Goal: Task Accomplishment & Management: Complete application form

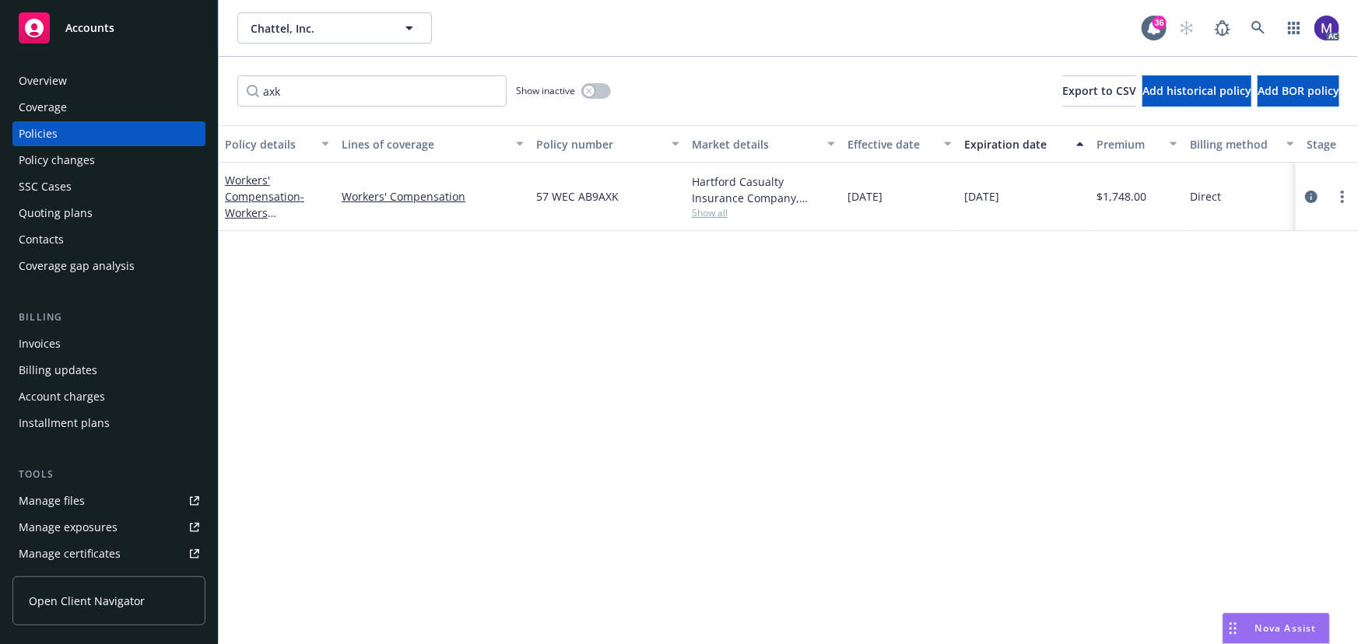
type input "axk"
click at [706, 213] on span "Show all" at bounding box center [763, 212] width 143 height 13
click at [609, 309] on span "Hartford Insurance Group" at bounding box center [678, 302] width 286 height 16
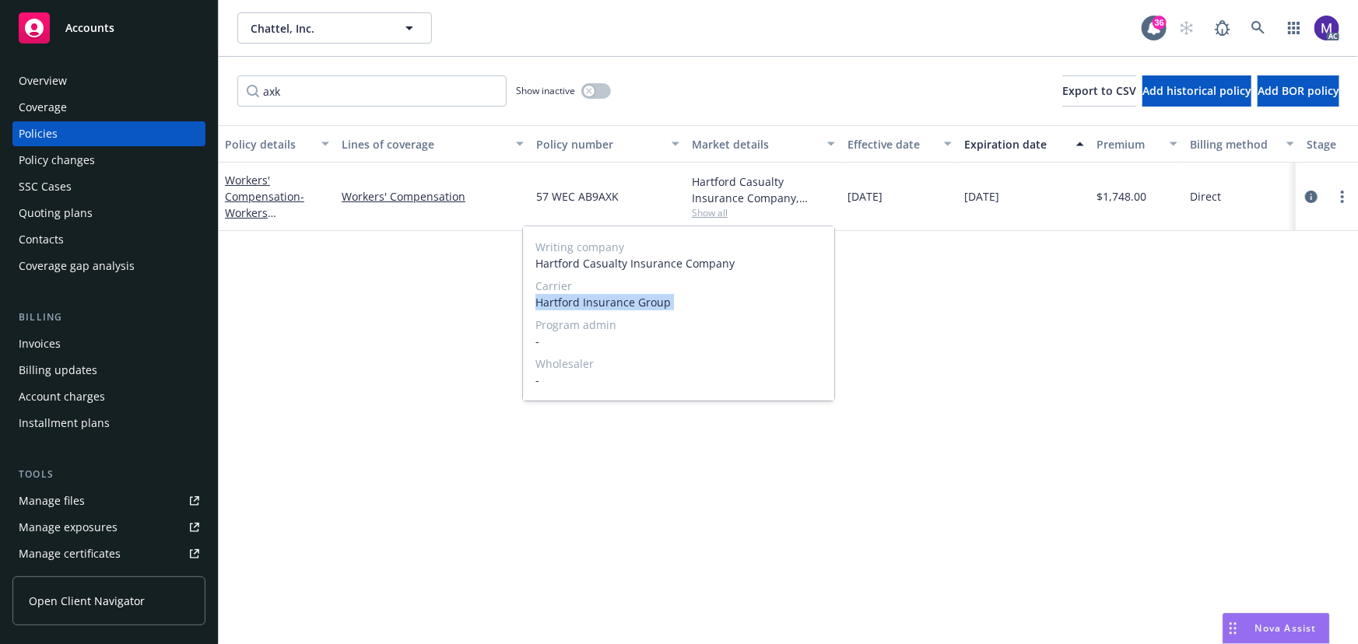
click at [609, 309] on span "Hartford Insurance Group" at bounding box center [678, 302] width 286 height 16
copy span "Hartford Insurance Group"
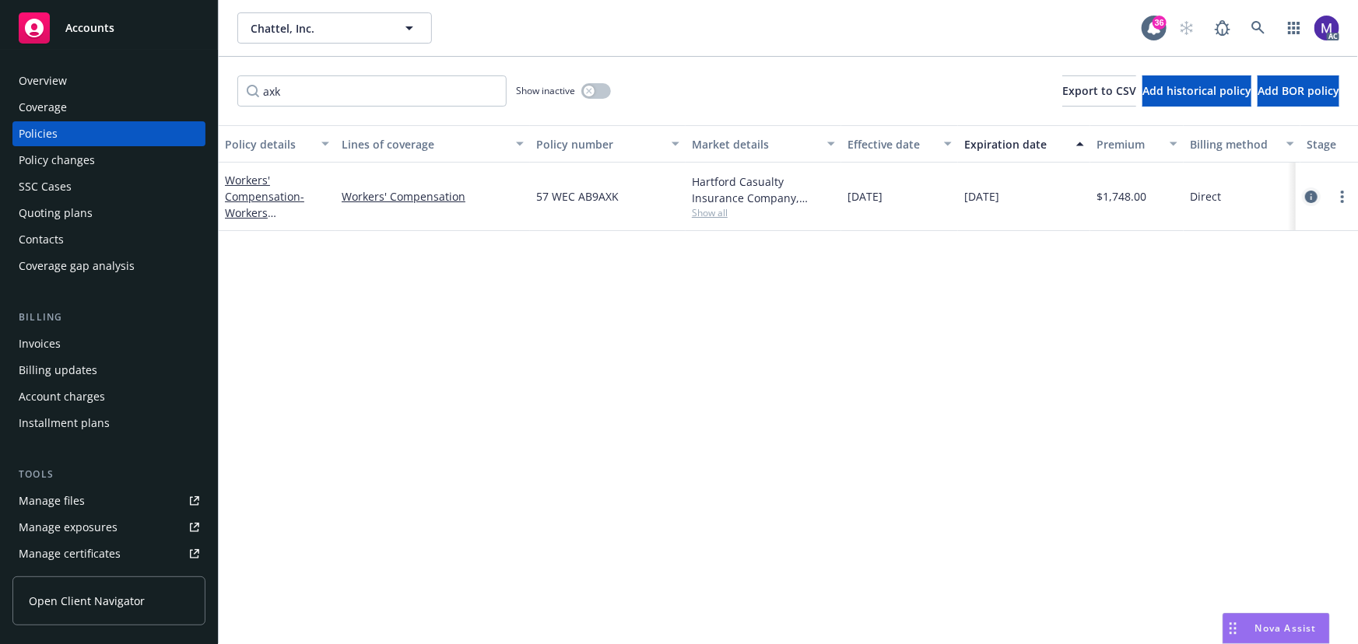
click at [1312, 194] on icon "circleInformation" at bounding box center [1311, 197] width 12 height 12
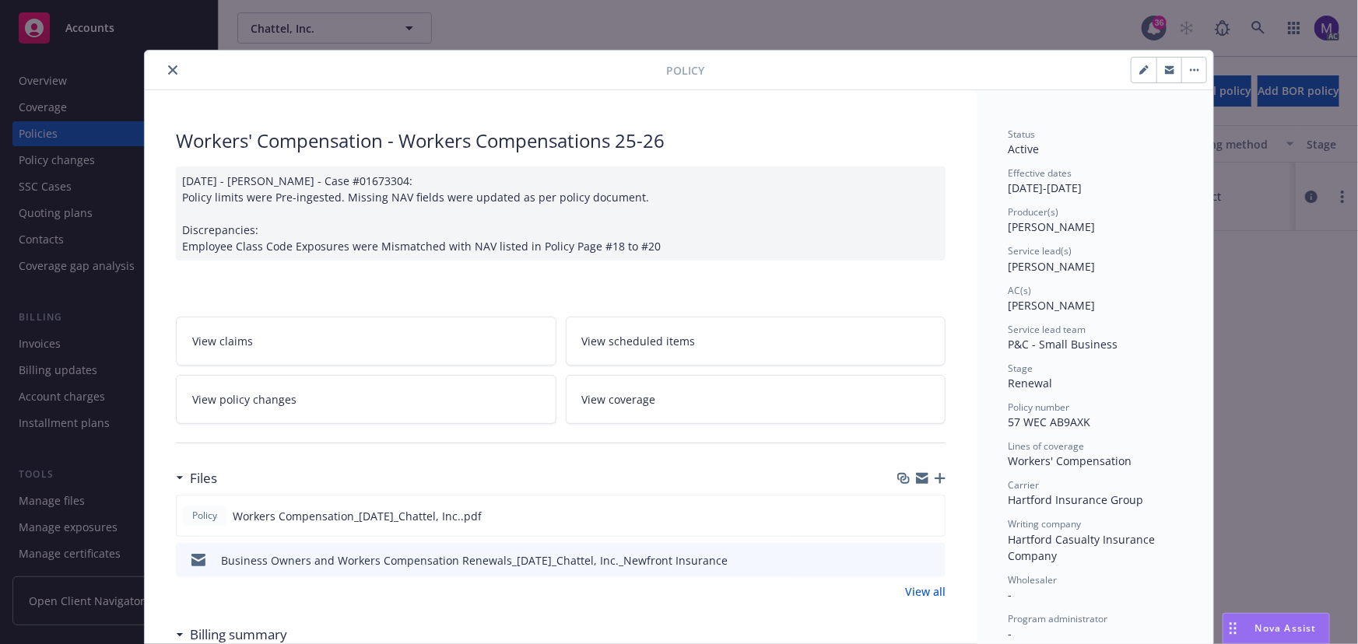
click at [298, 405] on link "View policy changes" at bounding box center [366, 399] width 381 height 49
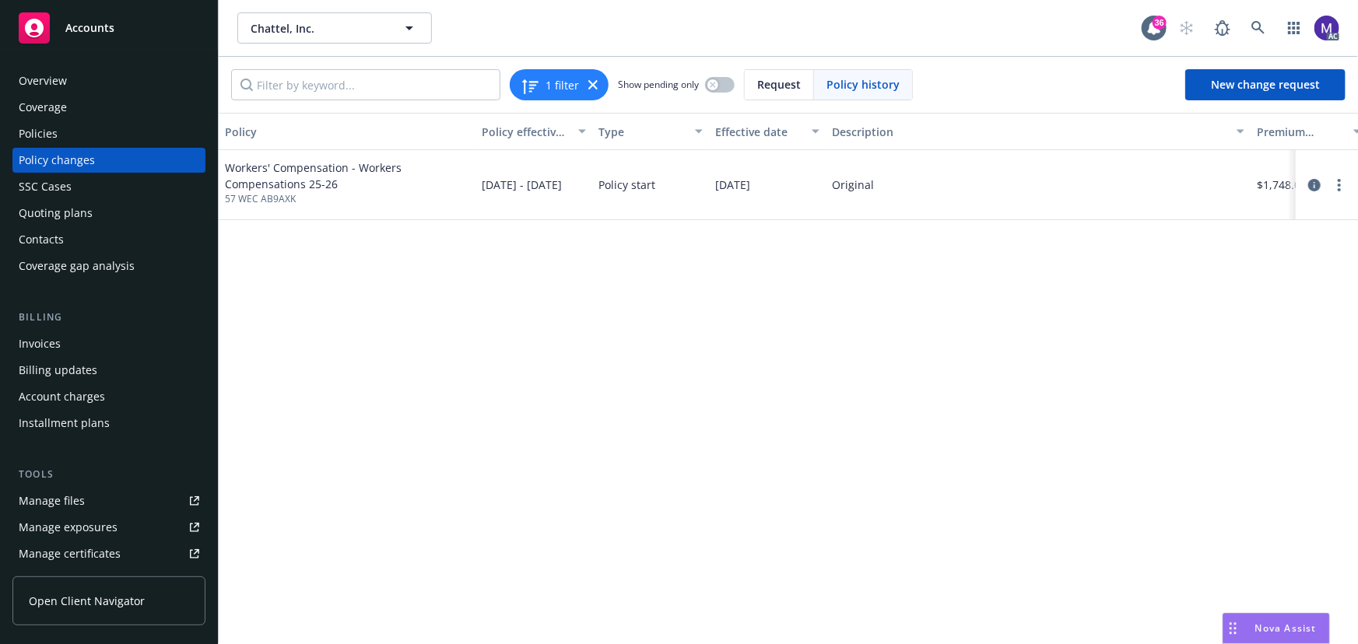
click at [89, 162] on div "Policy changes" at bounding box center [57, 160] width 76 height 25
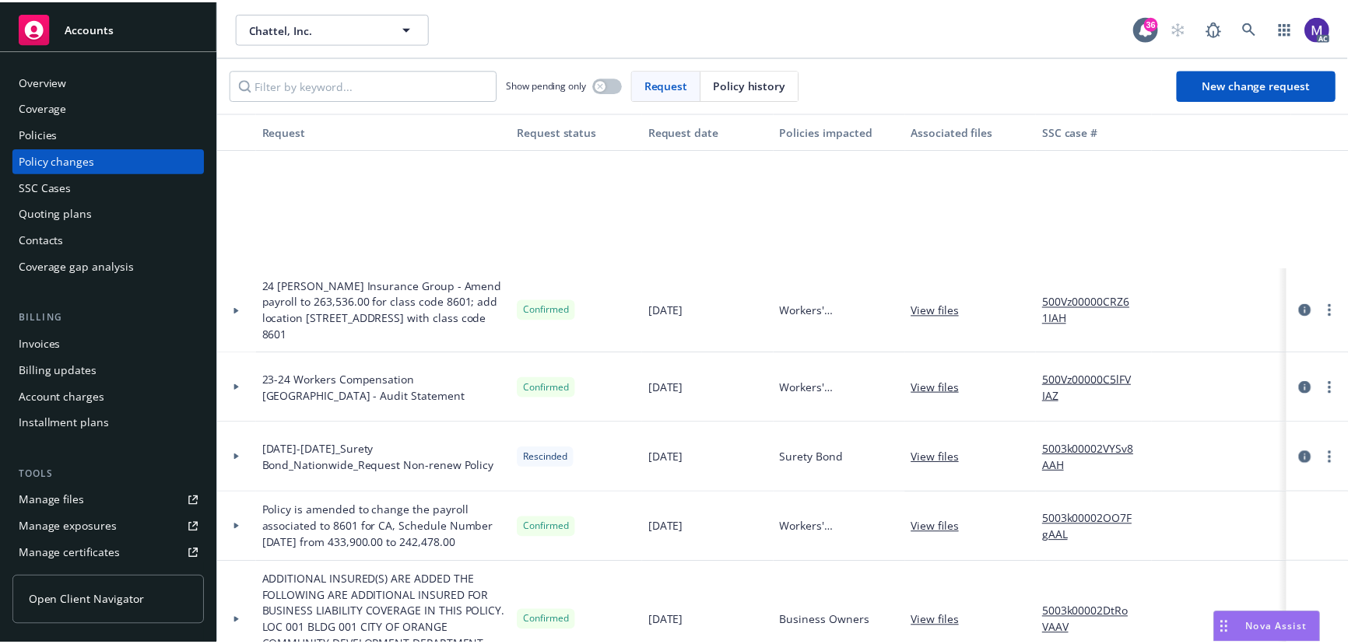
scroll to position [424, 0]
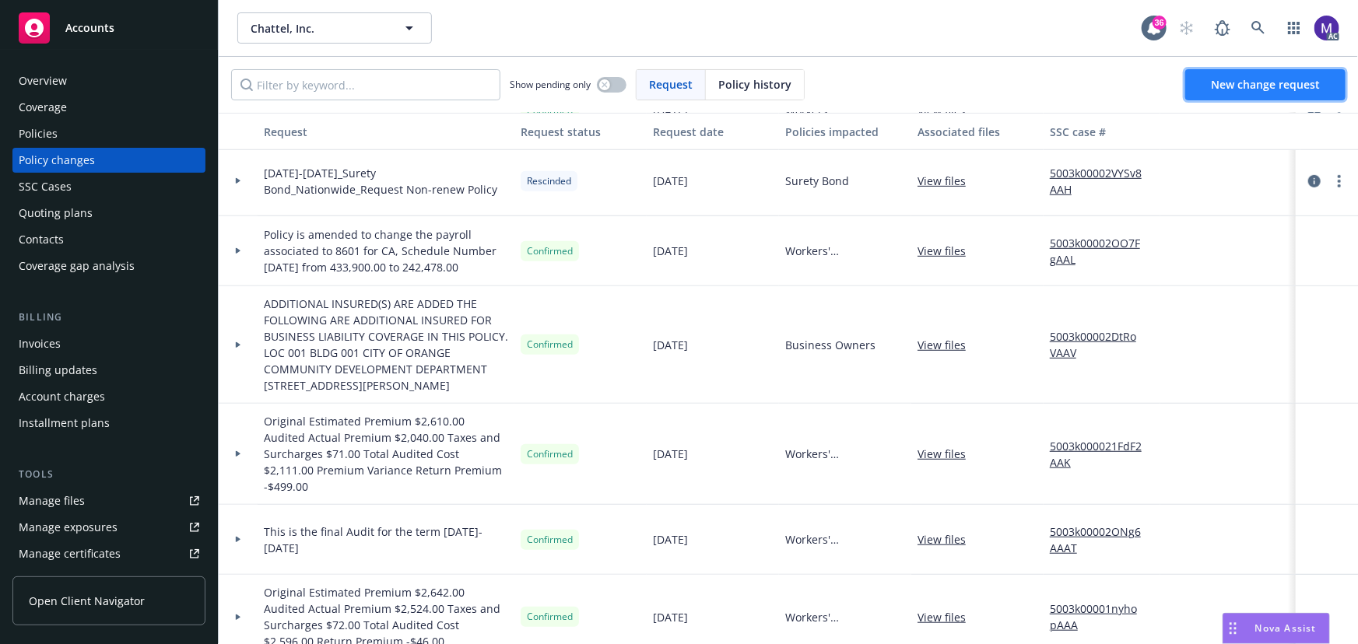
click at [1283, 93] on link "New change request" at bounding box center [1265, 84] width 160 height 31
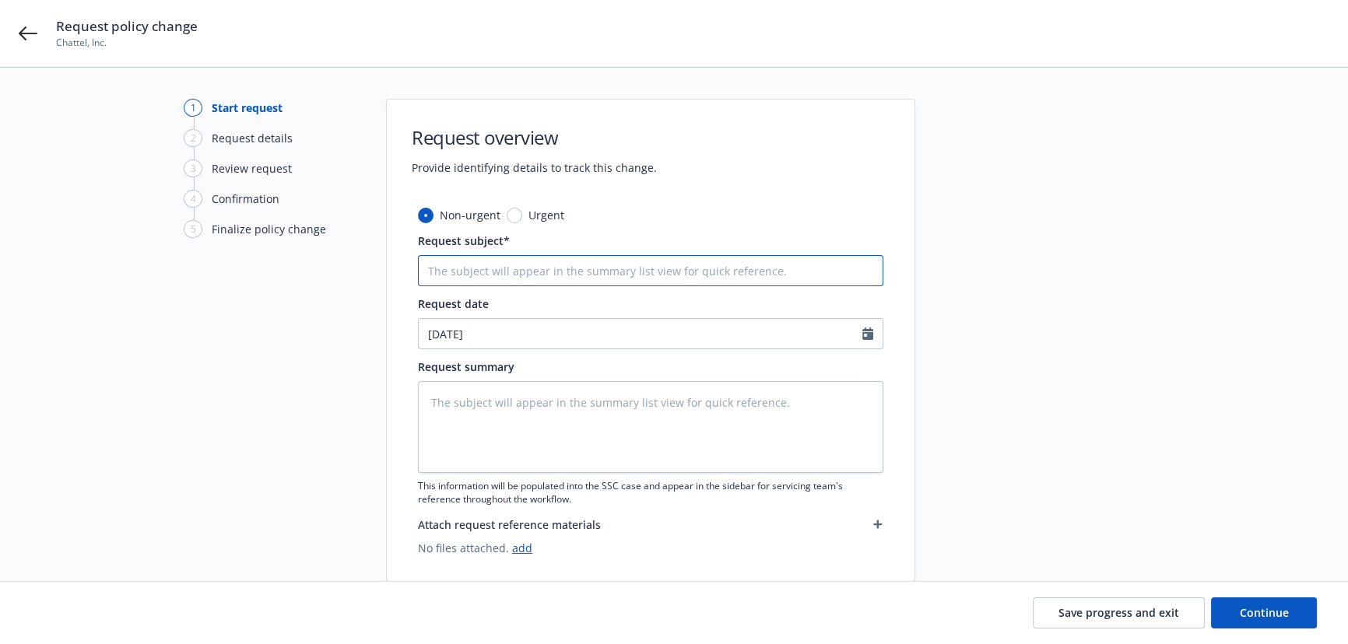
drag, startPoint x: 475, startPoint y: 272, endPoint x: 486, endPoint y: 261, distance: 14.9
click at [475, 272] on input "Request subject*" at bounding box center [650, 270] width 465 height 31
type textarea "x"
type input "2"
type textarea "x"
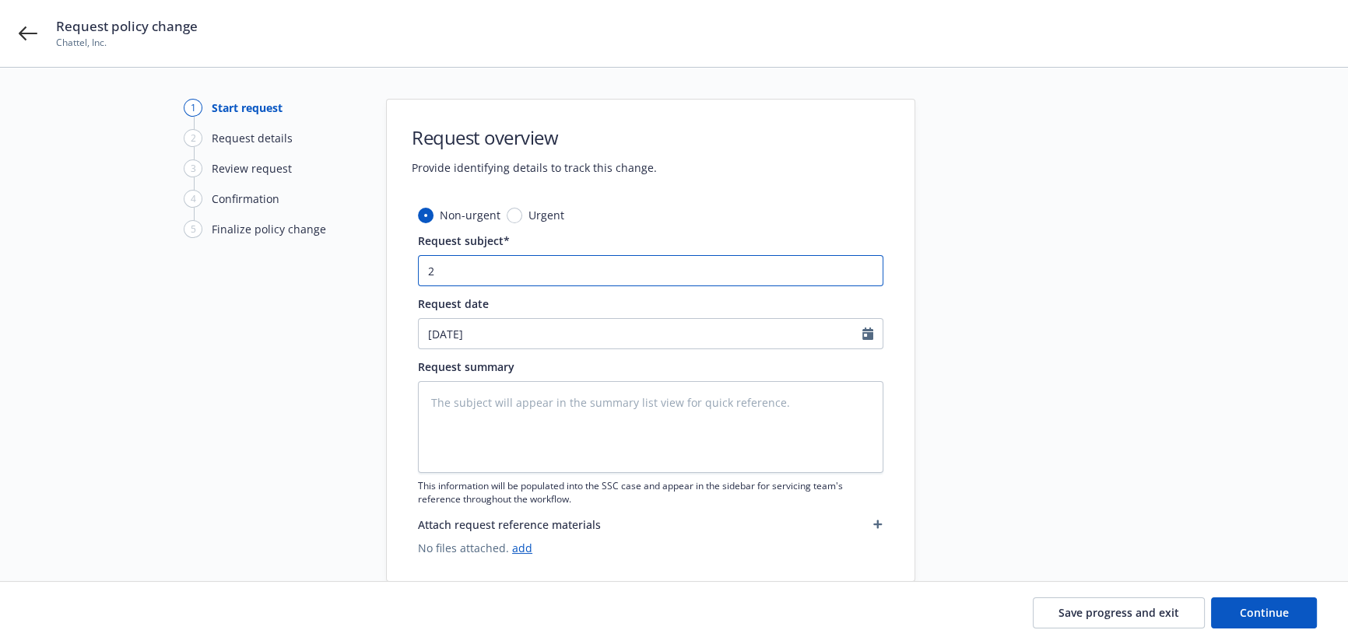
type input "25"
type textarea "x"
type input "25"
type textarea "x"
type input "25 W"
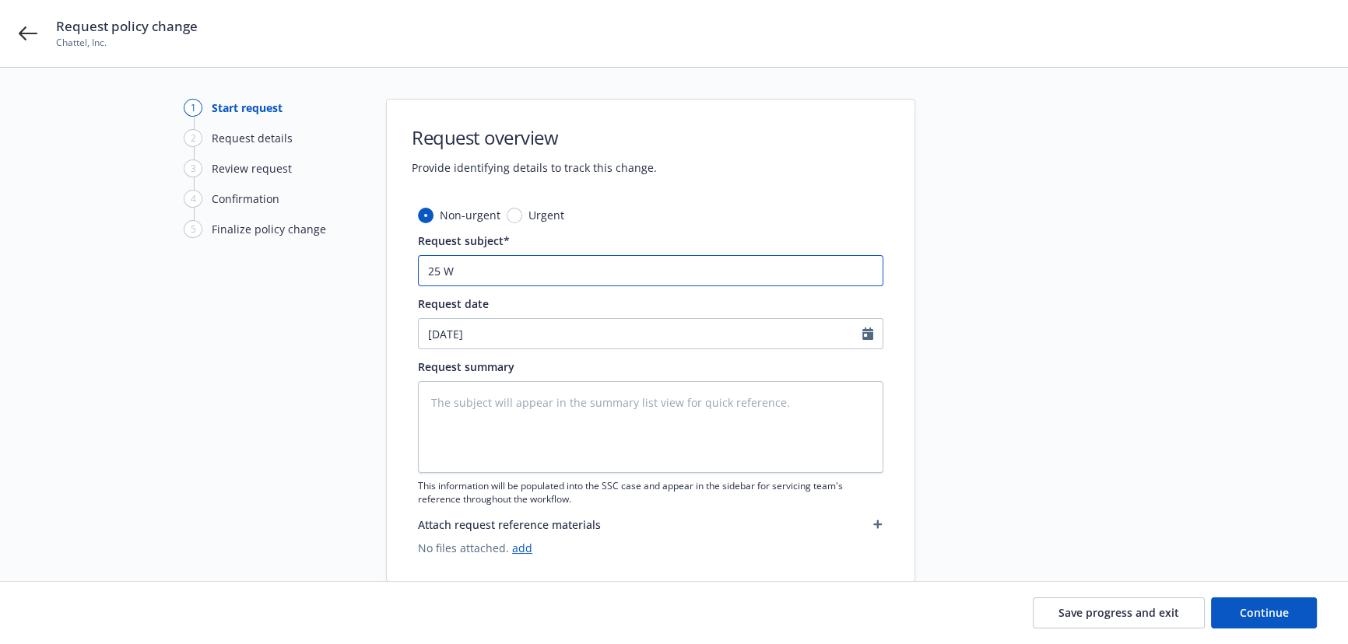
type textarea "x"
type input "25 WC"
type textarea "x"
type input "25 WC"
paste input "Hartford Insurance Group"
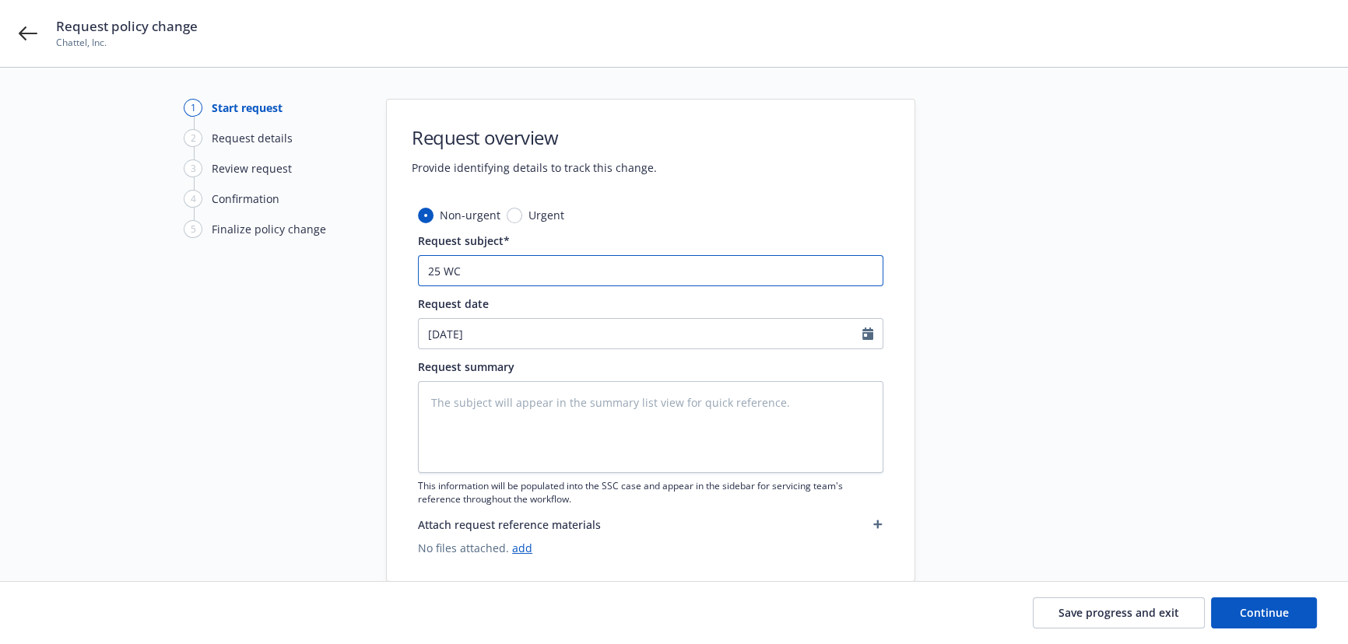
type textarea "x"
type input "25 [PERSON_NAME] Insurance Group"
type textarea "x"
type input "25 [PERSON_NAME] Insurance Group"
type textarea "x"
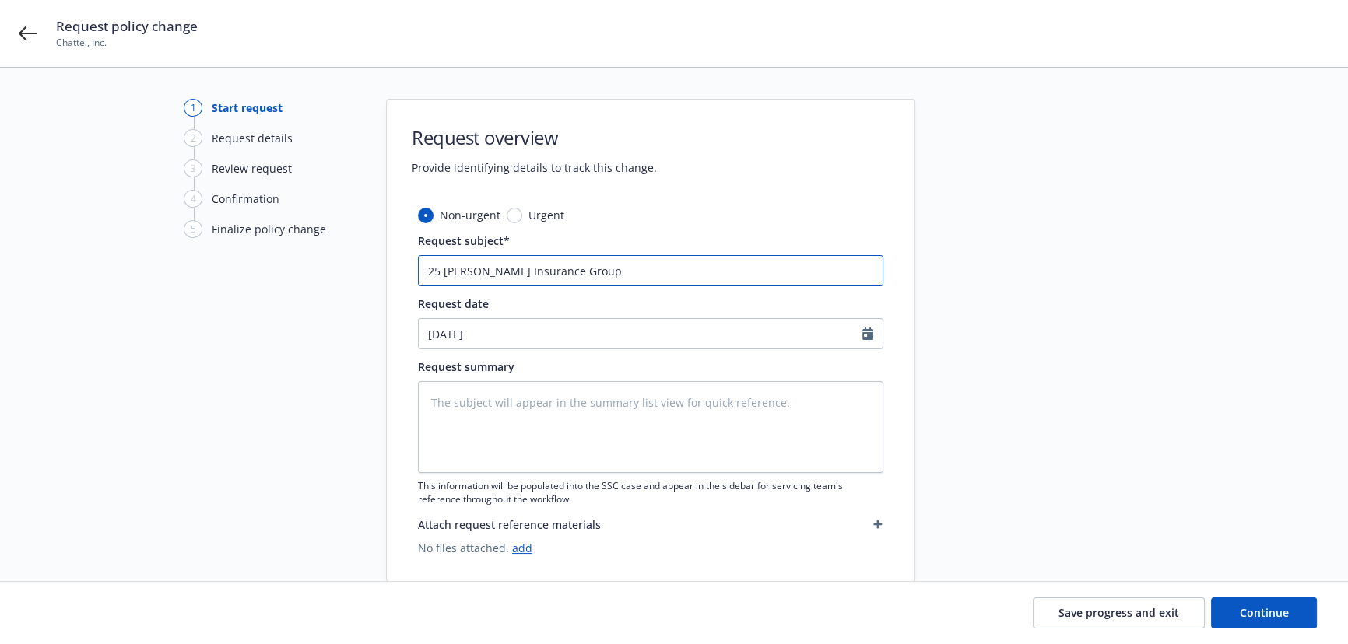
type input "25 [PERSON_NAME] Insurance Group -"
type textarea "x"
type input "25 [PERSON_NAME] Insurance Group -"
type textarea "x"
type input "25 [PERSON_NAME] Insurance Group - a"
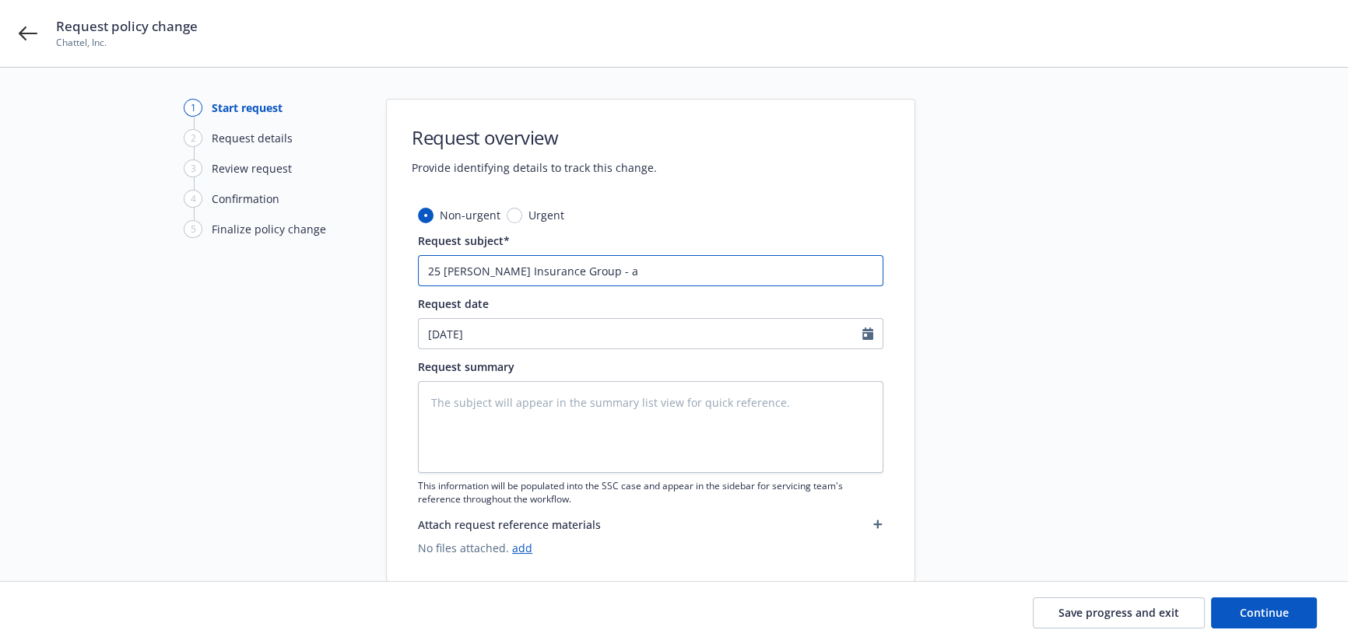
type textarea "x"
type input "25 [PERSON_NAME] Insurance Group -"
type textarea "x"
type input "25 [PERSON_NAME] Insurance Group - A"
type textarea "x"
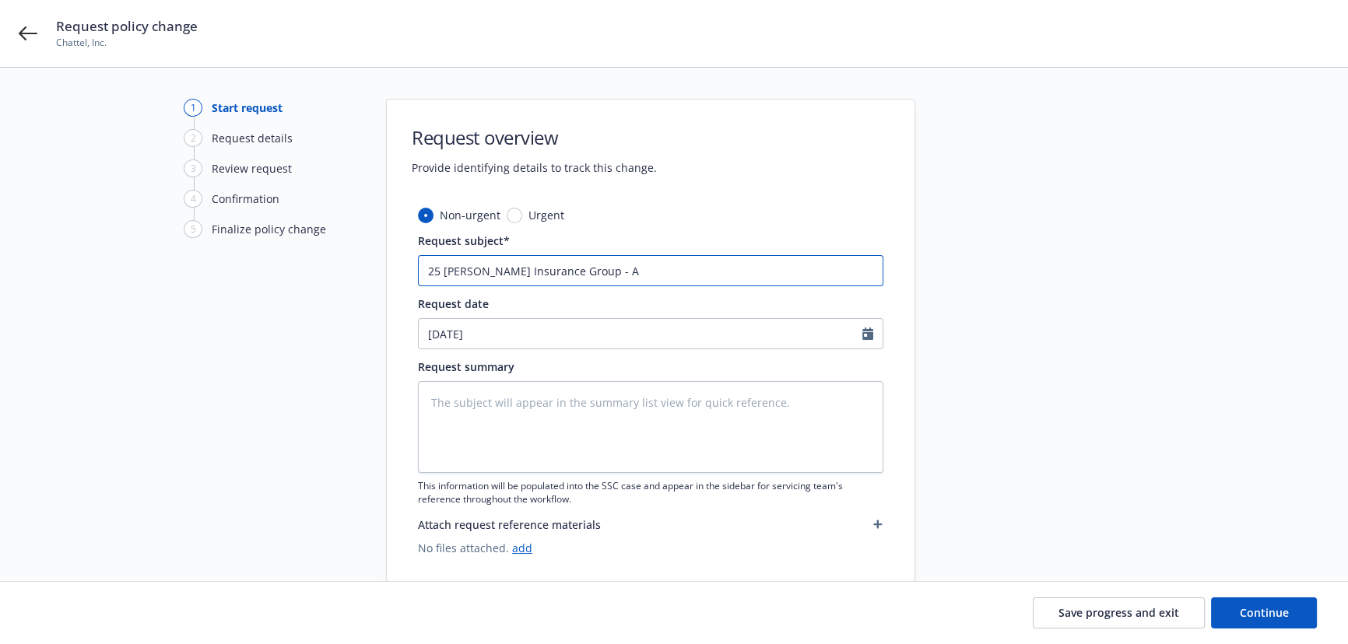
type input "25 [PERSON_NAME] Insurance Group - Am"
type textarea "x"
type input "25 [PERSON_NAME] Insurance Group - Ame"
type textarea "x"
type input "25 [PERSON_NAME] Insurance Group - [MEDICAL_DATA]"
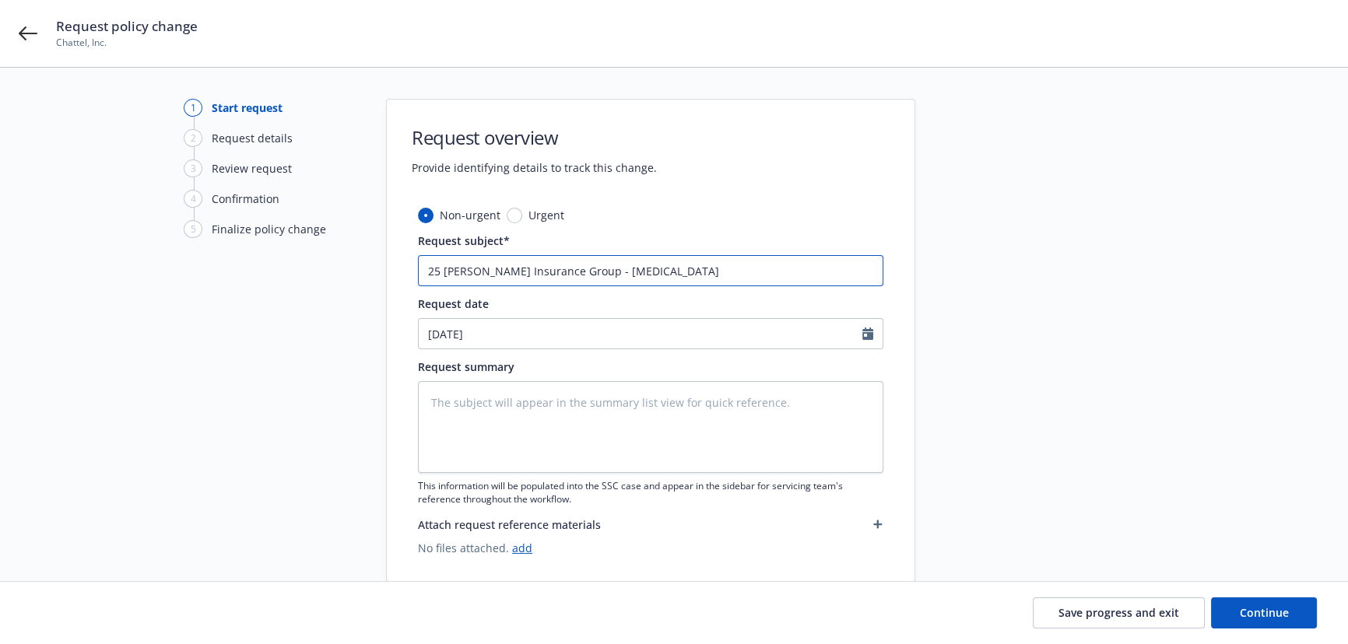
type textarea "x"
type input "25 [PERSON_NAME] Insurance Group - Amend"
type textarea "x"
type input "25 [PERSON_NAME] Insurance Group - Amend"
click at [704, 279] on input "25 [PERSON_NAME] Insurance Group - Amend" at bounding box center [650, 270] width 465 height 31
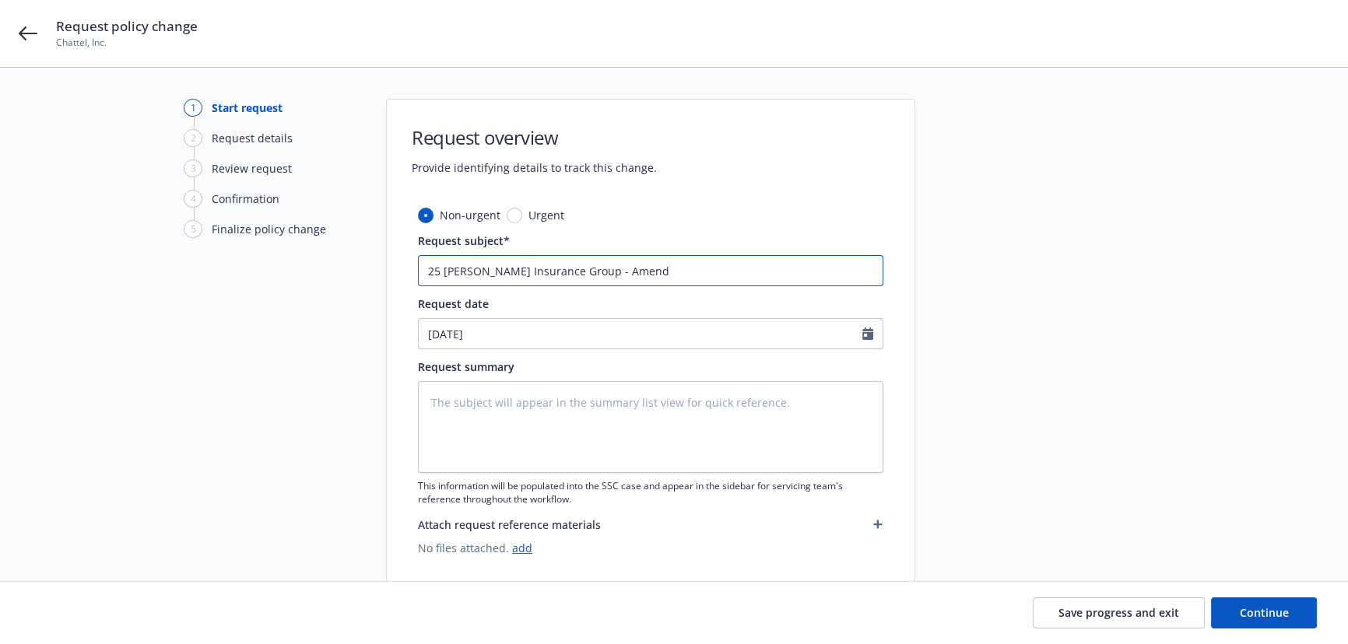
paste input "payroll associated to 8601"
type textarea "x"
type input "25 [PERSON_NAME] Insurance Group - Amend payroll associated to 8601"
click at [646, 272] on input "25 [PERSON_NAME] Insurance Group - Amend payroll associated to 8601" at bounding box center [650, 270] width 465 height 31
type textarea "x"
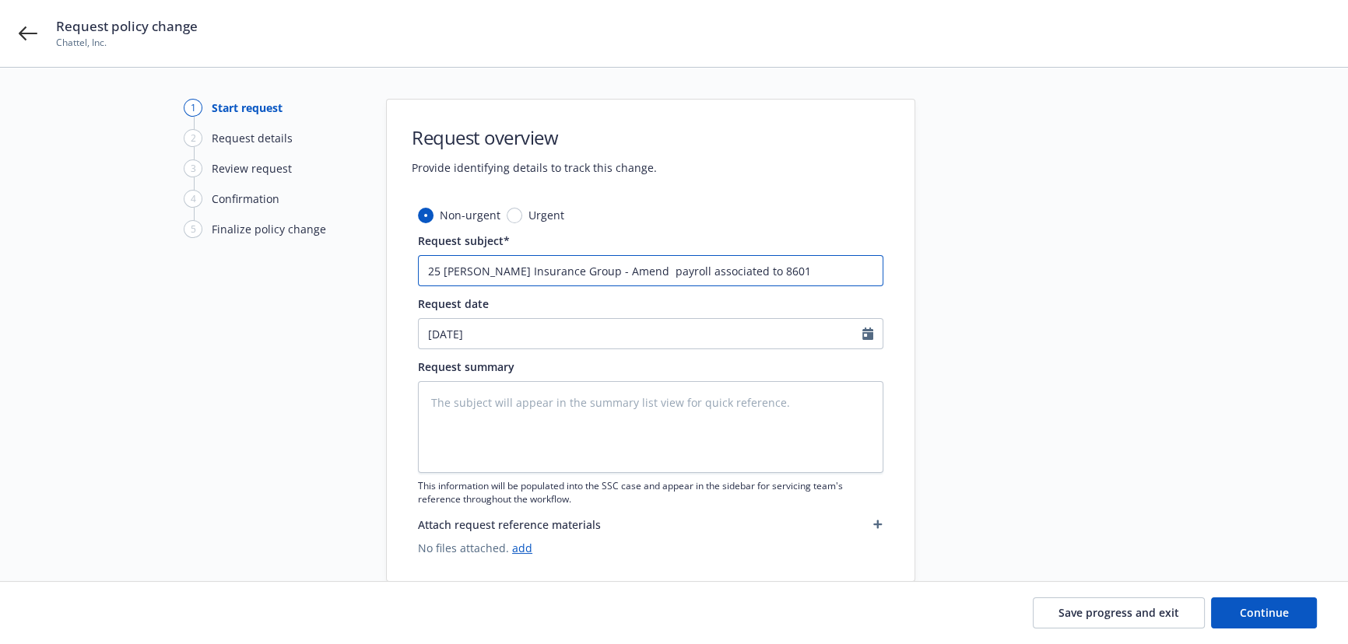
type input "25 [PERSON_NAME] Insurance Group - Amend payroll associated to 8601"
click at [817, 267] on input "25 [PERSON_NAME] Insurance Group - Amend payroll associated to 8601" at bounding box center [650, 270] width 465 height 31
type textarea "x"
type input "25 [PERSON_NAME] Insurance Group - Amend payroll associated to 8601"
type textarea "x"
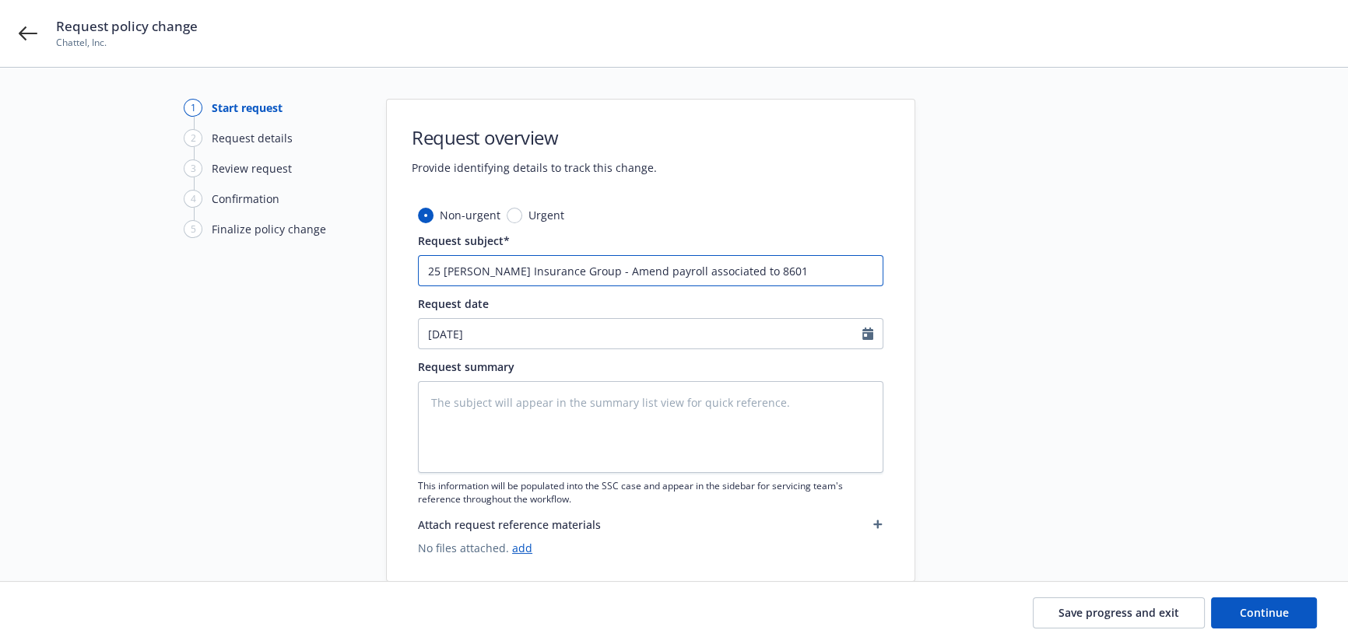
type input "25 [PERSON_NAME] Insurance Group - Amend payroll associated to 8601 t"
type textarea "x"
type input "25 [PERSON_NAME] Insurance Group - Amend payroll associated to 8601 to"
type textarea "x"
type input "25 [PERSON_NAME] Insurance Group - Amend payroll associated to 8601 to"
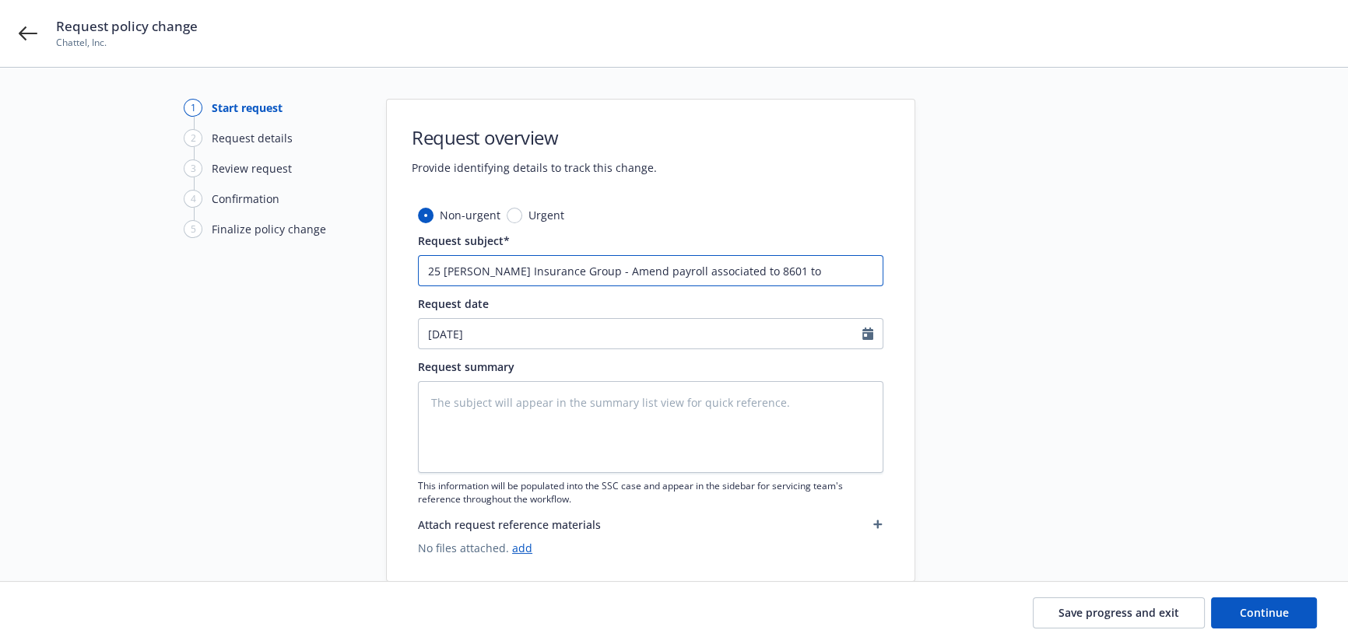
type textarea "x"
type input "25 [PERSON_NAME] Insurance Group - Amend payroll associated to 8601 to i"
type textarea "x"
type input "25 [PERSON_NAME] Insurance Group - Amend payroll associated to 8601 to if"
type textarea "x"
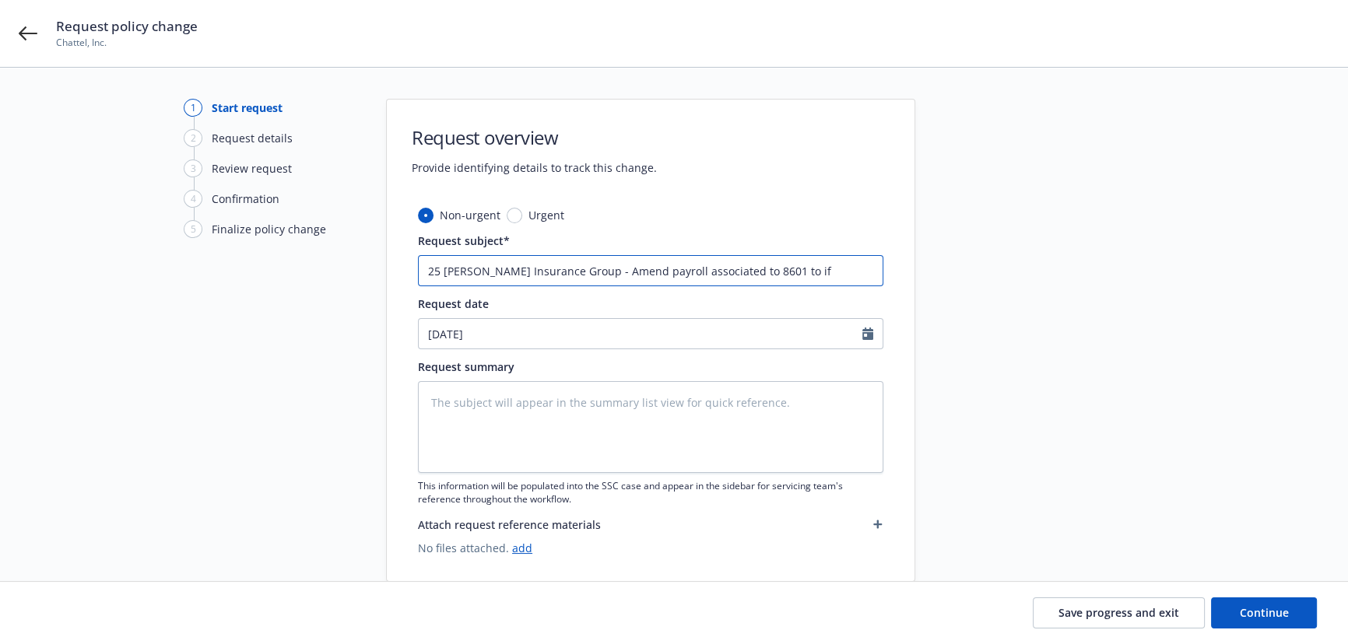
type input "25 [PERSON_NAME] Insurance Group - Amend payroll associated to 8601 to if"
type textarea "x"
type input "25 [PERSON_NAME] Insurance Group - Amend payroll associated to 8601 to if a"
type textarea "x"
type input "25 [PERSON_NAME] Insurance Group - Amend payroll associated to 8601 to if an"
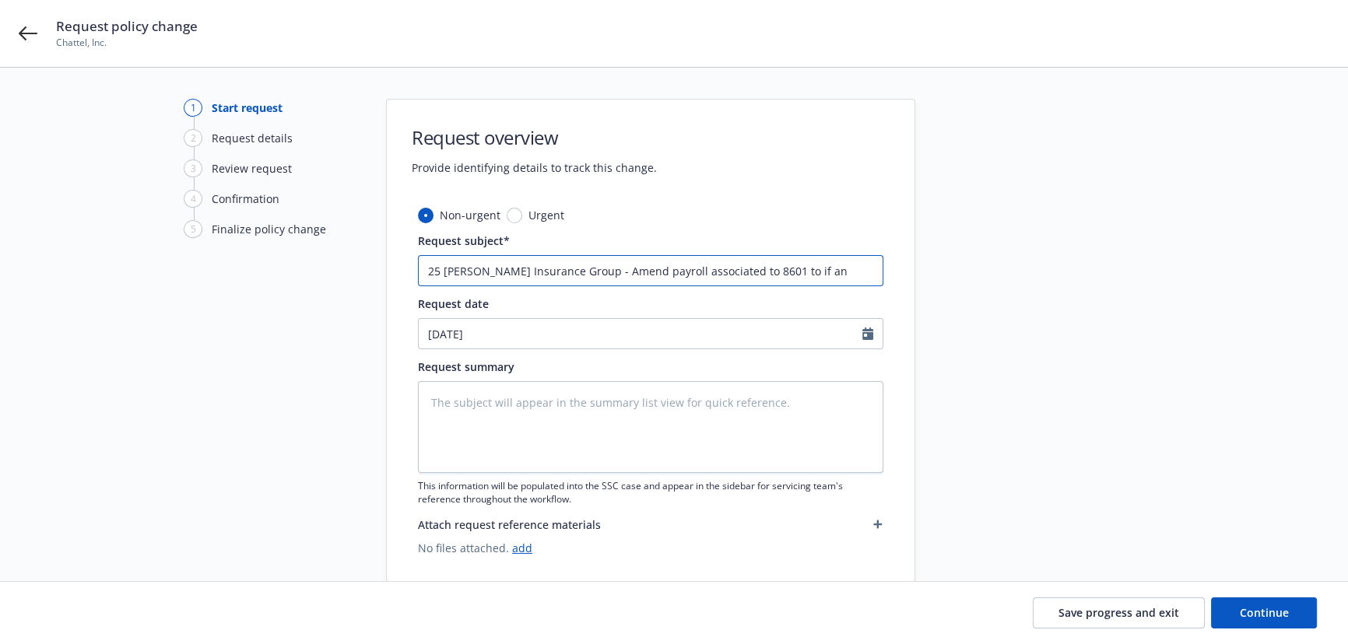
type textarea "x"
type input "25 [PERSON_NAME] Insurance Group - Amend payroll associated to 8601 to if any"
type textarea "x"
type input "25 [PERSON_NAME] Insurance Group - Amend payroll associated to 8601 to if any"
type textarea "x"
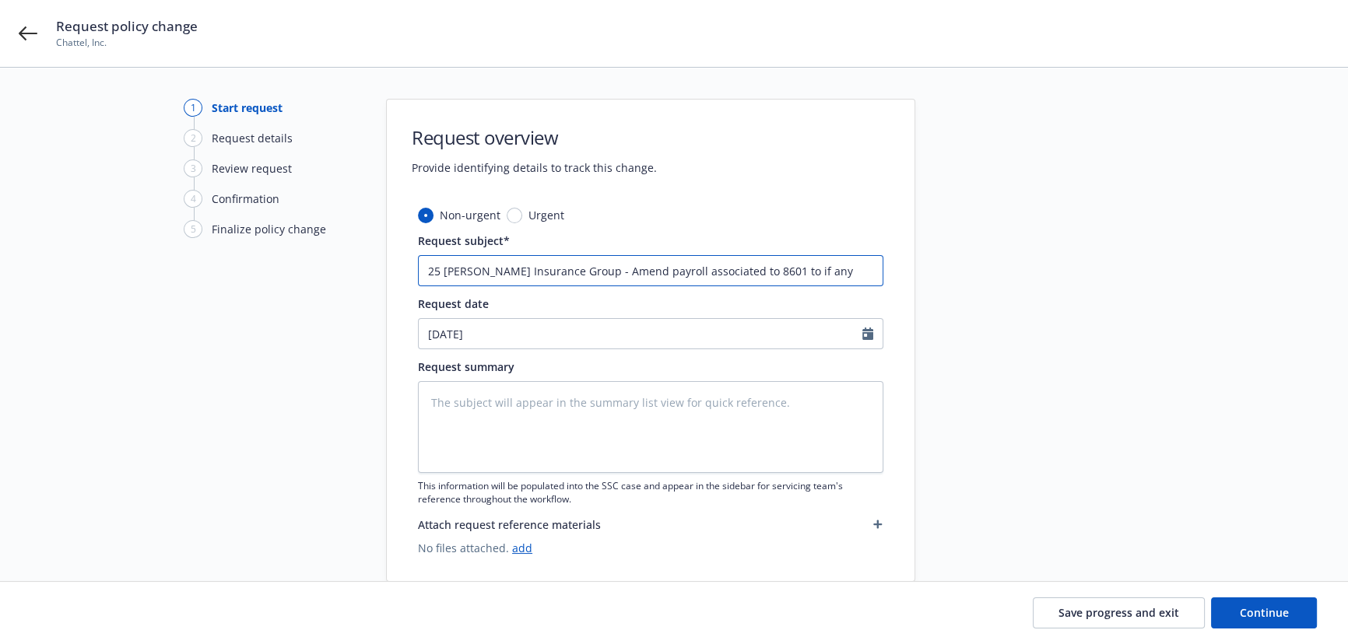
type input "25 [PERSON_NAME] Insurance Group - Amend payroll associated to 8601 to if any f"
type textarea "x"
type input "25 [PERSON_NAME] Insurance Group - Amend payroll associated to 8601 to if any fo"
type textarea "x"
type input "25 [PERSON_NAME] Insurance Group - Amend payroll associated to 8601 to if any f…"
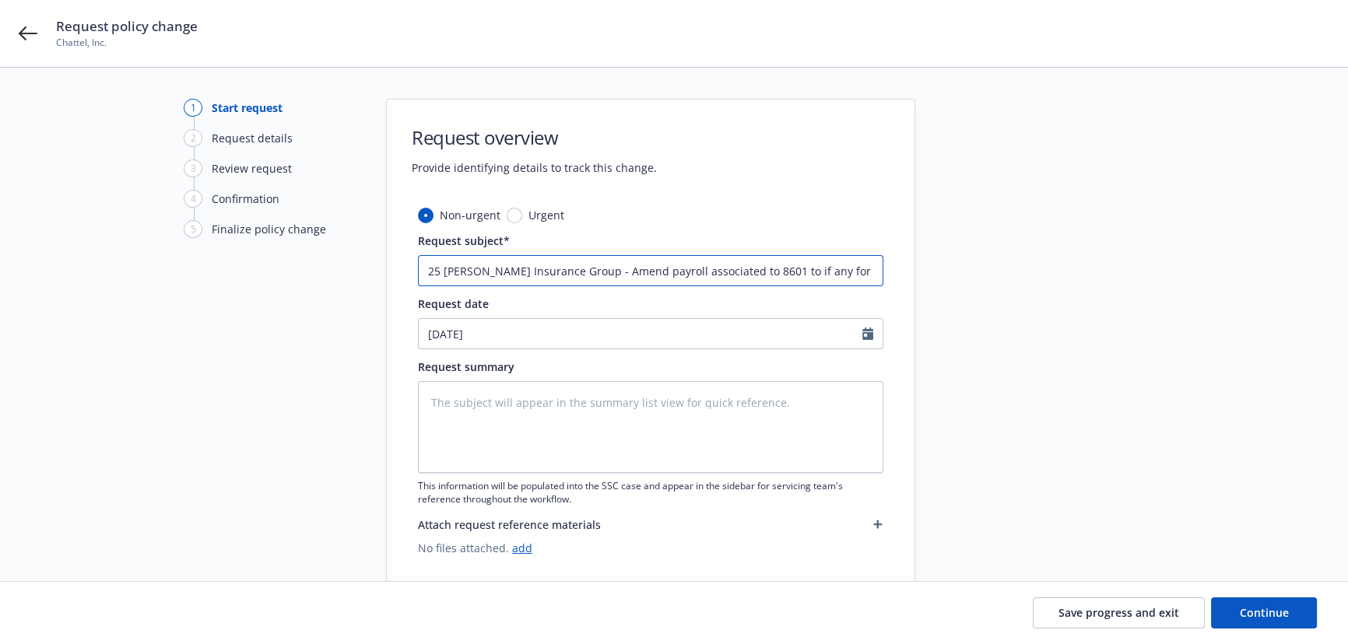
type textarea "x"
type input "25 [PERSON_NAME] Insurance Group - Amend payroll associated to 8601 to if any f…"
type textarea "x"
type input "25 [PERSON_NAME] Insurance Group - Amend payroll associated to 8601 to if any f…"
type textarea "x"
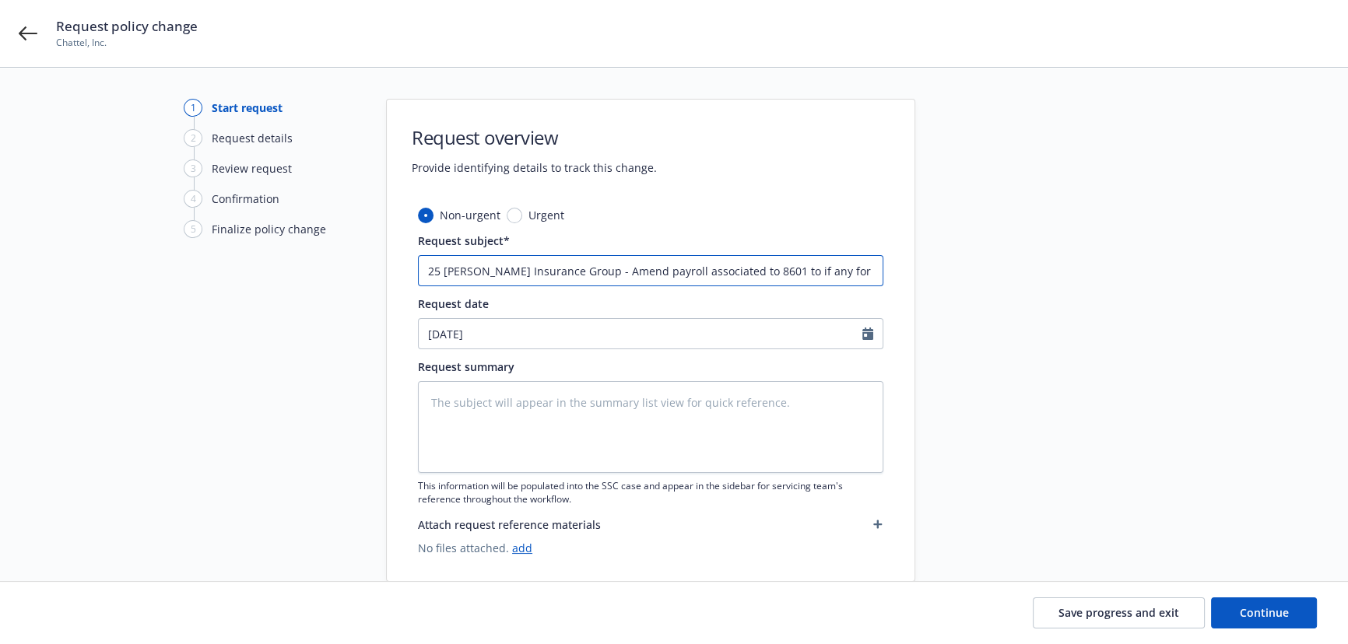
type input "25 [PERSON_NAME] Insurance Group - Amend payroll associated to 8601 to if any f…"
type textarea "x"
type input "25 [PERSON_NAME] Insurance Group - Amend payroll associated to 8601 to if any f…"
type textarea "x"
type input "25 [PERSON_NAME] Insurance Group - Amend payroll associated to 8601 to if any f…"
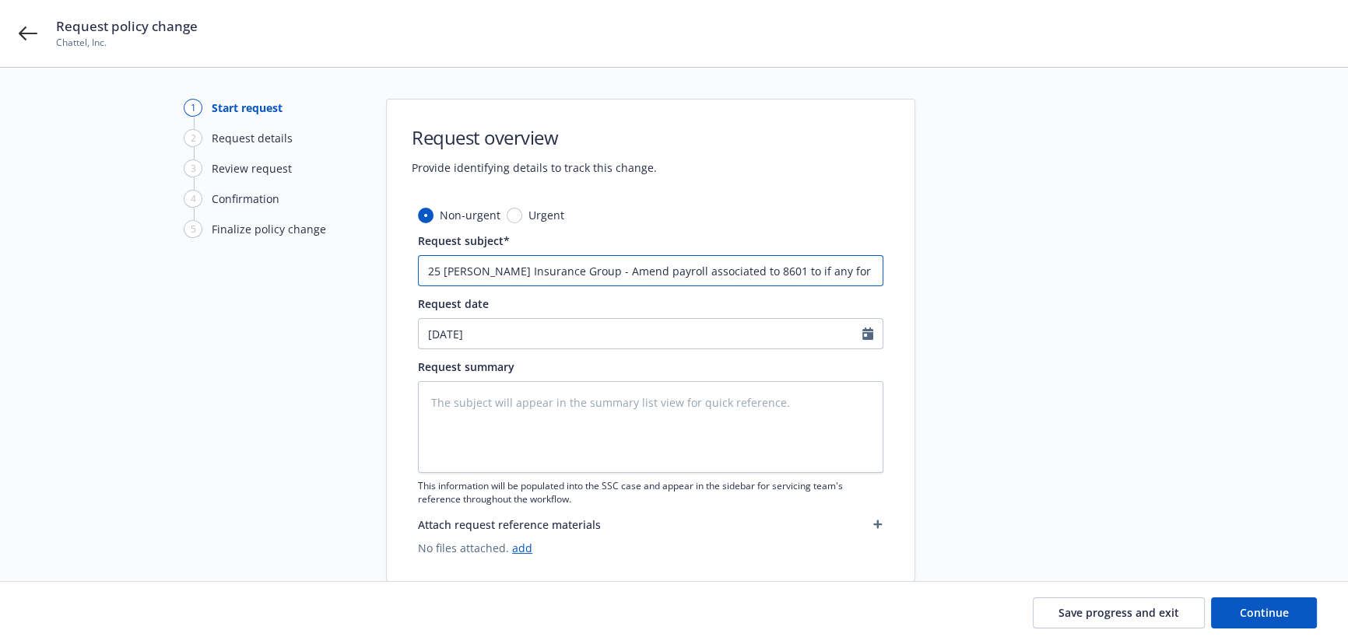
type textarea "x"
type input "25 [PERSON_NAME] Insurance Group - Amend payroll associated to 8601 to if any f…"
type textarea "x"
type input "25 [PERSON_NAME] Insurance Group - Amend payroll associated to 8601 to if any f…"
type textarea "x"
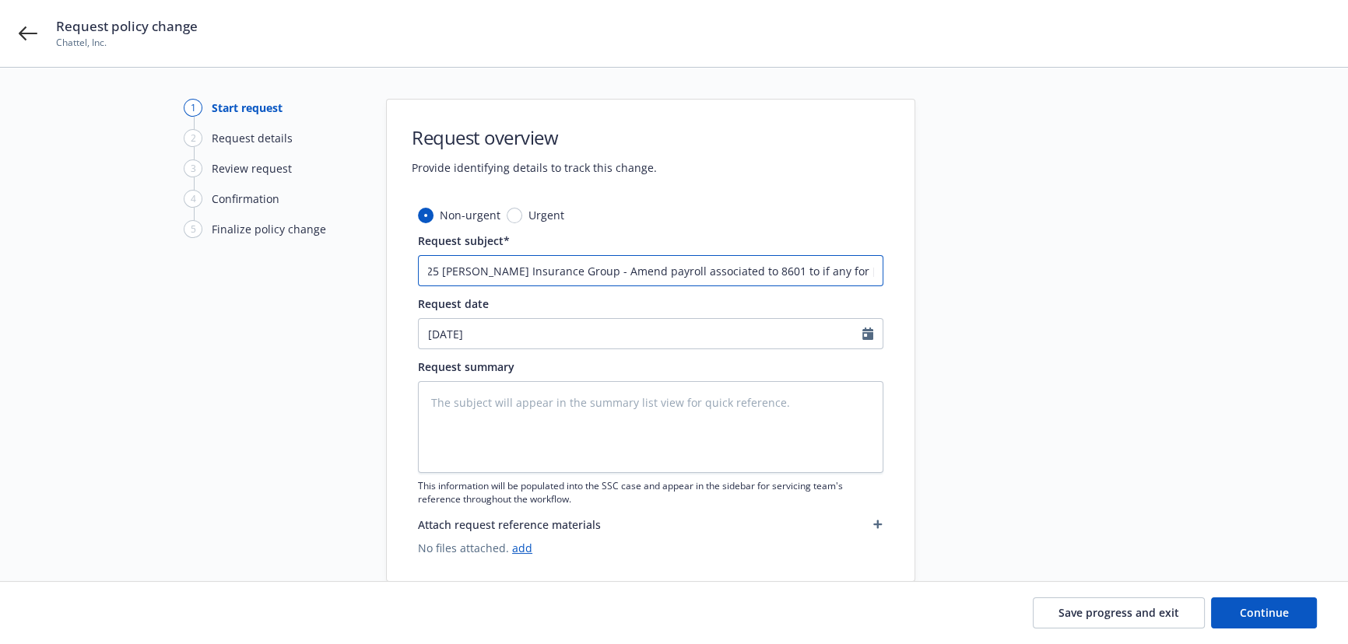
type input "25 [PERSON_NAME] Insurance Group - Amend payroll associated to 8601 to if any f…"
type textarea "x"
type input "25 [PERSON_NAME] Insurance Group - Amend payroll associated to 8601 to if any f…"
type textarea "x"
type input "25 [PERSON_NAME] Insurance Group - Amend payroll associated to 8601 to if any f…"
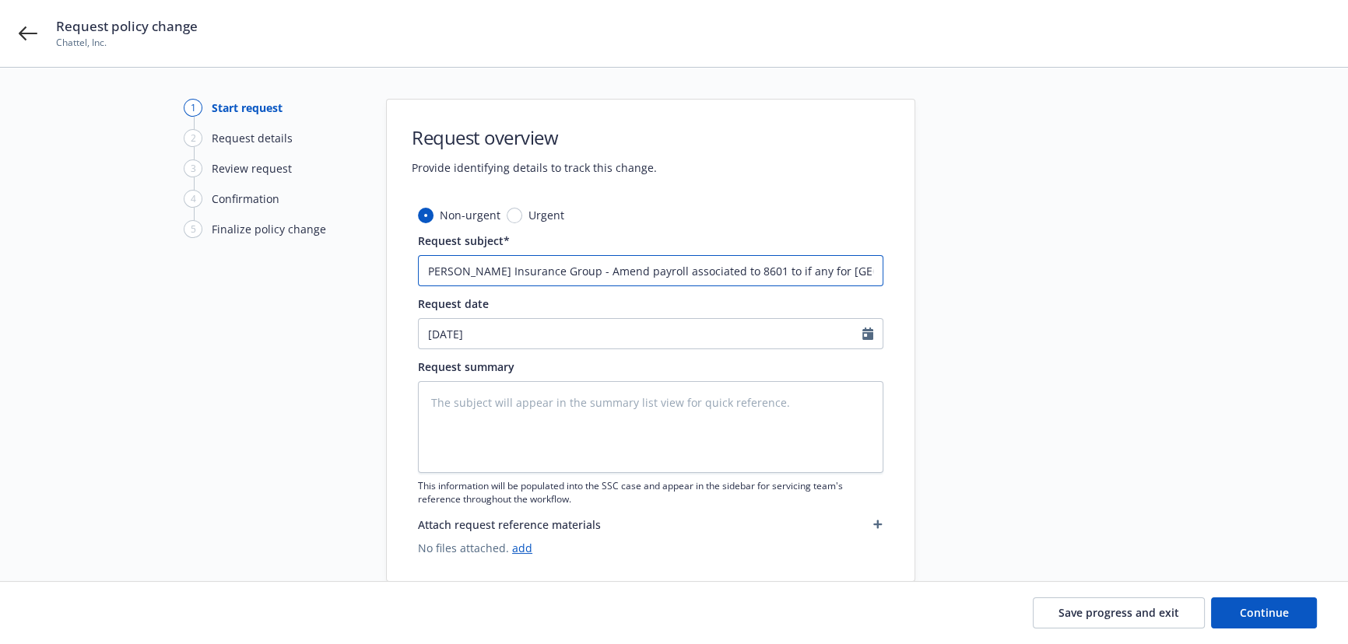
type textarea "x"
type input "25 [PERSON_NAME] Insurance Group - Amend payroll associated to 8601 to if any f…"
drag, startPoint x: 808, startPoint y: 272, endPoint x: 1064, endPoint y: 307, distance: 258.4
click at [1064, 302] on div "1 Start request 2 Request details 3 Review request 4 Confirmation 5 Finalize po…" at bounding box center [674, 340] width 1311 height 483
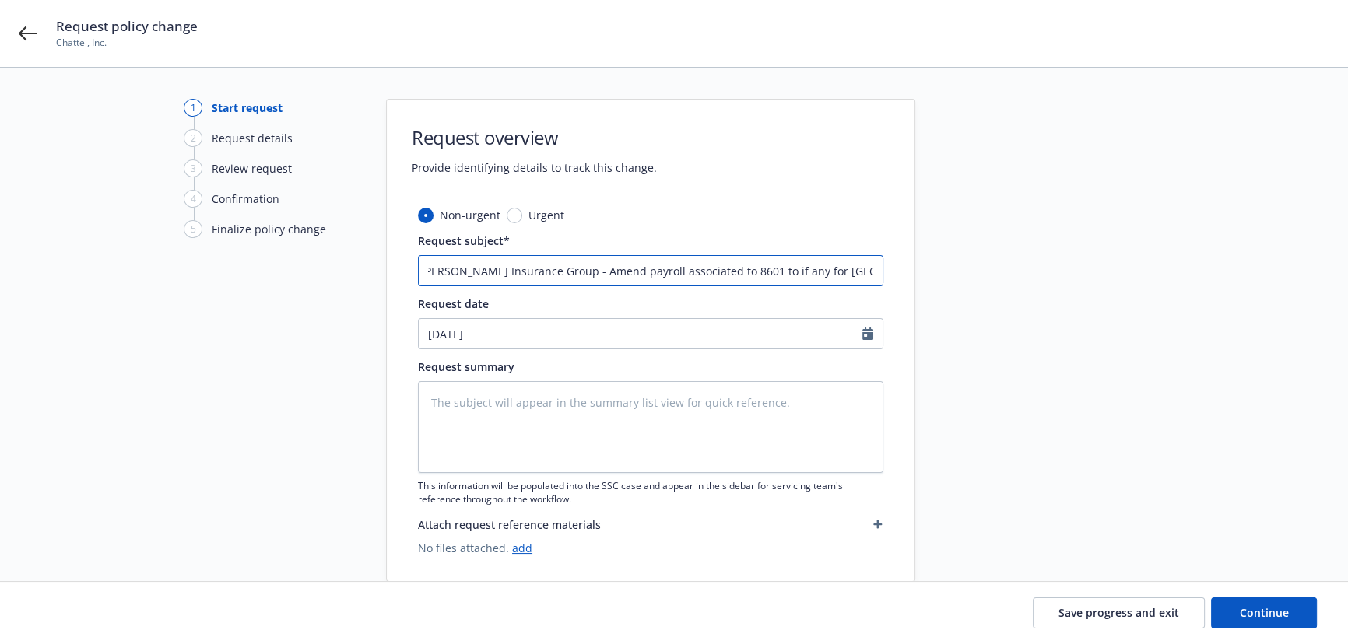
paste input "payroll associated to 8601"
type textarea "x"
type input "25 [PERSON_NAME] Insurance Group - Amend payroll associated to 8601 to if any f…"
click at [739, 268] on input "25 [PERSON_NAME] Insurance Group - Amend payroll associated to 8601 to if any f…" at bounding box center [650, 270] width 465 height 31
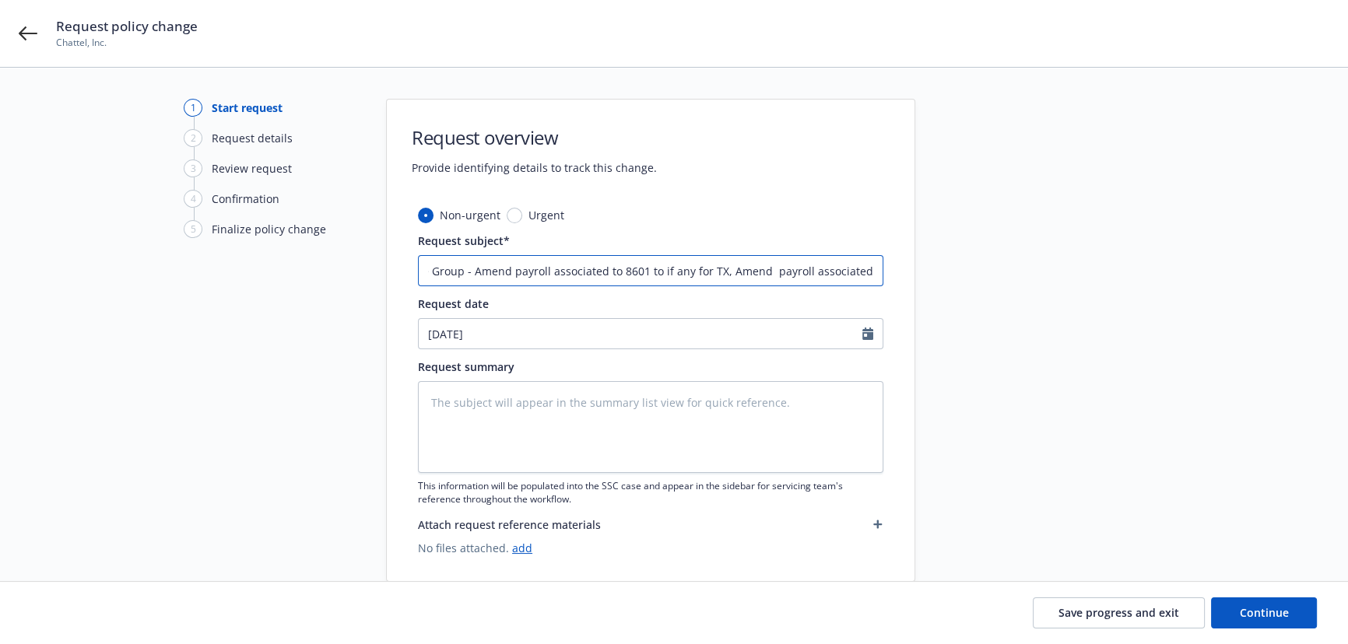
type textarea "x"
type input "25 [PERSON_NAME] Insurance Group - Amend payroll associated to 8601 to if any f…"
drag, startPoint x: 911, startPoint y: 274, endPoint x: 1020, endPoint y: 279, distance: 109.9
click at [1020, 280] on div "1 Start request 2 Request details 3 Review request 4 Confirmation 5 Finalize po…" at bounding box center [674, 340] width 1311 height 483
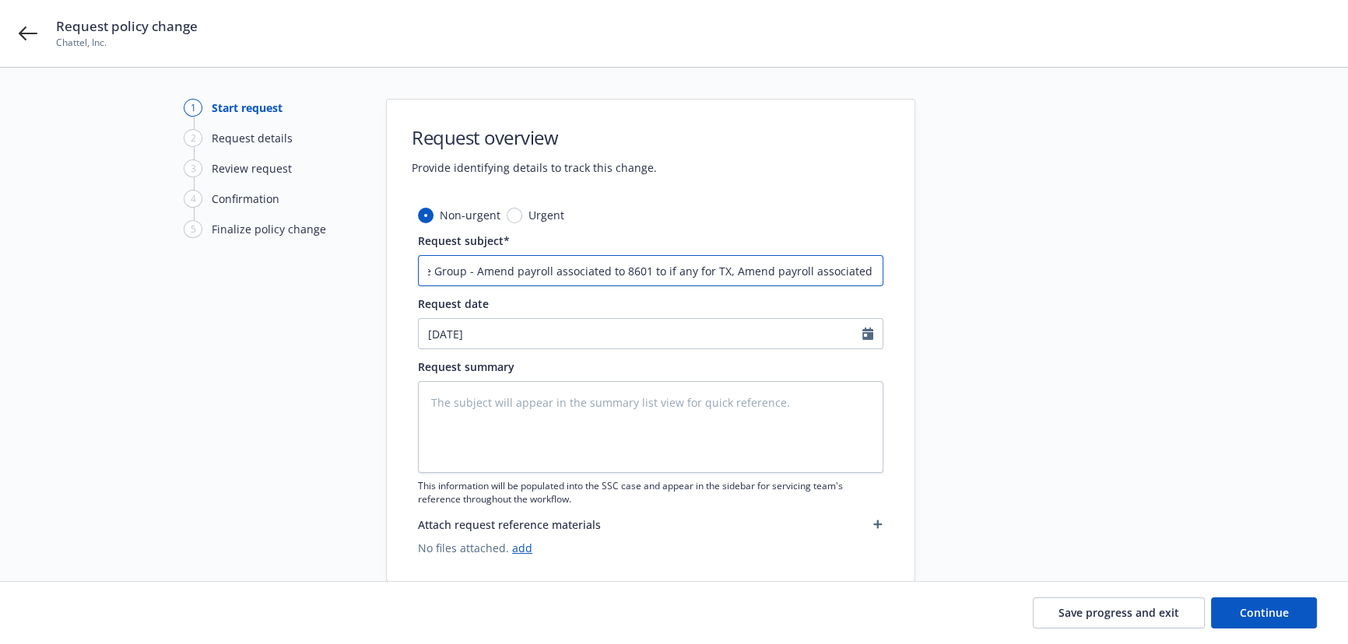
type textarea "x"
type input "25 [PERSON_NAME] Insurance Group - Amend payroll associated to 8601 to if any f…"
type textarea "x"
type input "25 [PERSON_NAME] Insurance Group - Amend payroll associated to 8601 to if any f…"
type textarea "x"
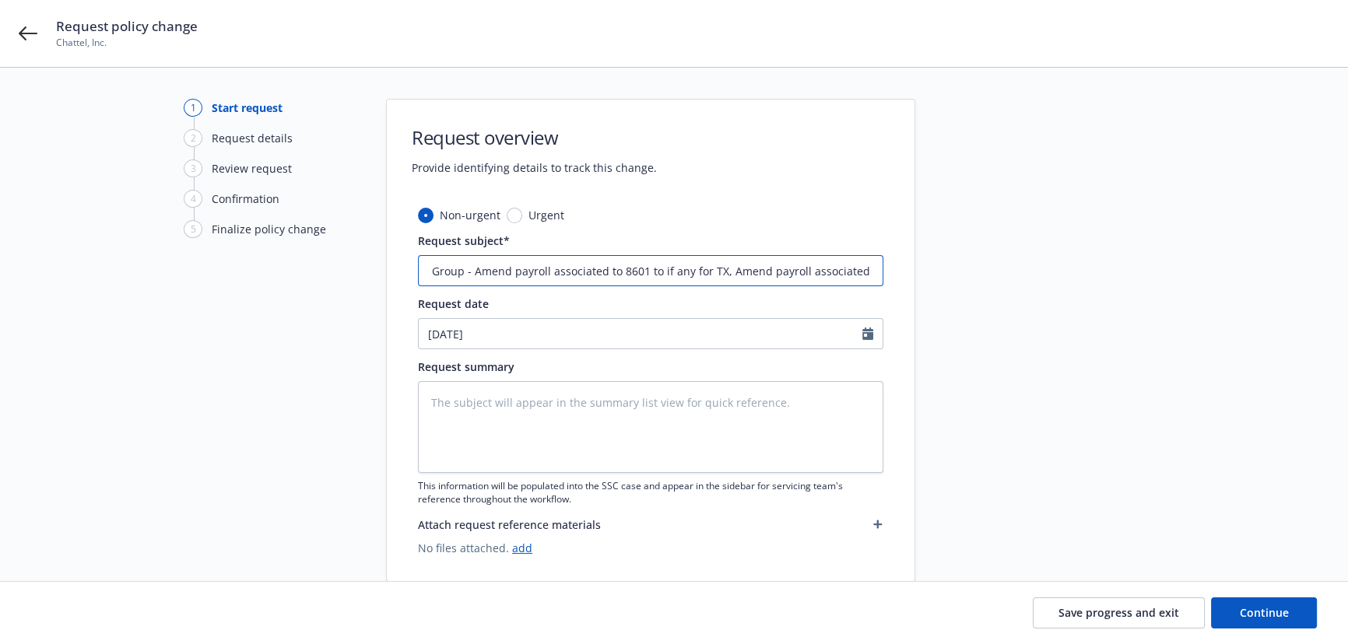
type input "25 [PERSON_NAME] Insurance Group - Amend payroll associated to 8601 to if any f…"
type textarea "x"
type input "25 [PERSON_NAME] Insurance Group - Amend payroll associated to 8601 to if any f…"
type textarea "x"
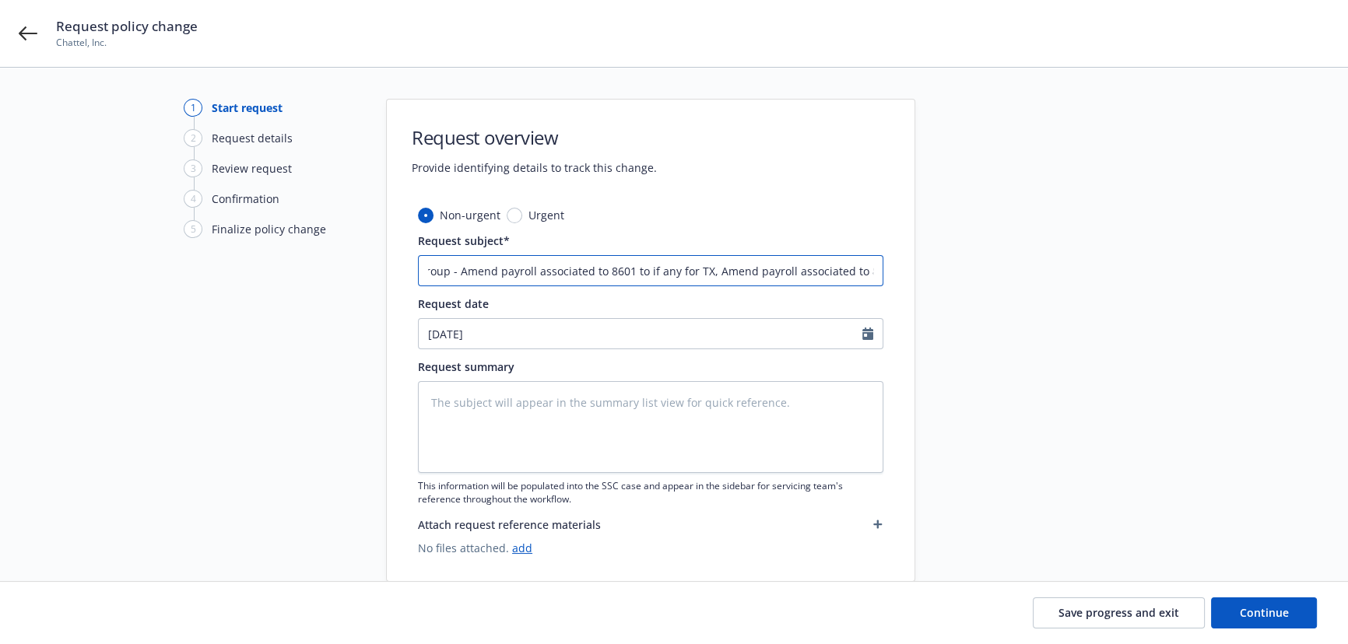
type input "25 [PERSON_NAME] Insurance Group - Amend payroll associated to 8601 to if any f…"
type textarea "x"
type input "25 [PERSON_NAME] Insurance Group - Amend payroll associated to 8601 to if any f…"
type textarea "x"
type input "25 [PERSON_NAME] Insurance Group - Amend payroll associated to 8601 to if any f…"
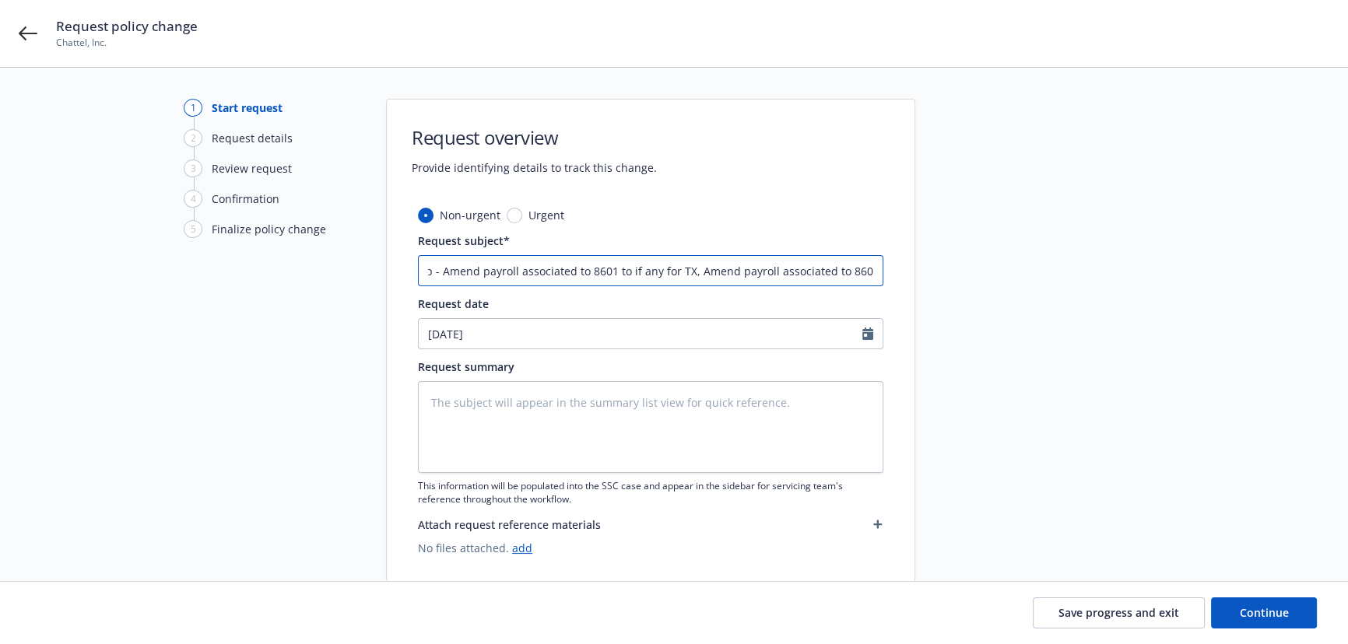
type textarea "x"
type input "25 [PERSON_NAME] Insurance Group - Amend payroll associated to 8601 to if any f…"
type textarea "x"
type input "25 [PERSON_NAME] Insurance Group - Amend payroll associated to 8601 to if any f…"
type textarea "x"
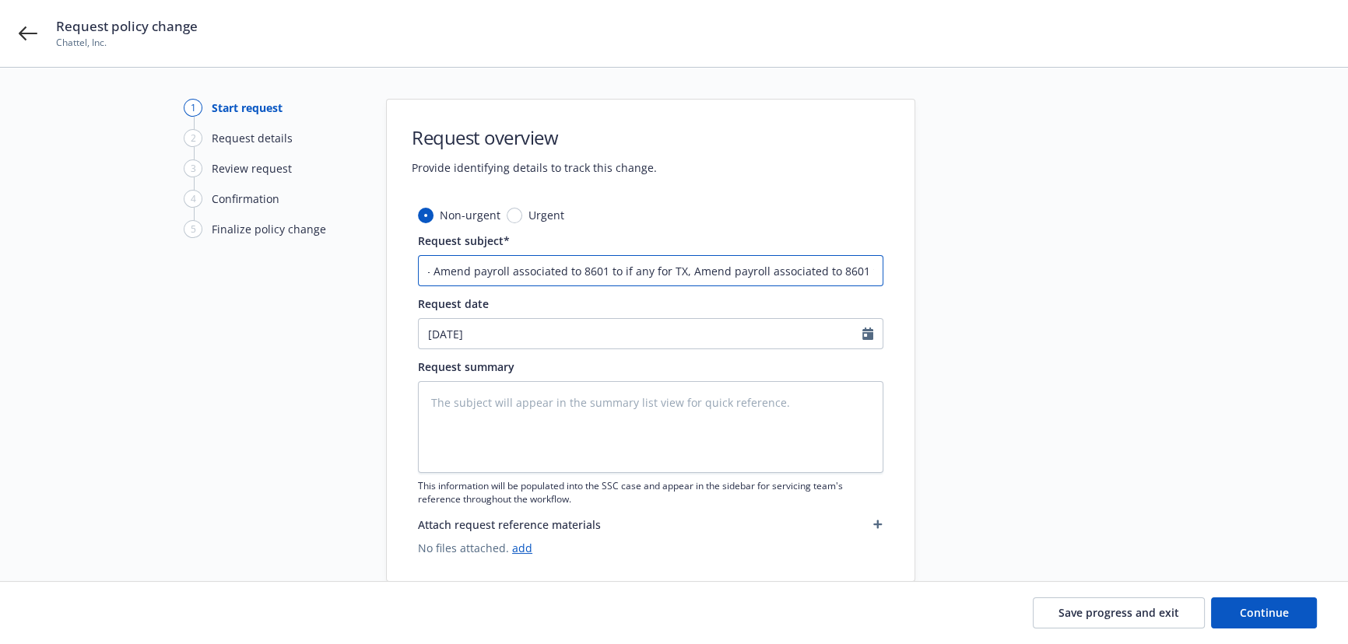
type input "25 [PERSON_NAME] Insurance Group - Amend payroll associated to 8601 to if any f…"
type textarea "x"
type input "25 [PERSON_NAME] Insurance Group - Amend payroll associated to 8601 to if any f…"
type textarea "x"
type input "25 [PERSON_NAME] Insurance Group - Amend payroll associated to 8601 to if any f…"
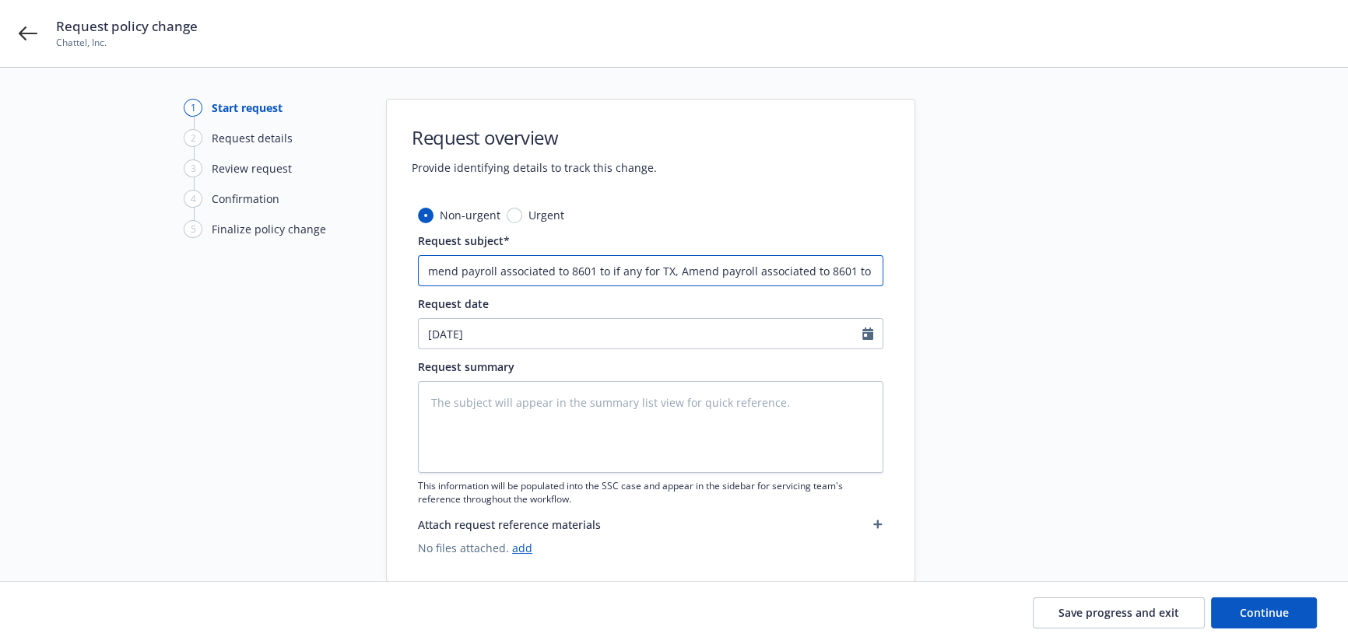
scroll to position [0, 218]
type textarea "x"
type input "25 [PERSON_NAME] Insurance Group - Amend payroll associated to 8601 to if any f…"
type textarea "x"
type input "25 [PERSON_NAME] Insurance Group - Amend payroll associated to 8601 to if any f…"
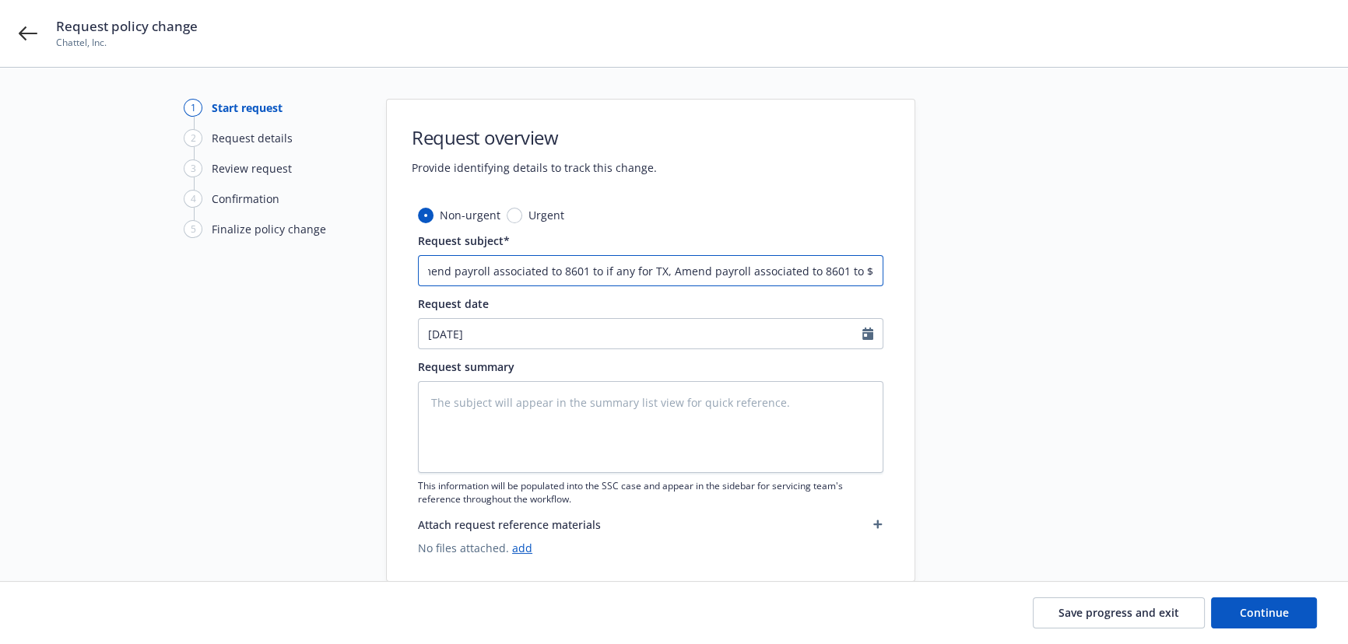
type textarea "x"
type input "25 [PERSON_NAME] Insurance Group - Amend payroll associated to 8601 to if any f…"
type textarea "x"
type input "25 [PERSON_NAME] Insurance Group - Amend payroll associated to 8601 to if any f…"
type textarea "x"
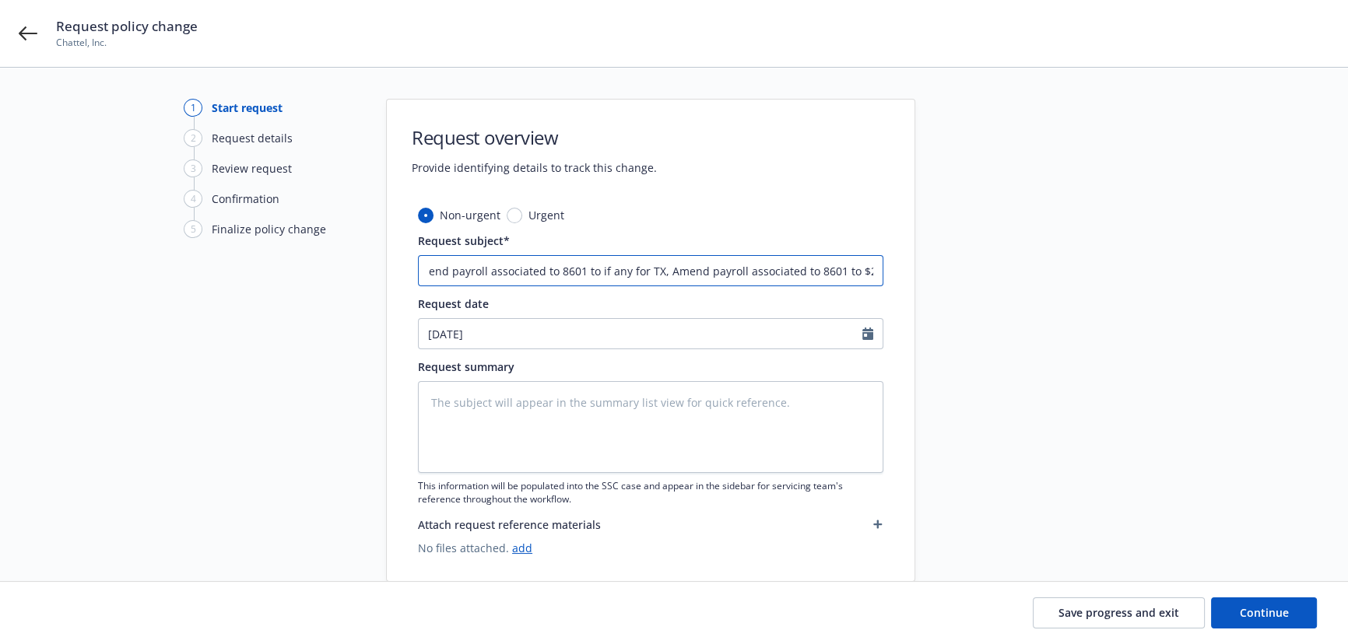
type input "25 [PERSON_NAME] Insurance Group - Amend payroll associated to 8601 to if any f…"
type textarea "x"
type input "25 [PERSON_NAME] Insurance Group - Amend payroll associated to 8601 to if any f…"
type textarea "x"
type input "25 [PERSON_NAME] Insurance Group - Amend payroll associated to 8601 to if any f…"
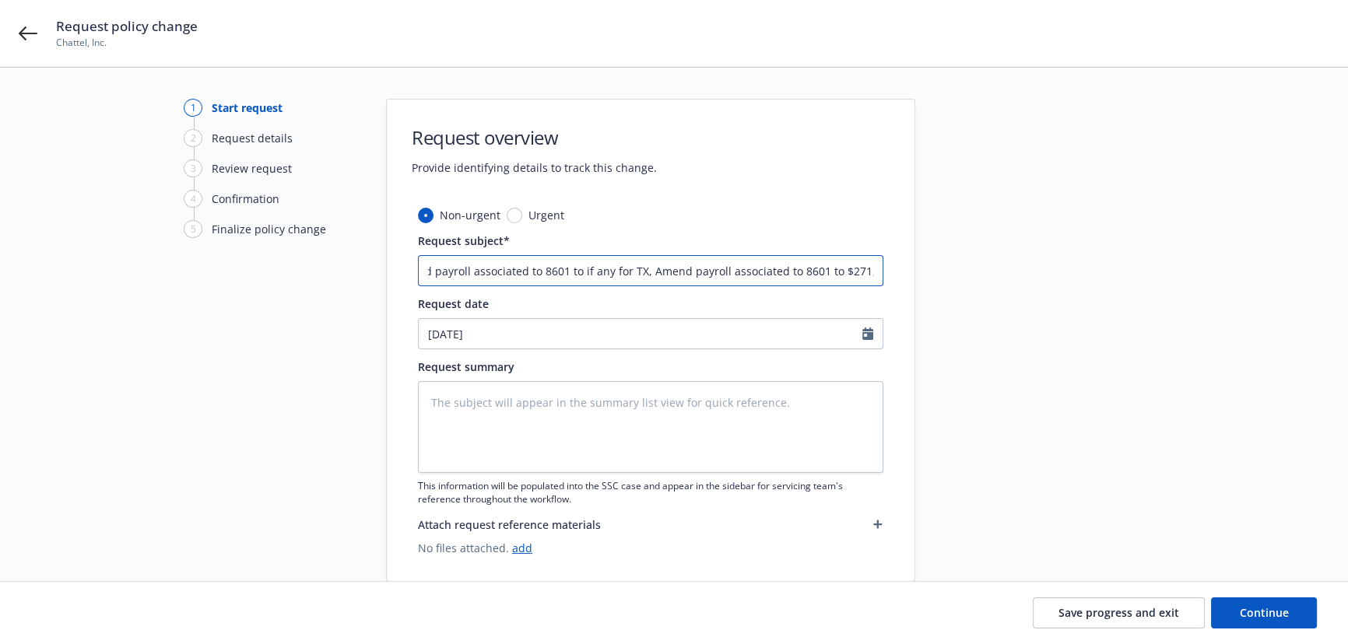
type textarea "x"
type input "25 [PERSON_NAME] Insurance Group - Amend payroll associated to 8601 to if any f…"
type textarea "x"
type input "25 [PERSON_NAME] Insurance Group - Amend payroll associated to 8601 to if any f…"
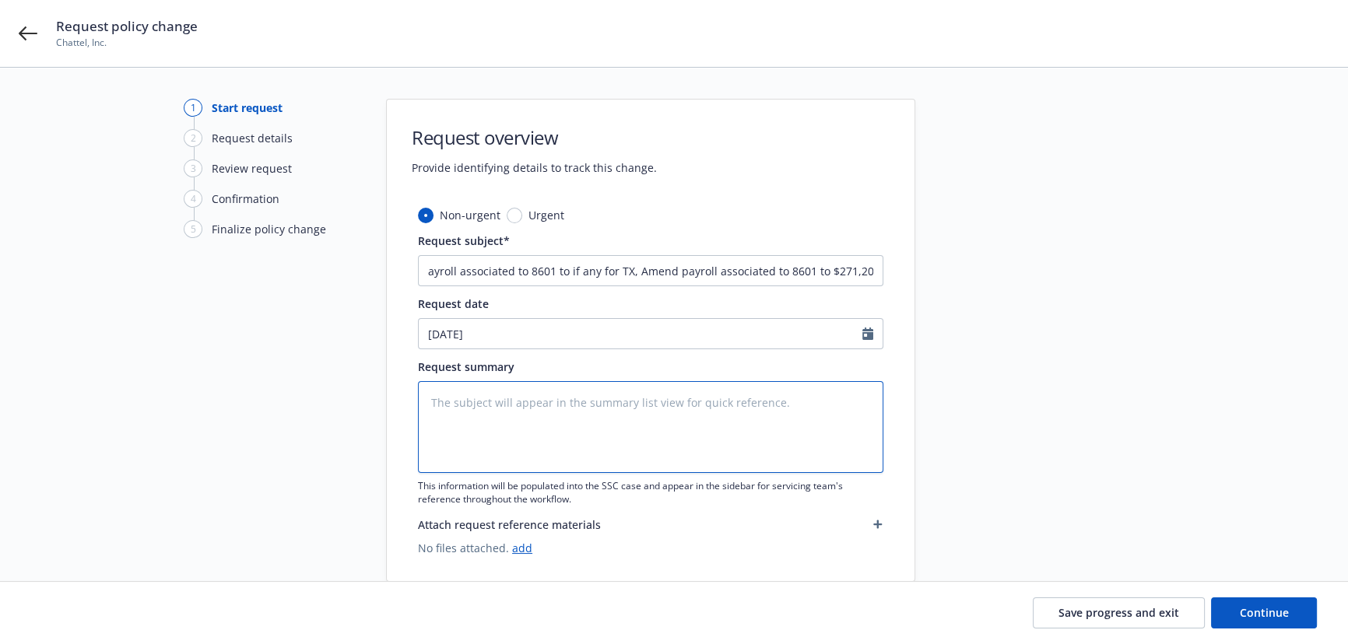
click at [624, 419] on textarea at bounding box center [650, 427] width 465 height 92
drag, startPoint x: 605, startPoint y: 268, endPoint x: 866, endPoint y: 400, distance: 292.0
click at [1112, 281] on div "1 Start request 2 Request details 3 Review request 4 Confirmation 5 Finalize po…" at bounding box center [674, 340] width 1311 height 483
click at [646, 424] on textarea at bounding box center [650, 427] width 465 height 92
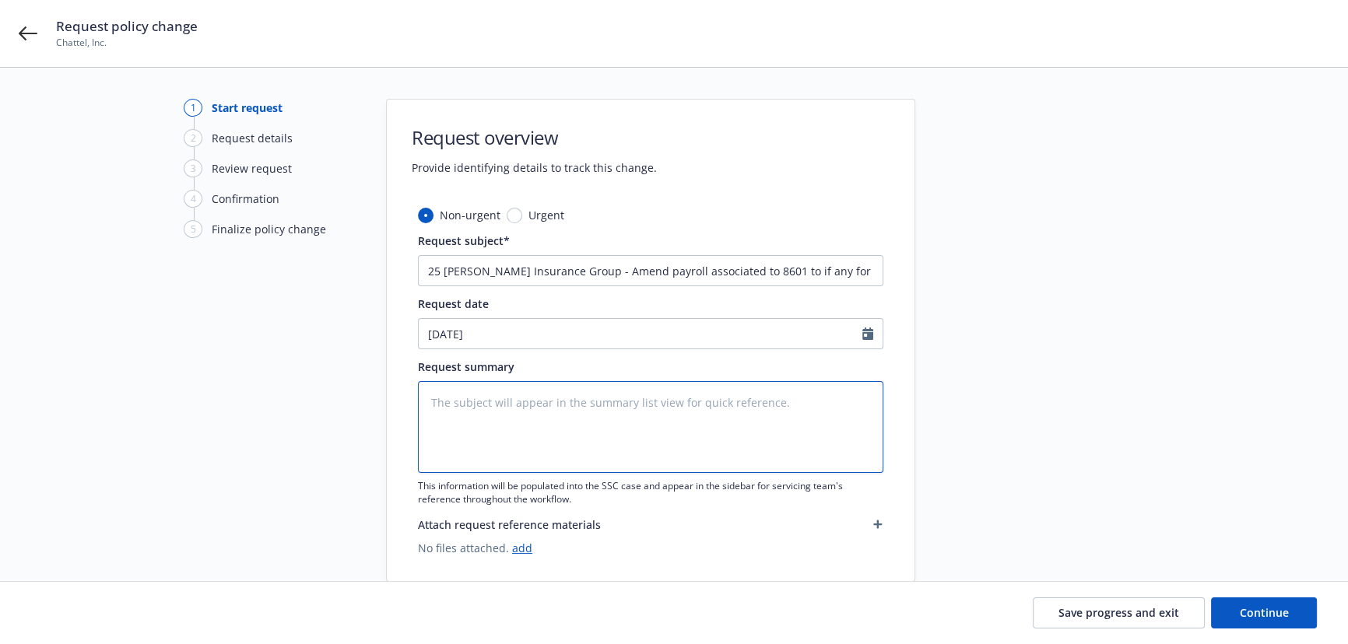
paste textarea "Amend payroll associated to 8601 to if any for TX, Amend payroll associated to …"
type textarea "x"
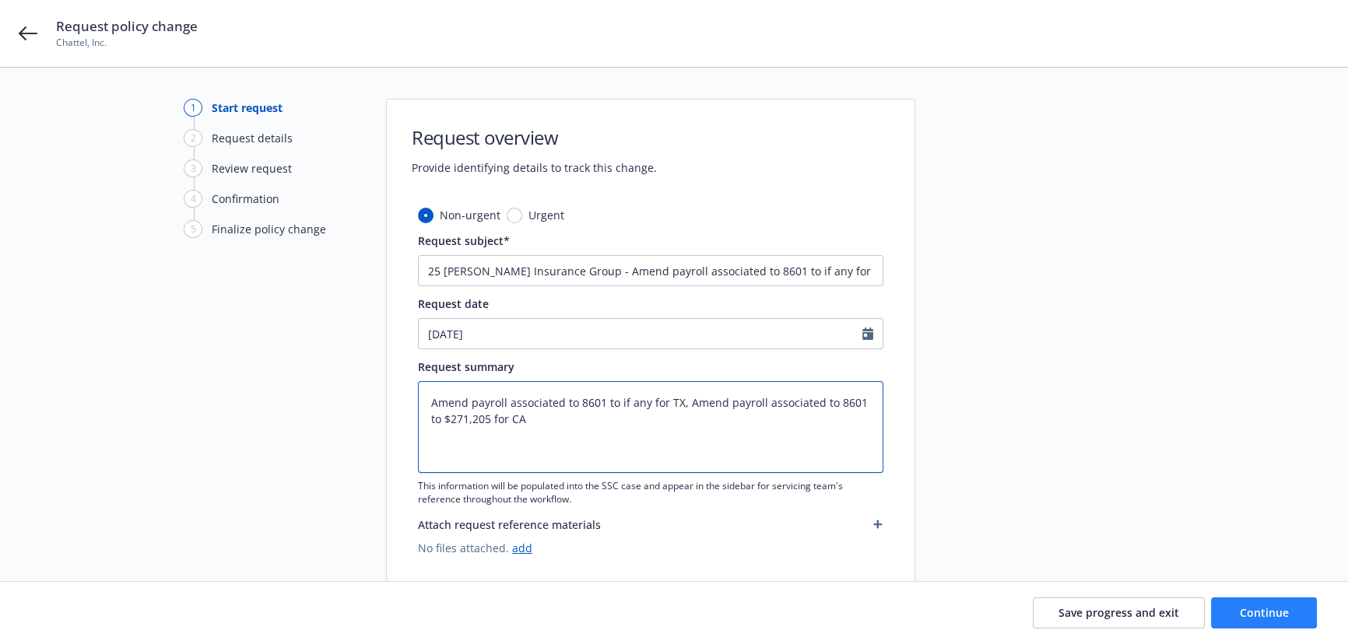
type textarea "Amend payroll associated to 8601 to if any for TX, Amend payroll associated to …"
click at [1269, 623] on button "Continue" at bounding box center [1264, 613] width 106 height 31
type textarea "x"
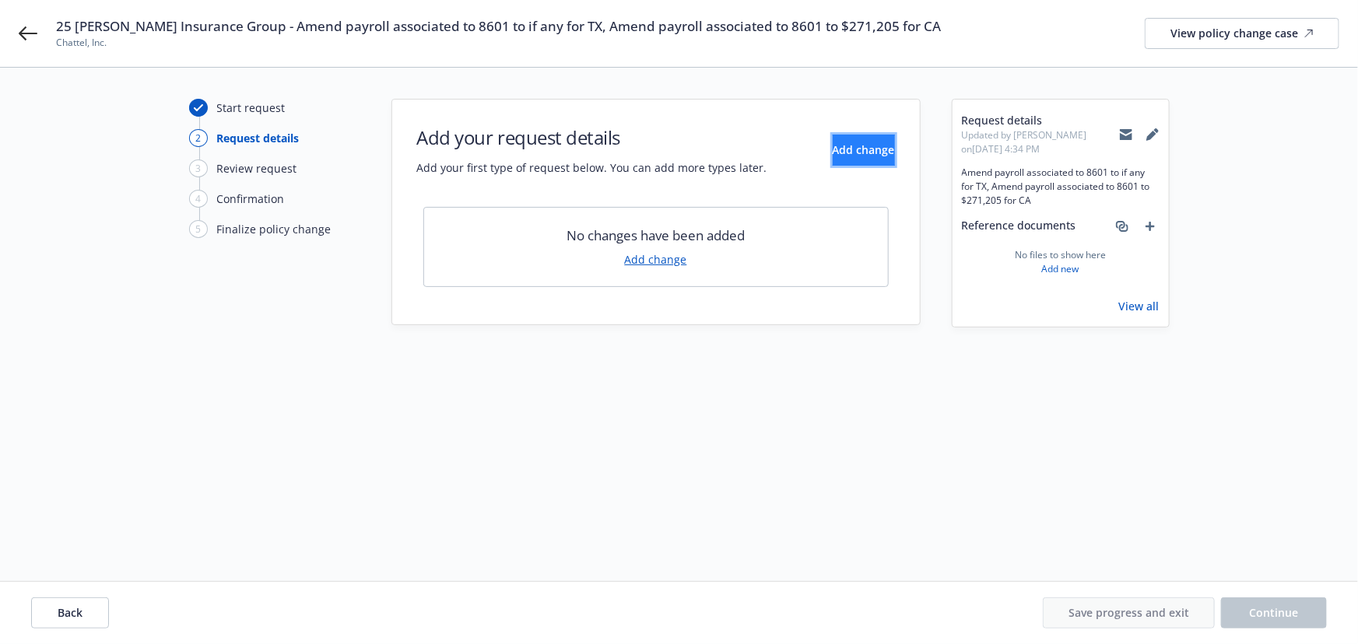
click at [833, 135] on button "Add change" at bounding box center [864, 150] width 62 height 31
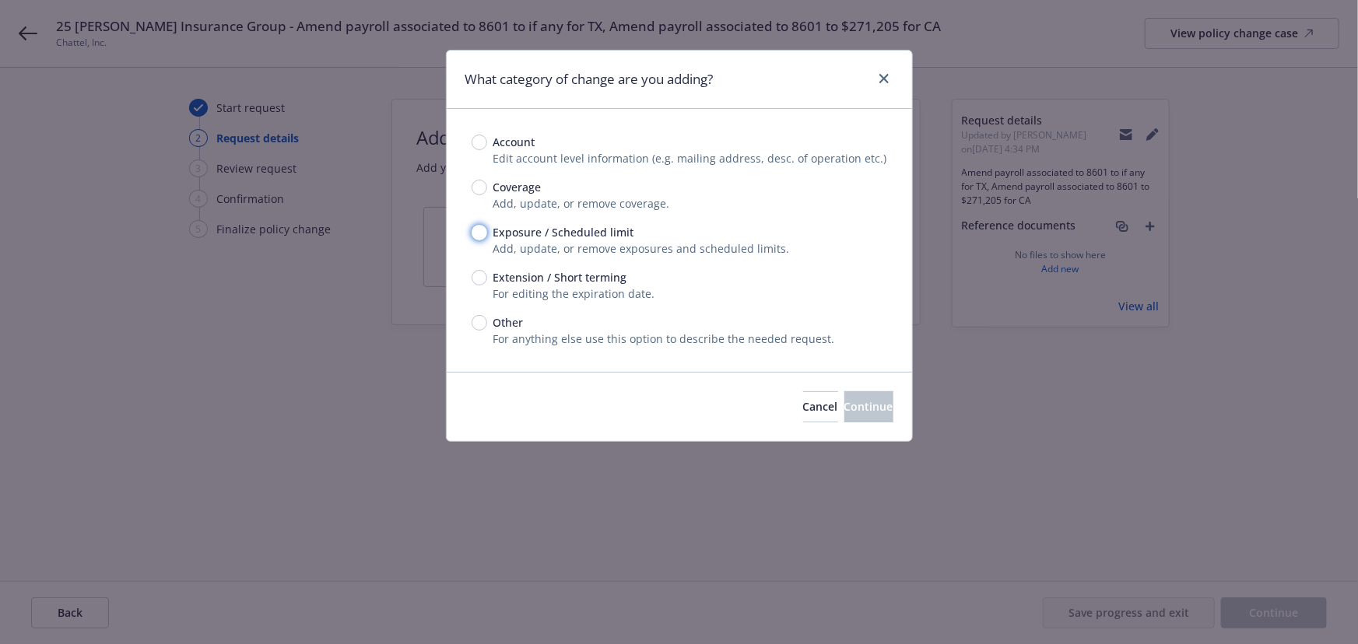
click at [477, 230] on input "Exposure / Scheduled limit" at bounding box center [480, 233] width 16 height 16
radio input "true"
click at [844, 402] on span "Continue" at bounding box center [868, 406] width 49 height 15
type textarea "x"
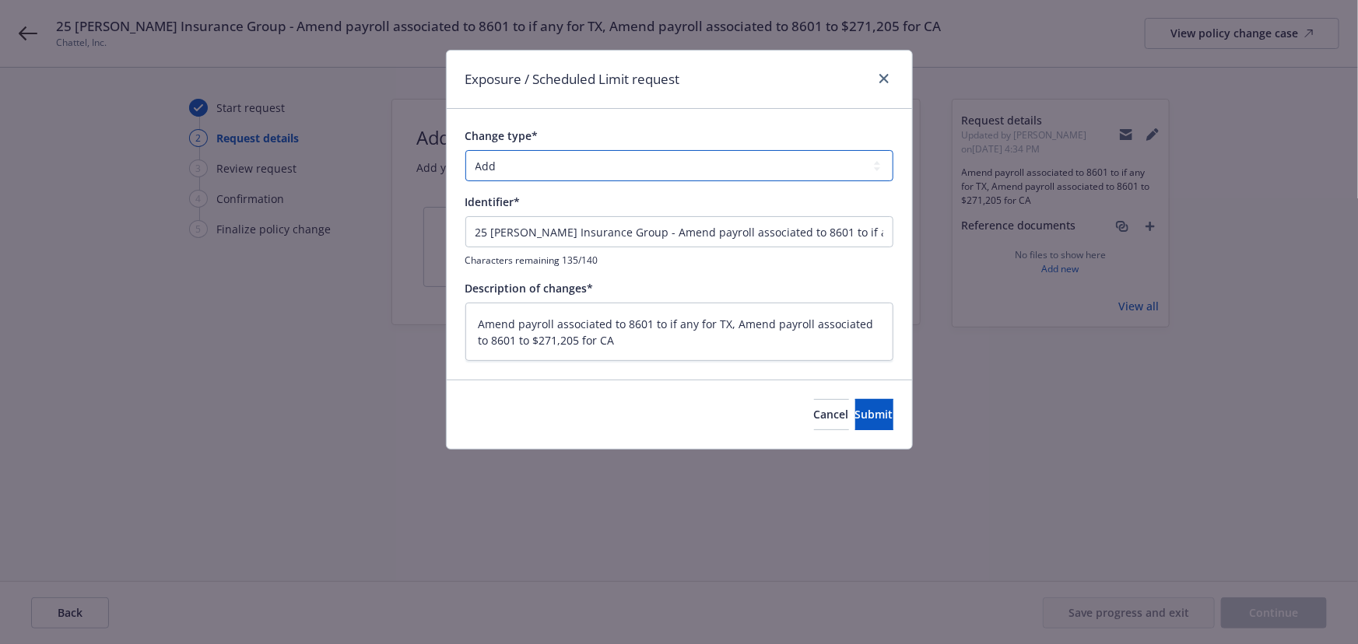
drag, startPoint x: 578, startPoint y: 164, endPoint x: 563, endPoint y: 178, distance: 20.9
click at [578, 164] on select "Add Audit Change Remove" at bounding box center [679, 165] width 428 height 31
select select "CHANGE"
click at [465, 150] on select "Add Audit Change Remove" at bounding box center [679, 165] width 428 height 31
drag, startPoint x: 640, startPoint y: 229, endPoint x: 15, endPoint y: 199, distance: 625.6
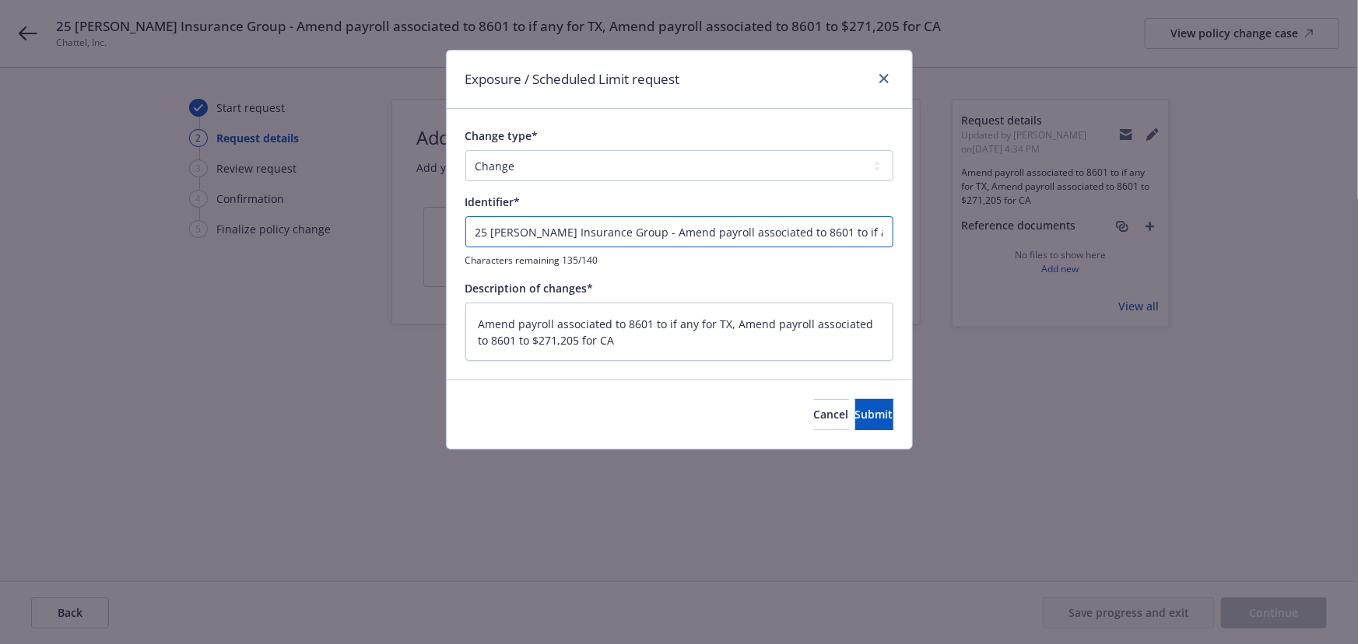
click at [16, 199] on div "Exposure / Scheduled Limit request Change type* Add Audit Change Remove Identif…" at bounding box center [679, 322] width 1358 height 644
type textarea "x"
type input "E - Amend payroll associated to 8601 to if any for TX, Amend payroll associated…"
type textarea "x"
type input "EN - Amend payroll associated to 8601 to if any for TX, Amend payroll associate…"
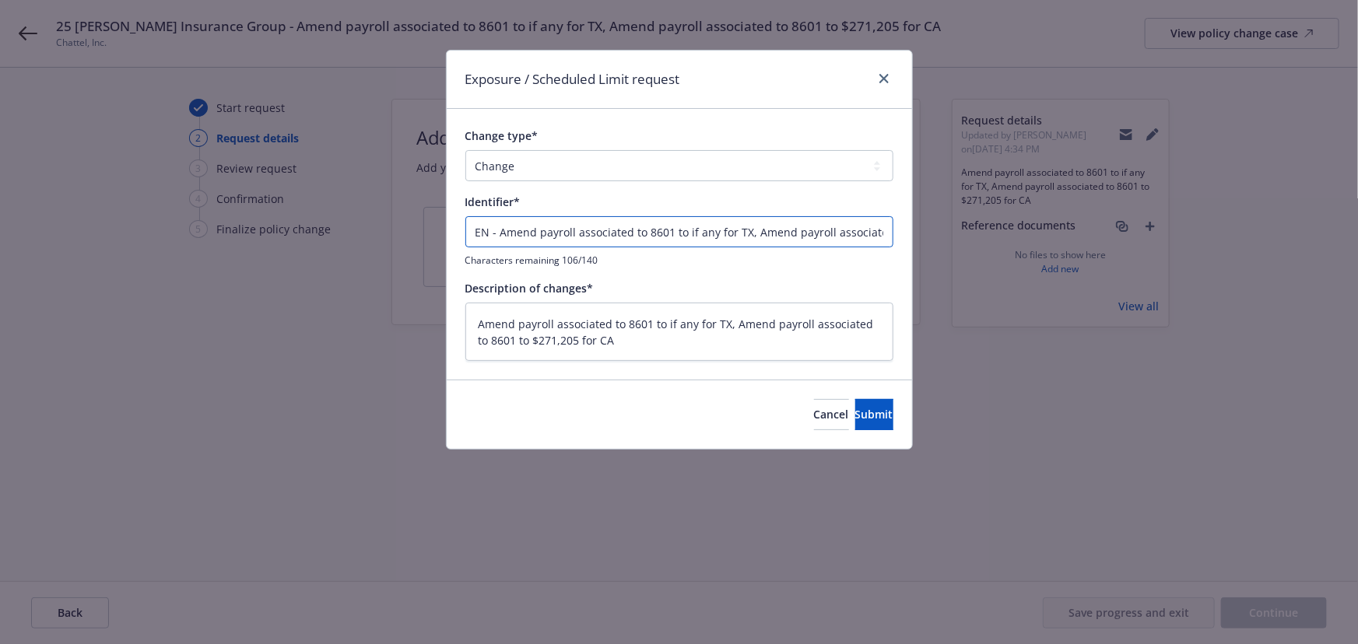
type textarea "x"
type input "END - Amend payroll associated to 8601 to if any for TX, Amend payroll associat…"
type textarea "x"
type input "ENDT - Amend payroll associated to 8601 to if any for TX, Amend payroll associa…"
type textarea "x"
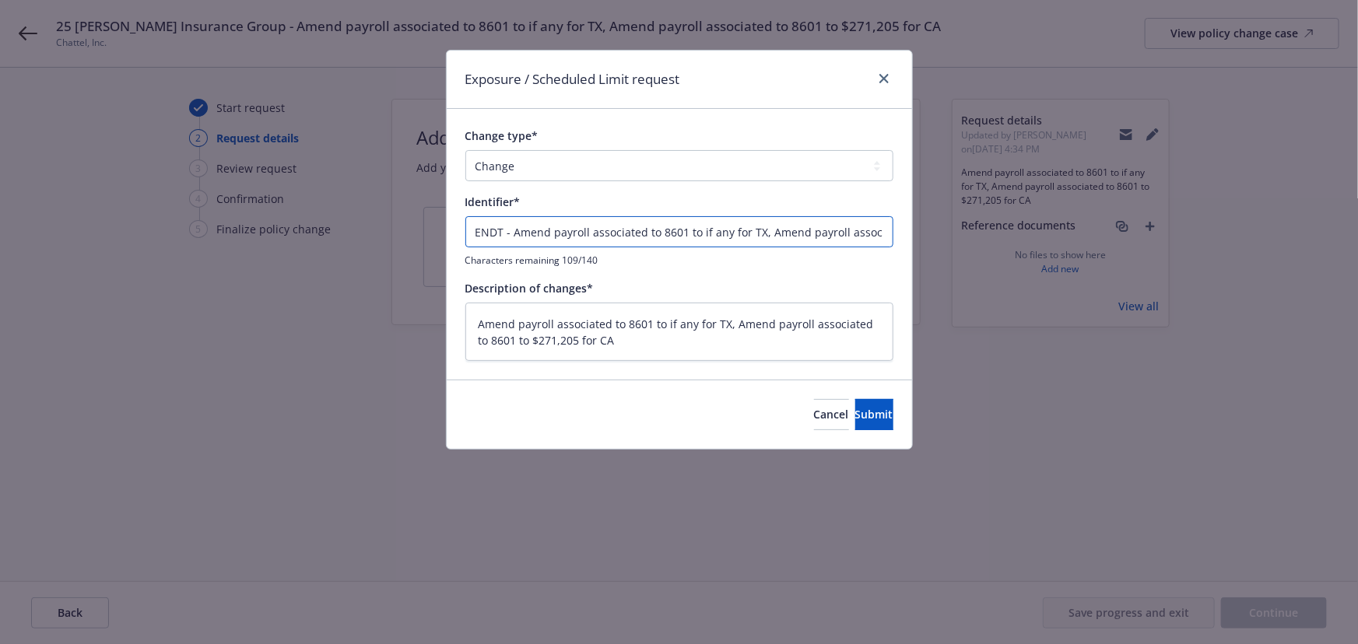
type input "ENDT - Amend payroll associated to 8601 to if any for TX, Amend payroll associa…"
type textarea "x"
type input "ENDT # - Amend payroll associated to 8601 to if any for TX, Amend payroll assoc…"
type textarea "x"
type input "ENDT #1 - Amend payroll associated to 8601 to if any for TX, Amend payroll asso…"
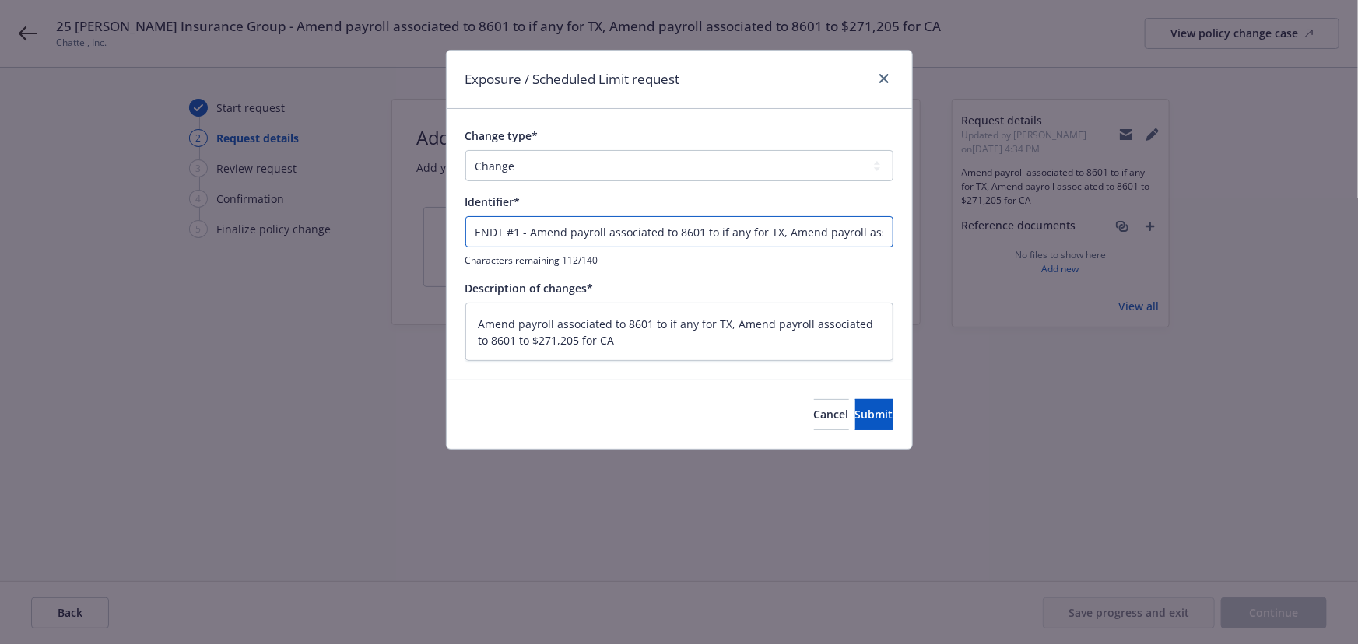
type textarea "x"
type input "ENDT # - Amend payroll associated to 8601 to if any for TX, Amend payroll assoc…"
type textarea "x"
type input "ENDT # - Amend payroll associated to 8601 to if any for TX, Amend payroll assoc…"
type textarea "x"
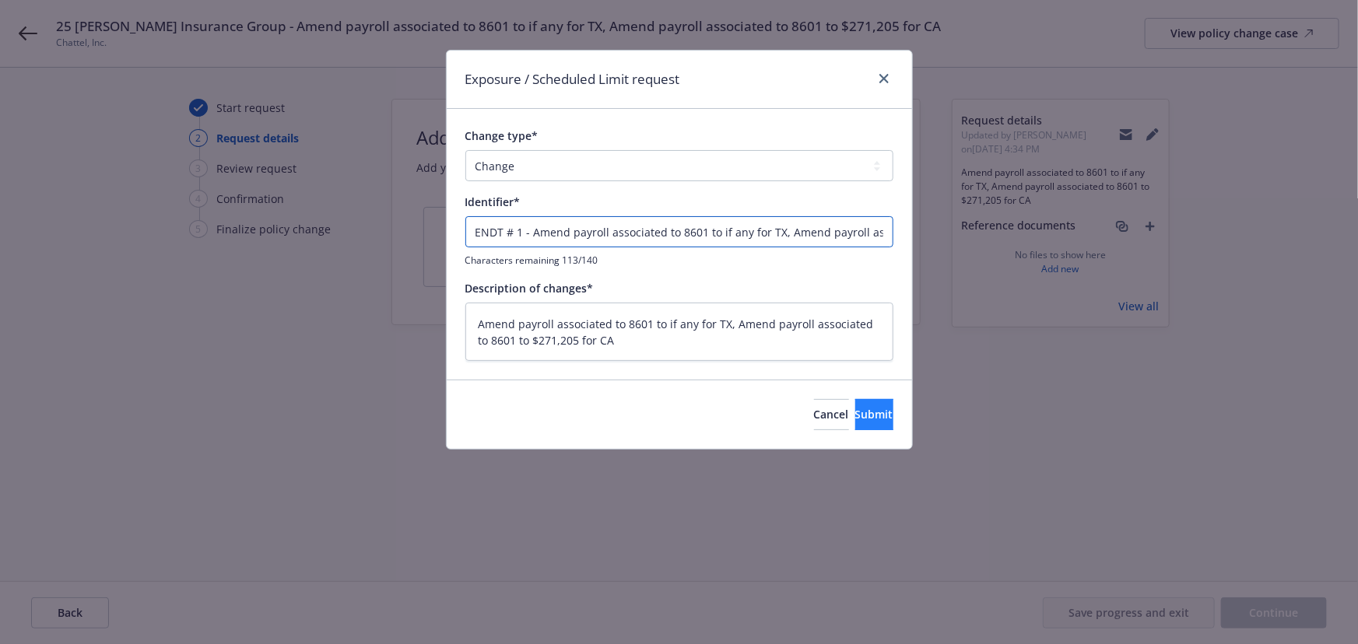
type input "ENDT # 1 - Amend payroll associated to 8601 to if any for TX, Amend payroll ass…"
click at [871, 418] on button "Submit" at bounding box center [874, 414] width 38 height 31
type textarea "x"
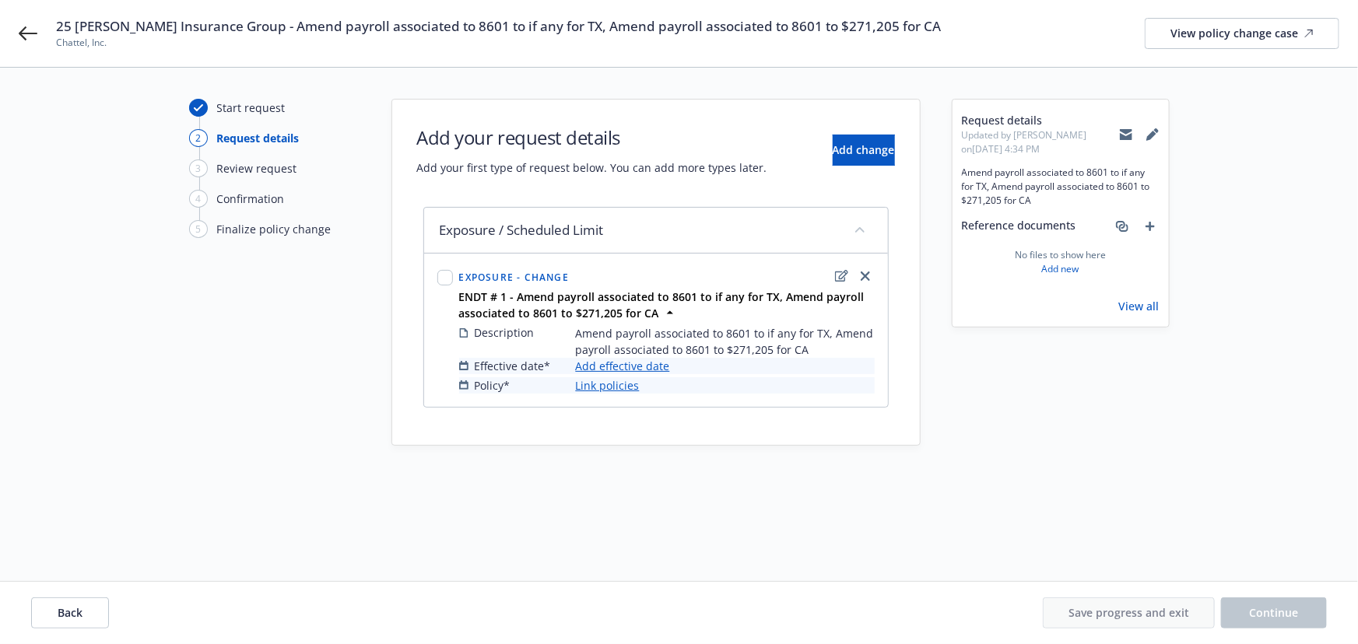
click at [613, 358] on link "Add effective date" at bounding box center [623, 366] width 94 height 16
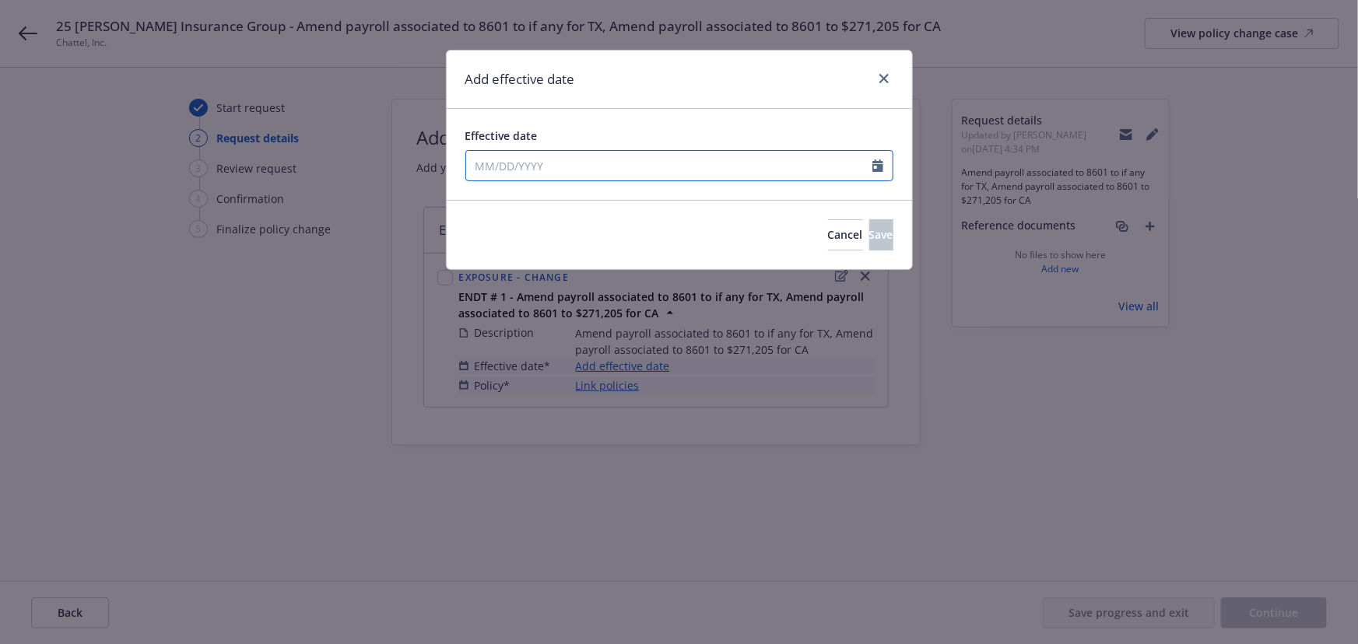
click at [523, 172] on input "Effective date" at bounding box center [669, 166] width 406 height 30
select select "8"
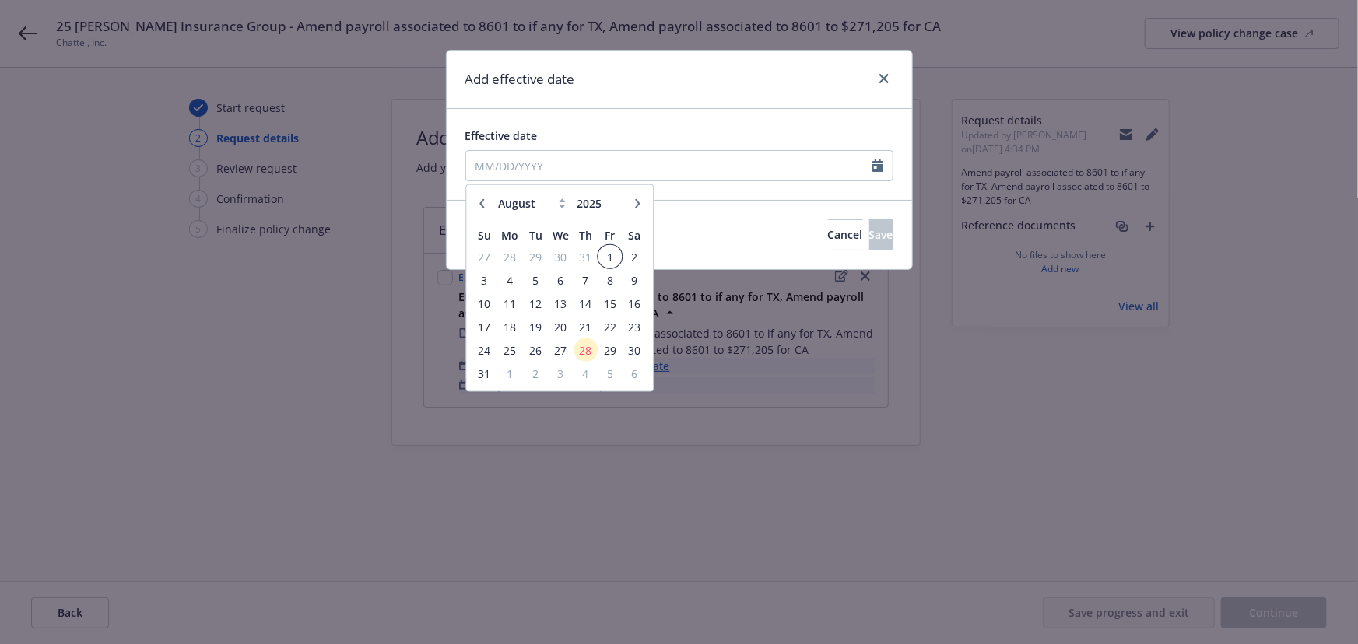
click at [613, 253] on span "1" at bounding box center [609, 256] width 21 height 19
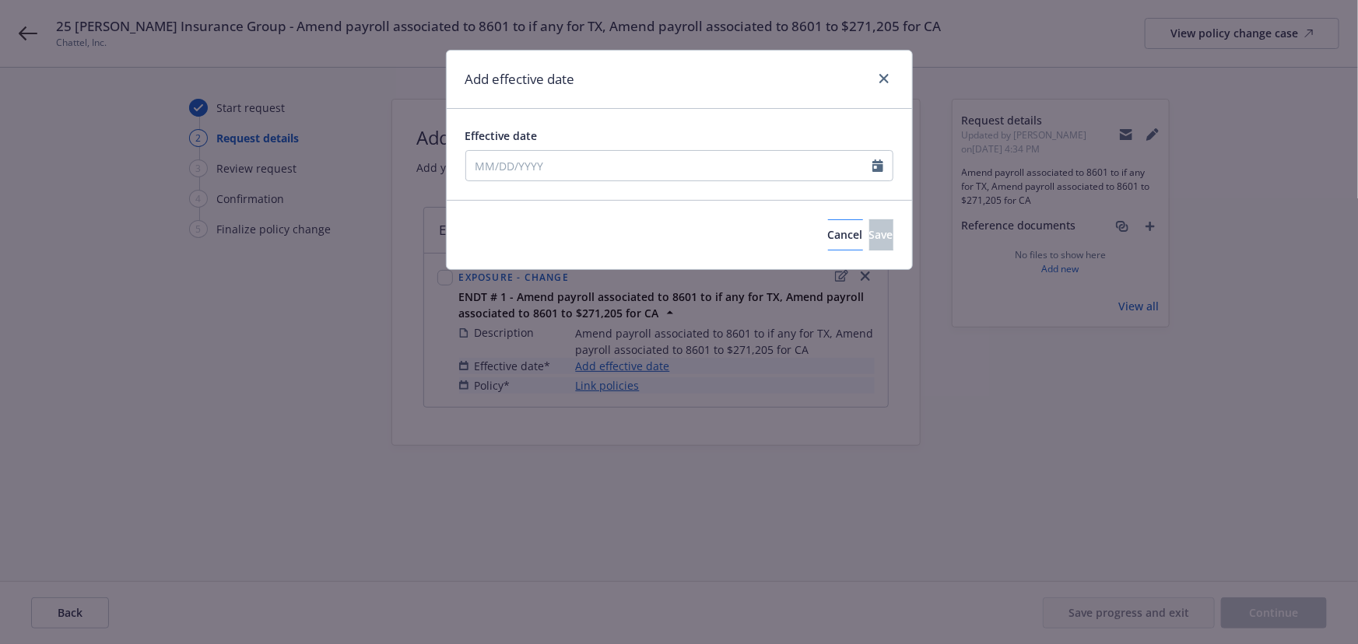
type input "[DATE]"
click at [869, 226] on button "Save" at bounding box center [881, 234] width 24 height 31
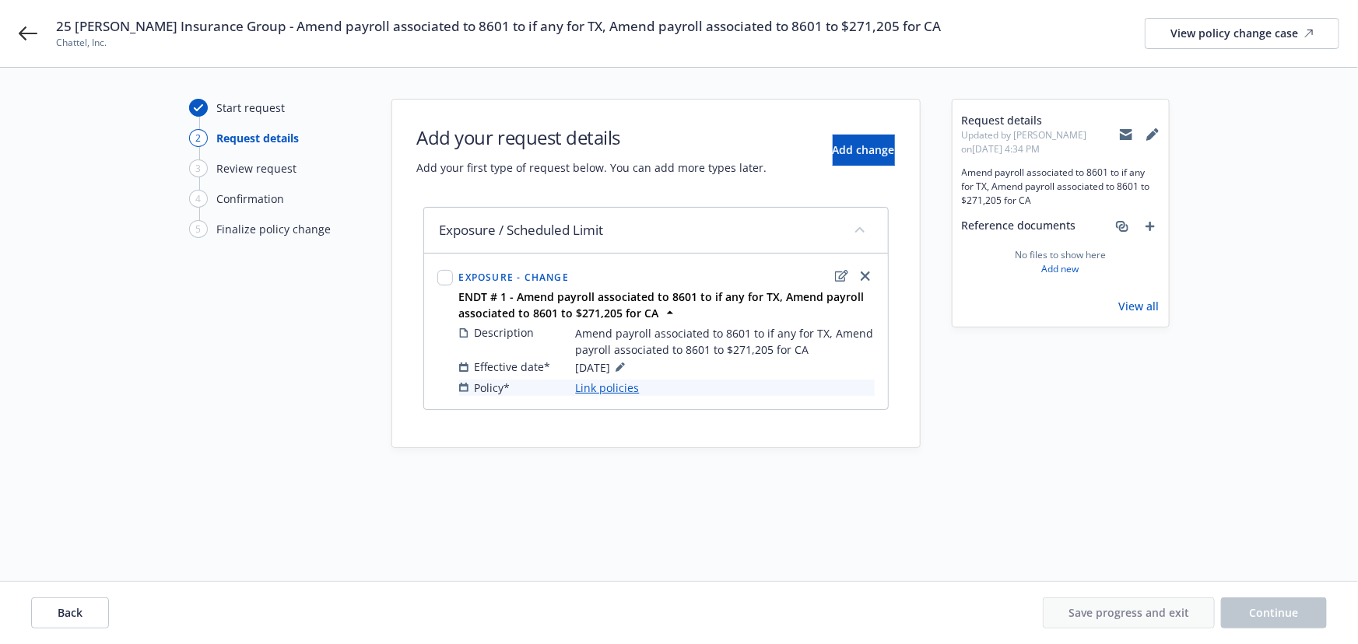
click at [613, 387] on link "Link policies" at bounding box center [608, 388] width 64 height 16
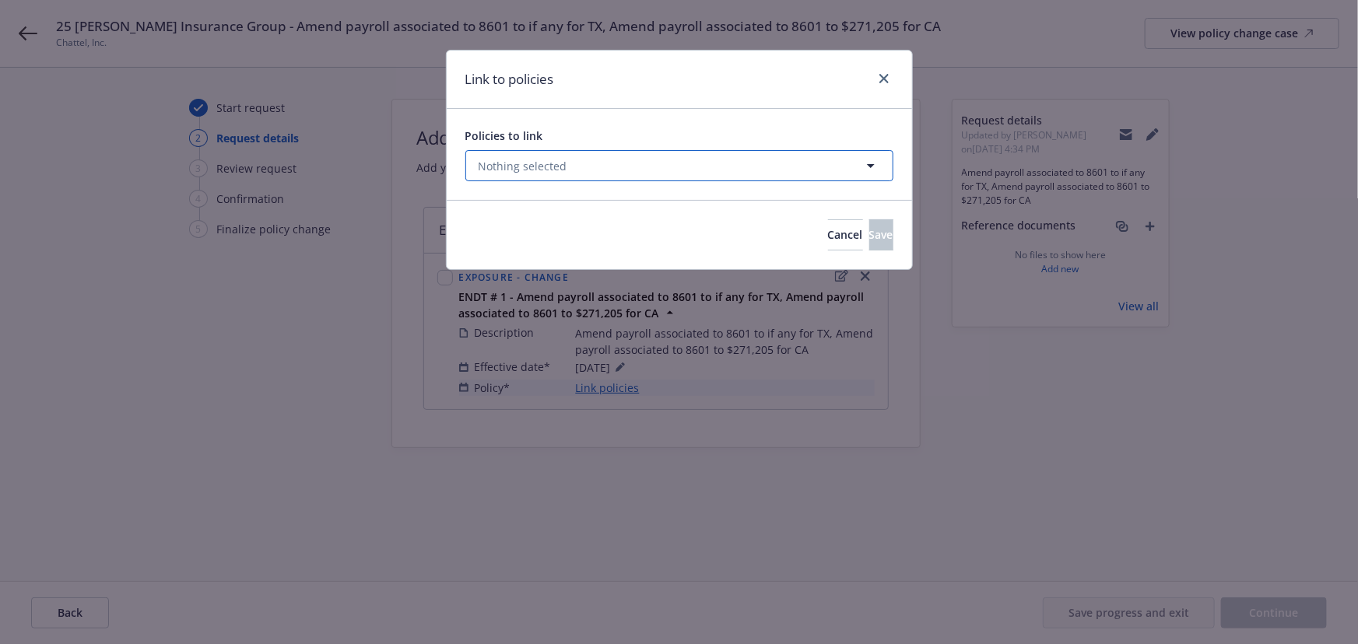
click at [595, 173] on button "Nothing selected" at bounding box center [679, 165] width 428 height 31
select select "ACTIVE"
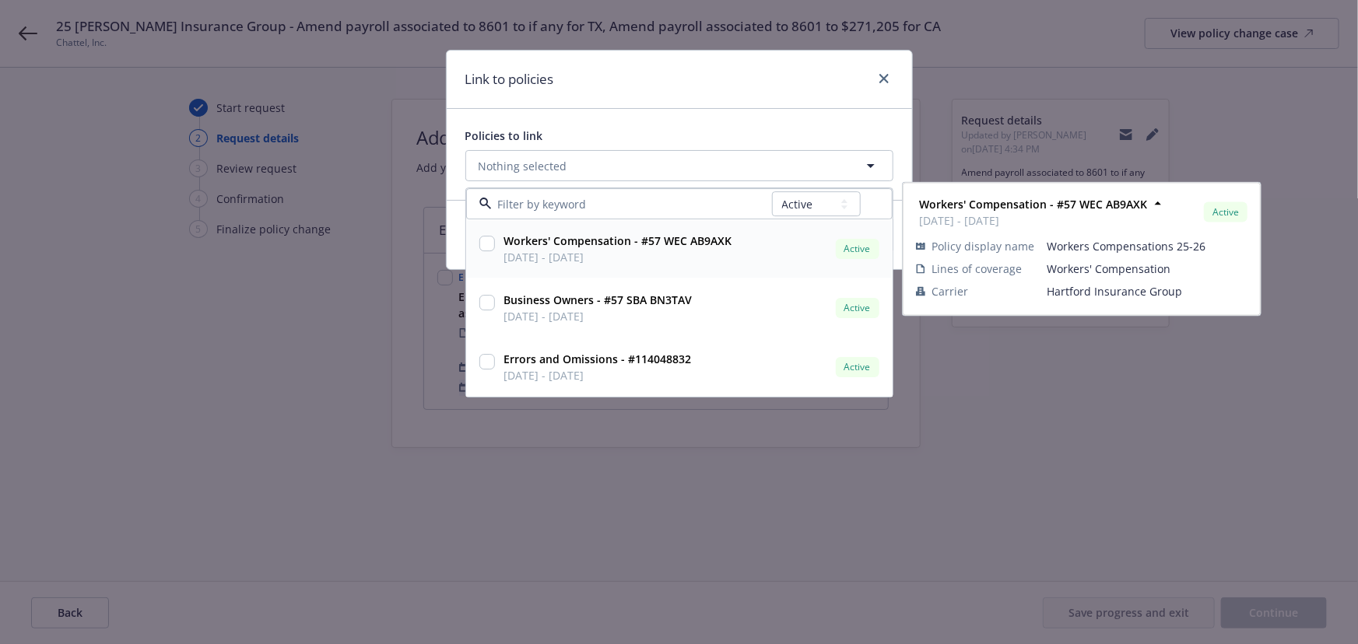
click at [664, 260] on span "[DATE] - [DATE]" at bounding box center [618, 258] width 228 height 16
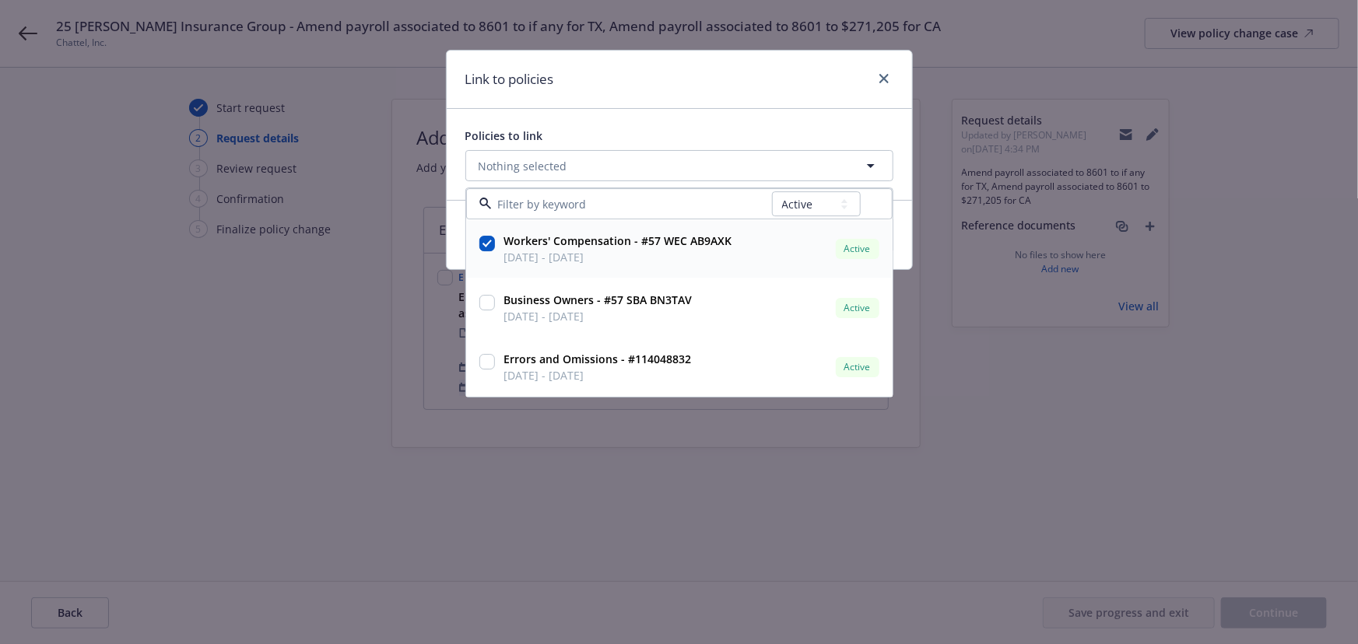
checkbox input "true"
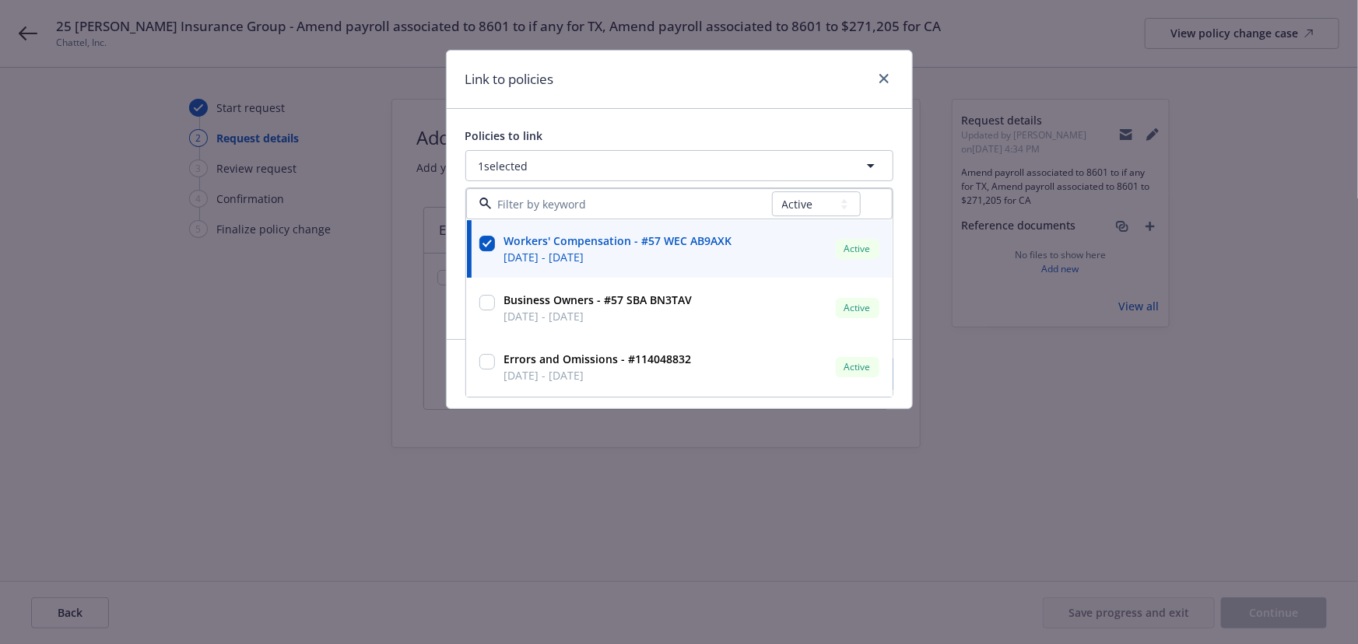
click at [682, 107] on div "Link to policies" at bounding box center [679, 80] width 465 height 58
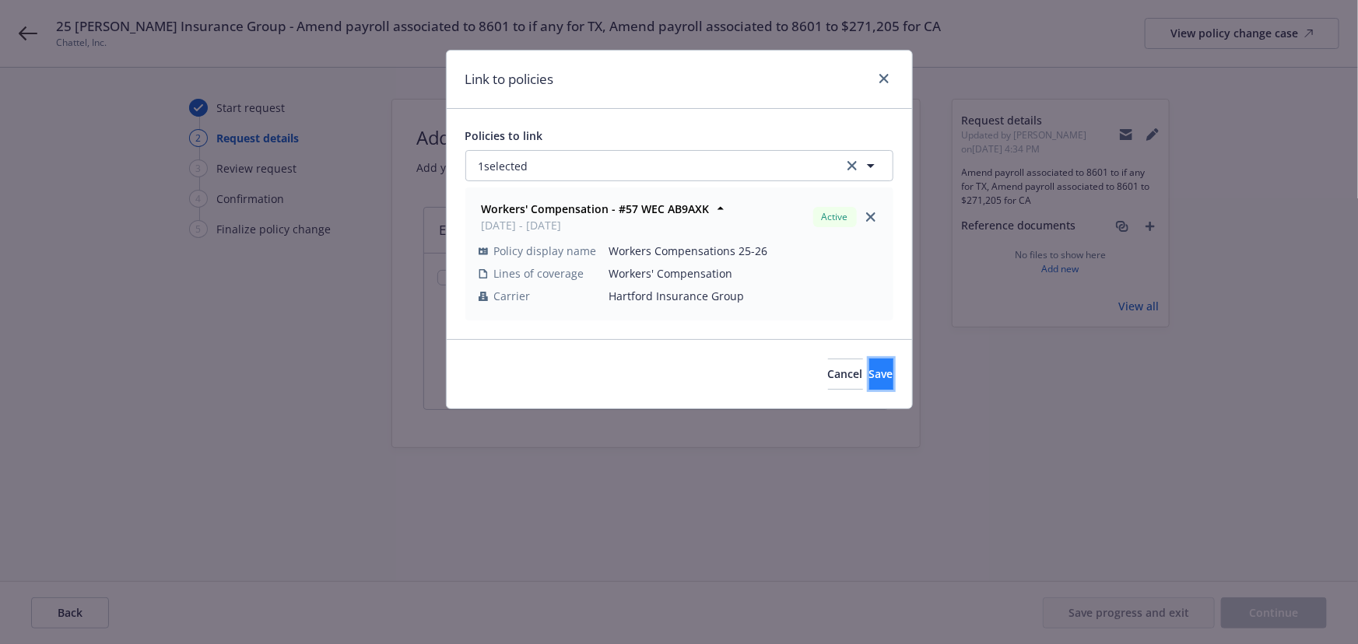
click at [869, 377] on span "Save" at bounding box center [881, 374] width 24 height 15
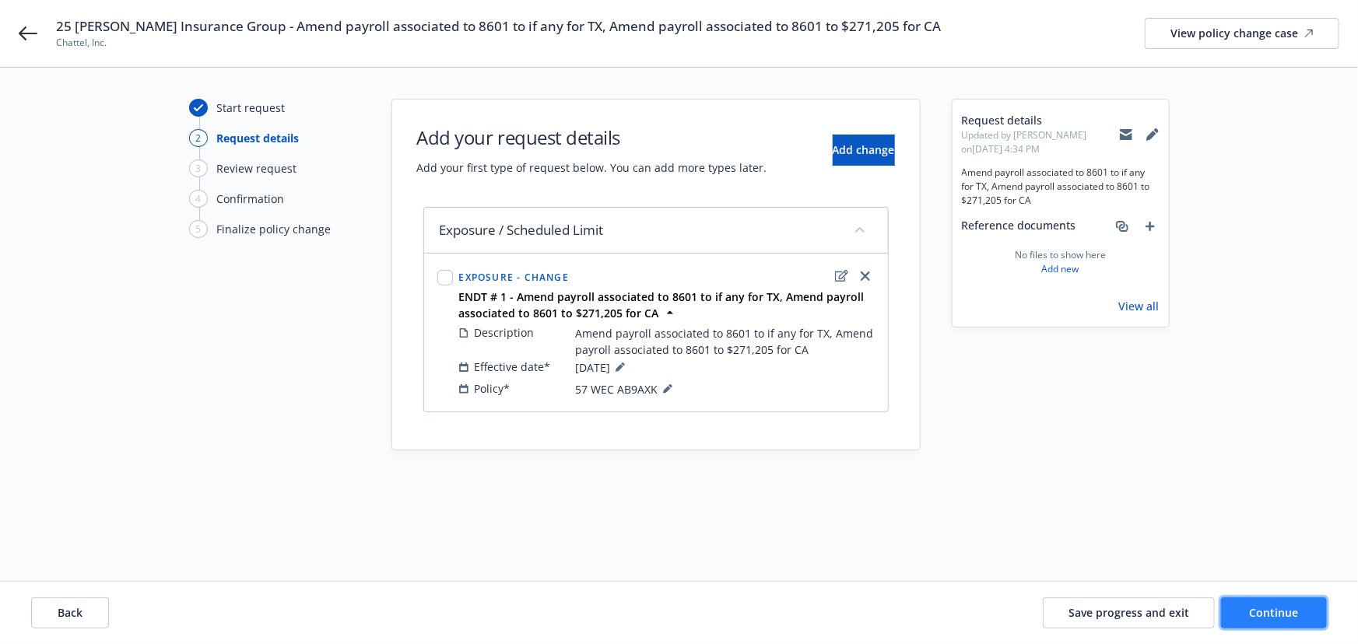
click at [1300, 621] on button "Continue" at bounding box center [1274, 613] width 106 height 31
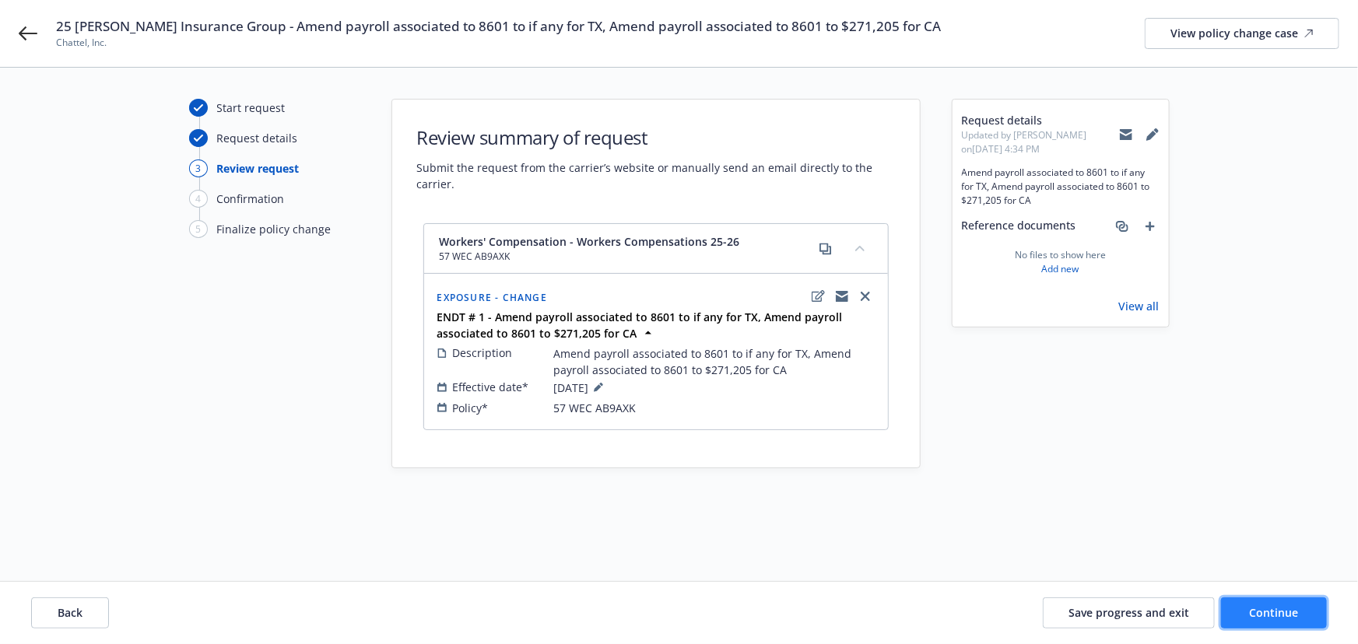
click at [1301, 616] on button "Continue" at bounding box center [1274, 613] width 106 height 31
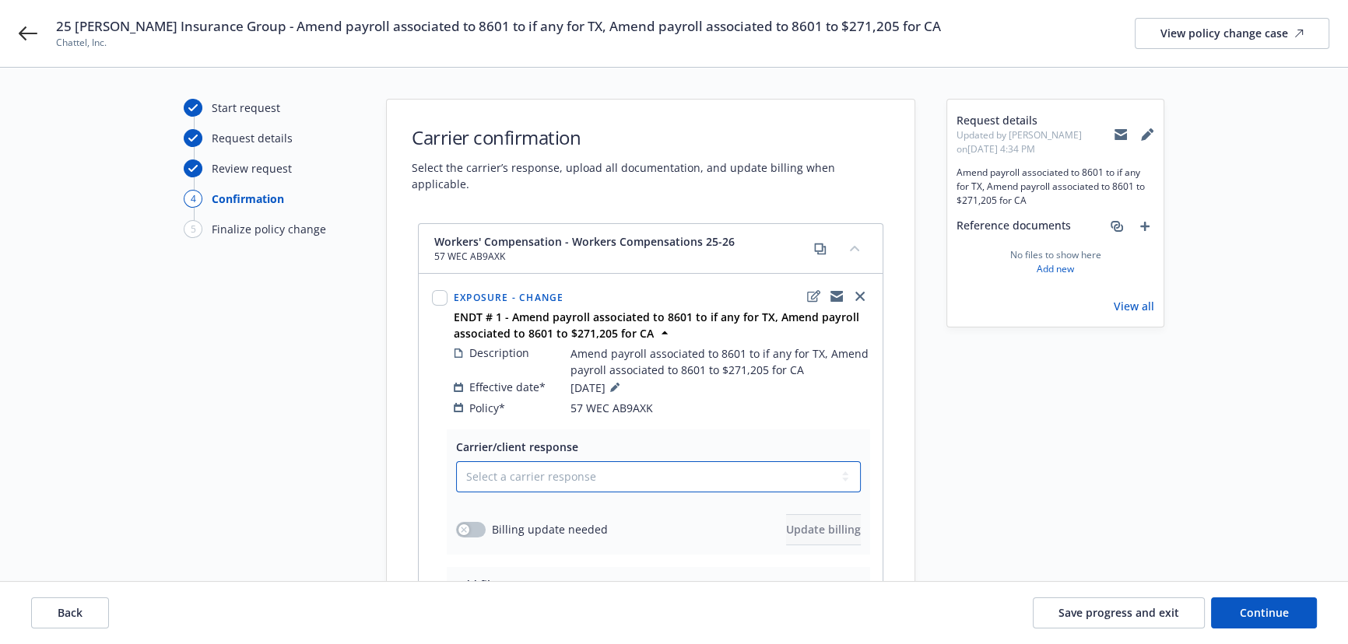
click at [577, 464] on select "Select a carrier response Accepted Accepted with revision No endorsement needed…" at bounding box center [658, 476] width 405 height 31
select select "ACCEPTED"
click at [456, 461] on select "Select a carrier response Accepted Accepted with revision No endorsement needed…" at bounding box center [658, 476] width 405 height 31
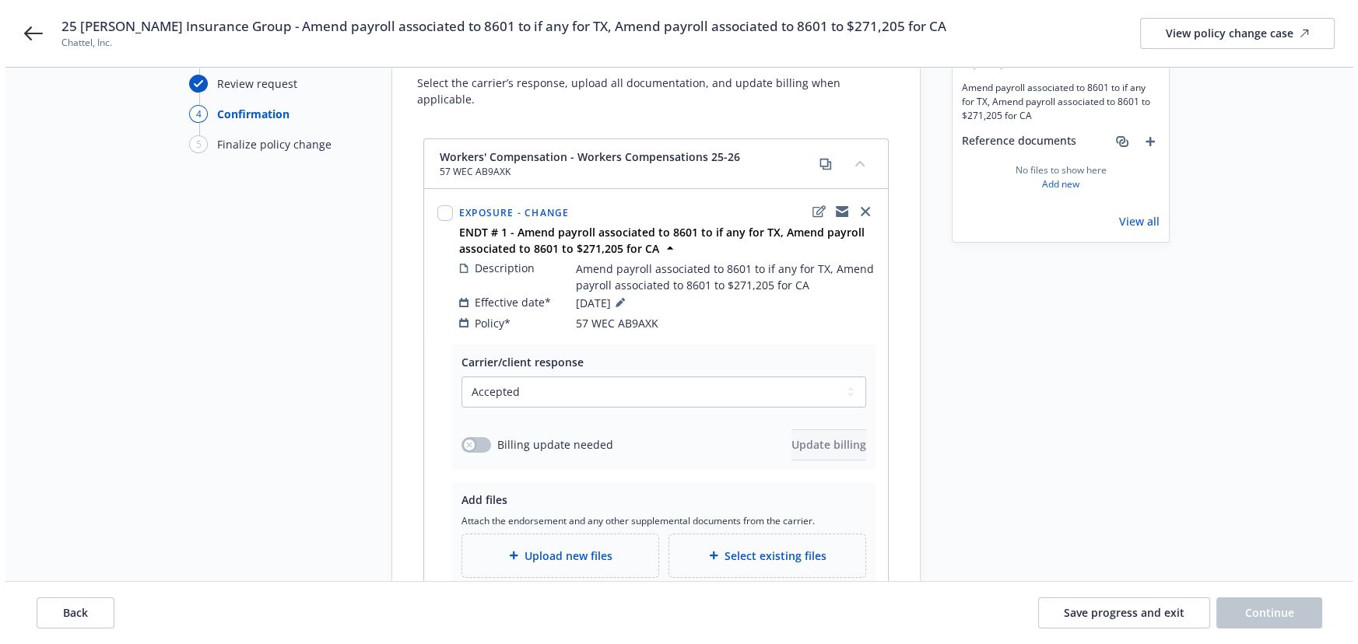
scroll to position [141, 0]
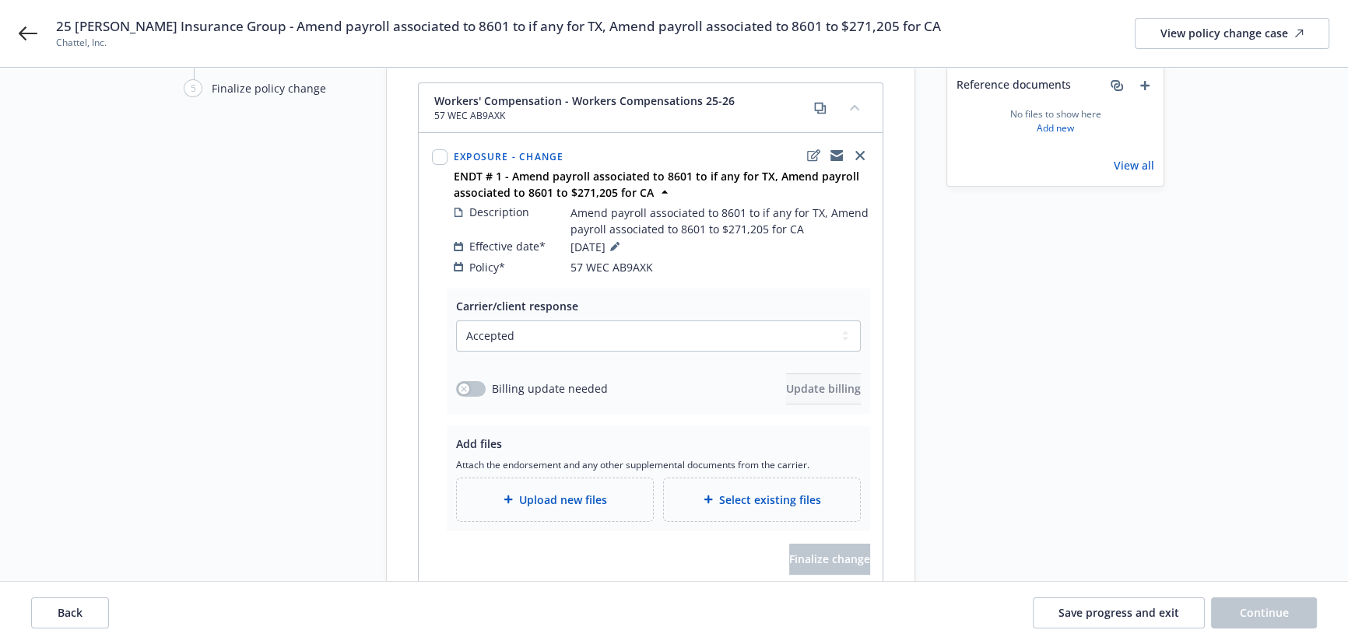
click at [456, 381] on div "Billing update needed" at bounding box center [532, 389] width 152 height 16
click at [454, 374] on div "Carrier/client response Select a carrier response Accepted Accepted with revisi…" at bounding box center [658, 351] width 423 height 125
click at [426, 372] on div "Carrier/client response Select a carrier response Accepted Accepted with revisi…" at bounding box center [651, 438] width 464 height 299
click at [474, 381] on button "button" at bounding box center [471, 389] width 30 height 16
click at [786, 381] on span "Update billing" at bounding box center [823, 388] width 75 height 15
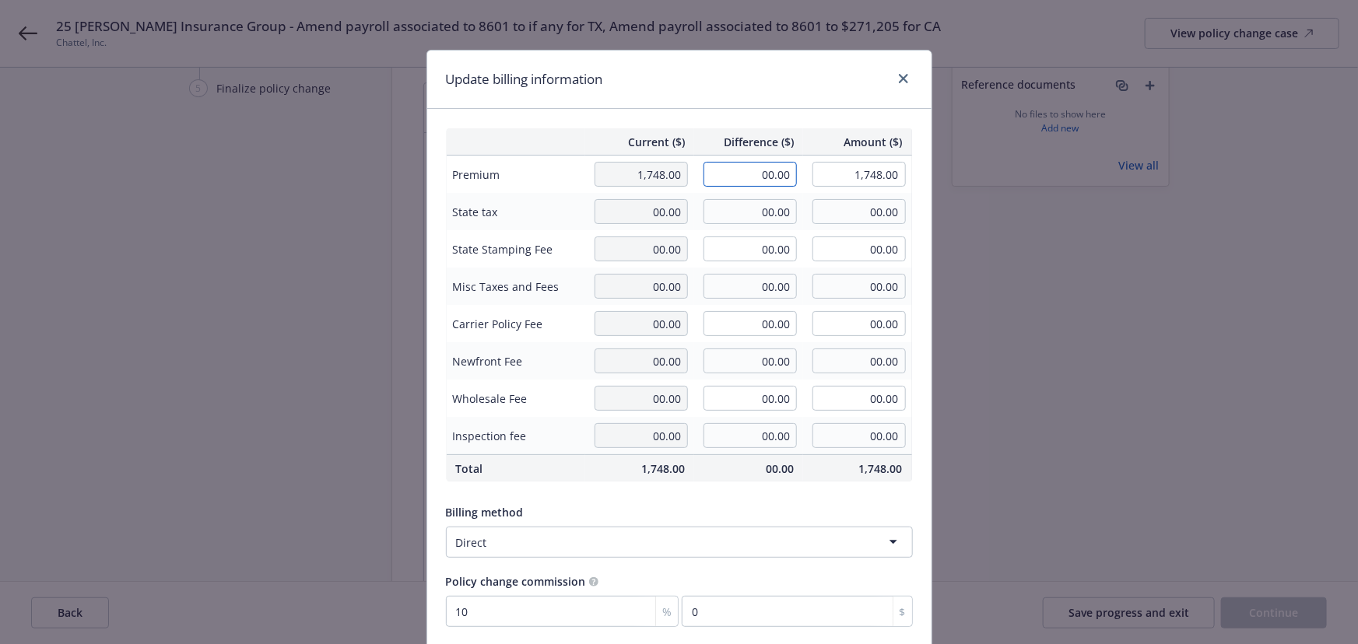
drag, startPoint x: 771, startPoint y: 171, endPoint x: 815, endPoint y: 173, distance: 43.6
click at [815, 173] on tr "Premium 1,748.00 00.00 1,748.00" at bounding box center [679, 175] width 466 height 38
type input "-33.00"
type input "1,715.00"
type input "-3.3"
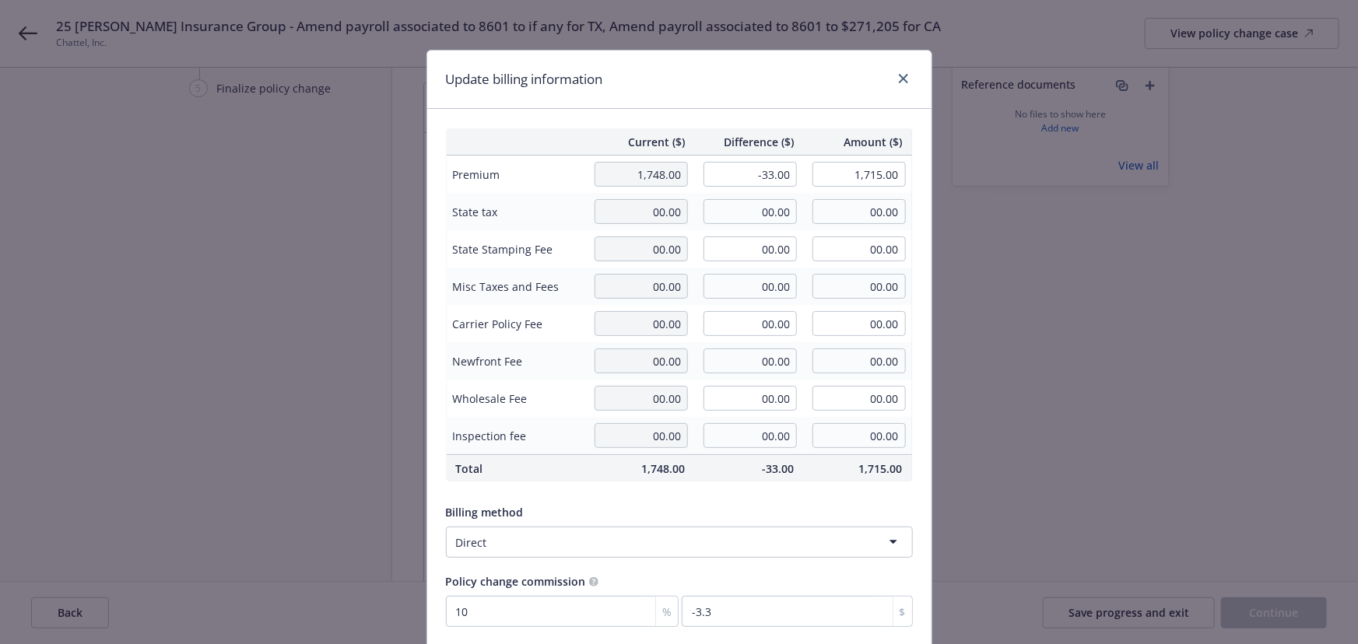
click at [754, 114] on div "Current ($) Difference ($) Amount ($) Premium 1,748.00 -33.00 1,715.00 State ta…" at bounding box center [679, 377] width 504 height 537
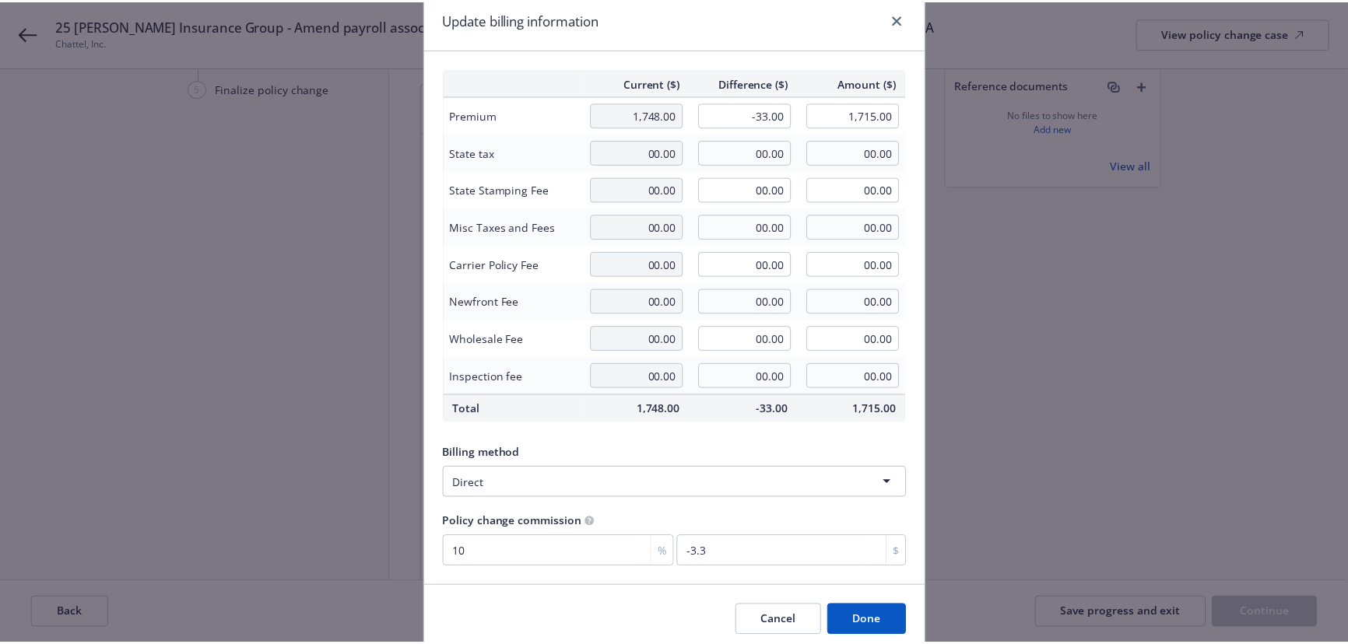
scroll to position [121, 0]
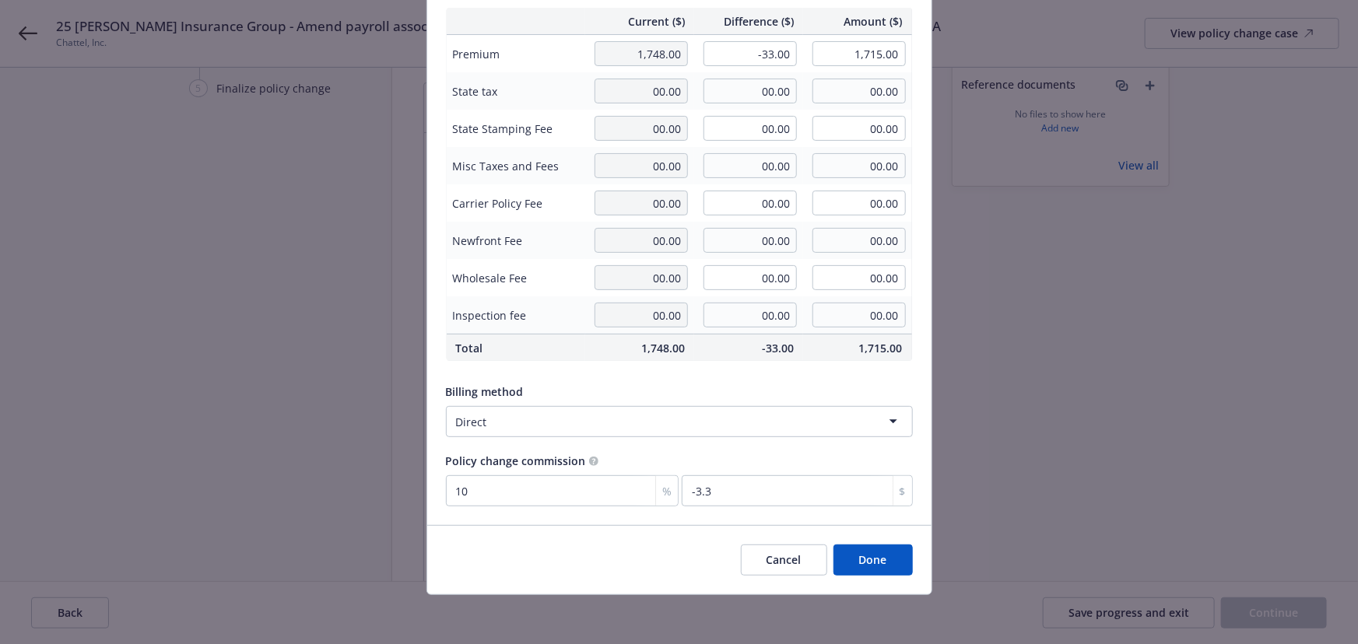
click at [879, 556] on button "Done" at bounding box center [872, 560] width 79 height 31
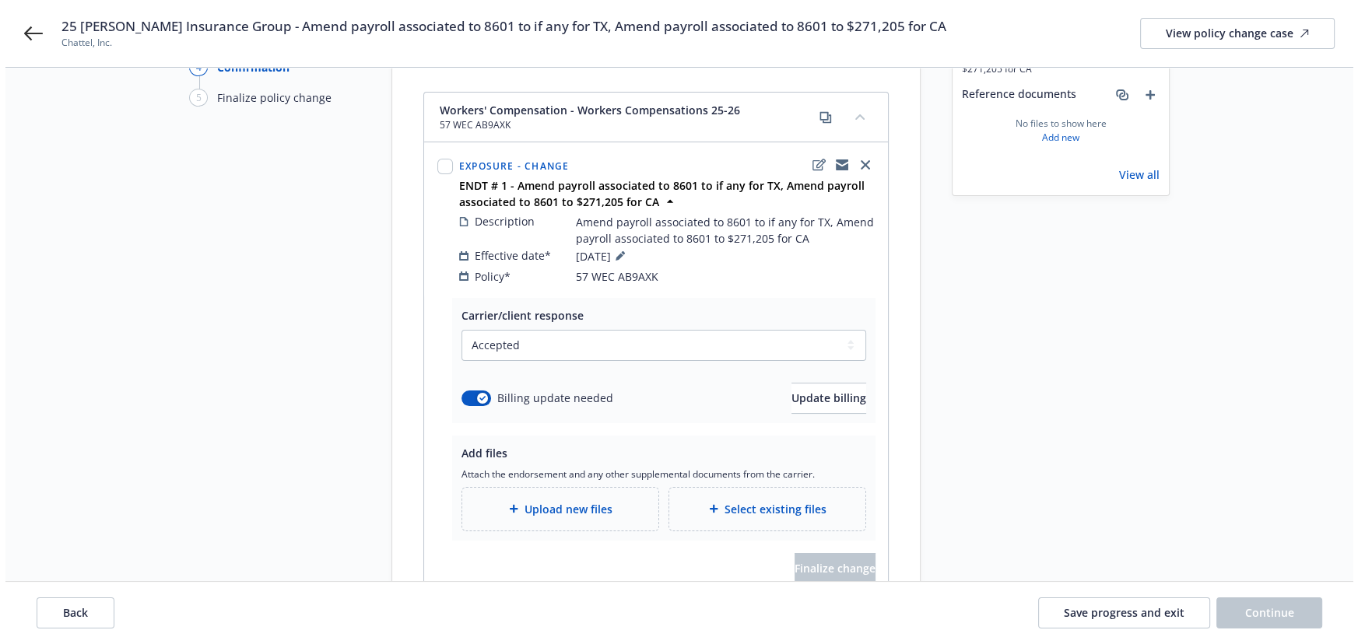
scroll to position [58, 0]
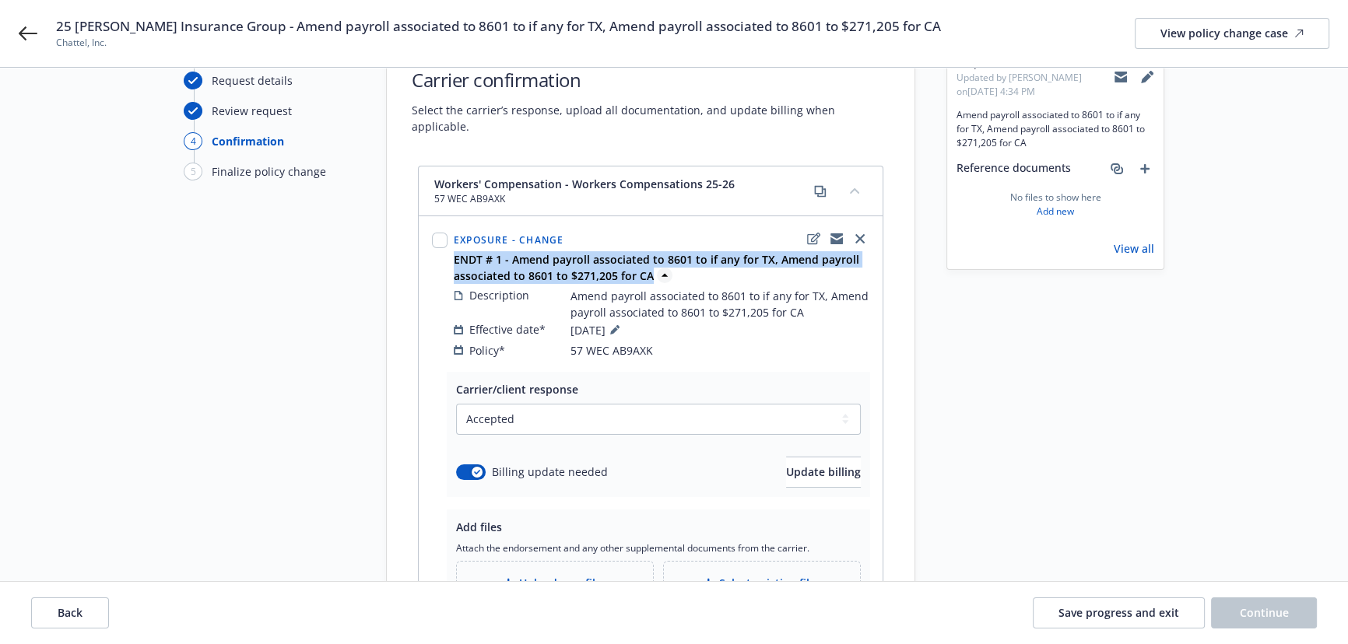
drag, startPoint x: 619, startPoint y: 260, endPoint x: 455, endPoint y: 244, distance: 164.2
click at [455, 251] on span "ENDT # 1 - Amend payroll associated to 8601 to if any for TX, Amend payroll ass…" at bounding box center [663, 267] width 419 height 33
copy strong "ENDT # 1 - Amend payroll associated to 8601 to if any for TX, Amend payroll ass…"
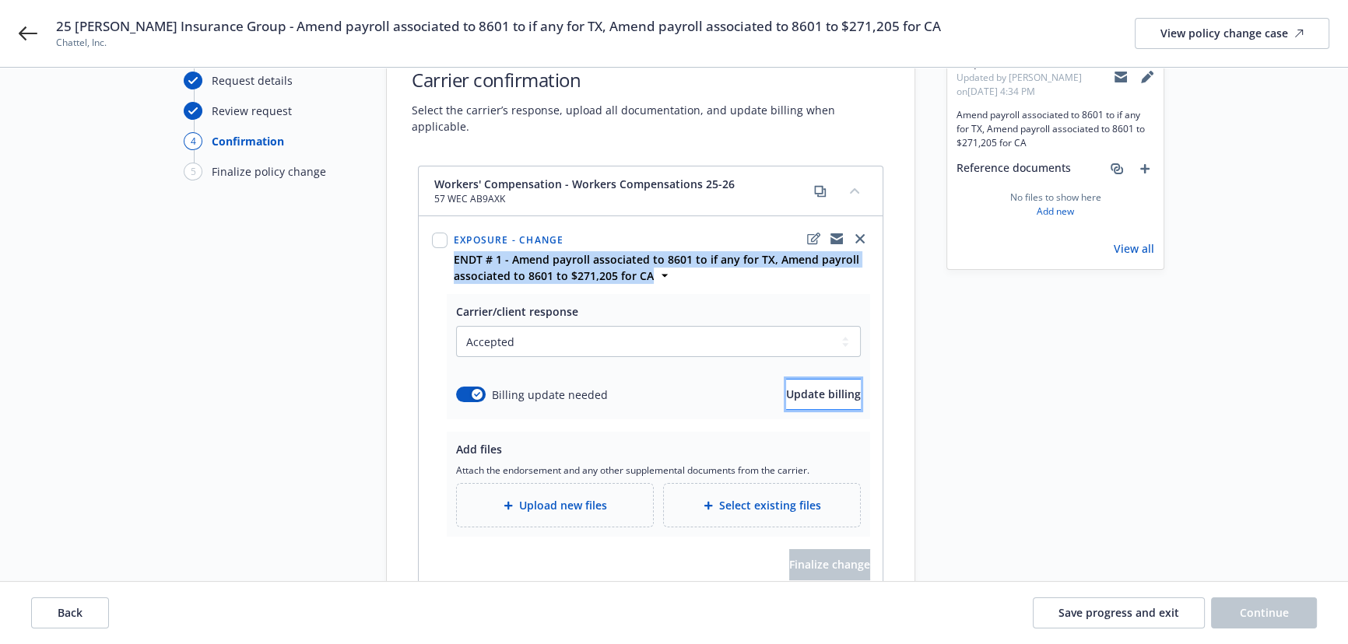
click at [786, 387] on span "Update billing" at bounding box center [823, 394] width 75 height 15
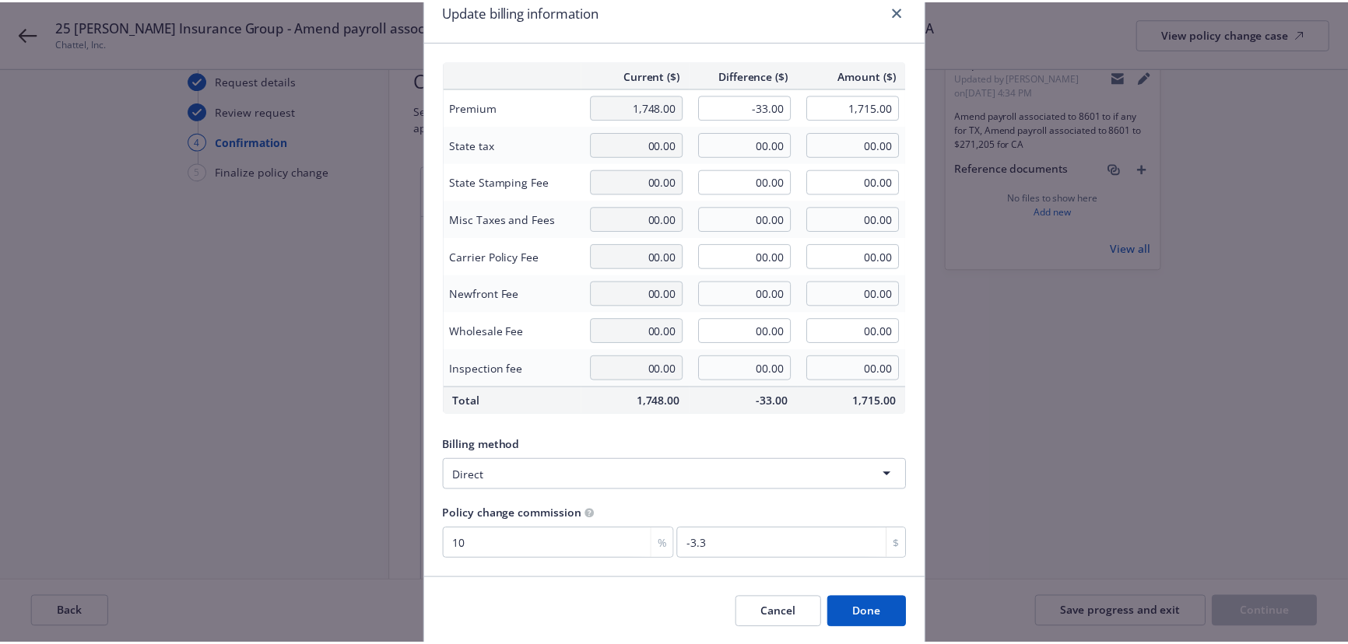
scroll to position [121, 0]
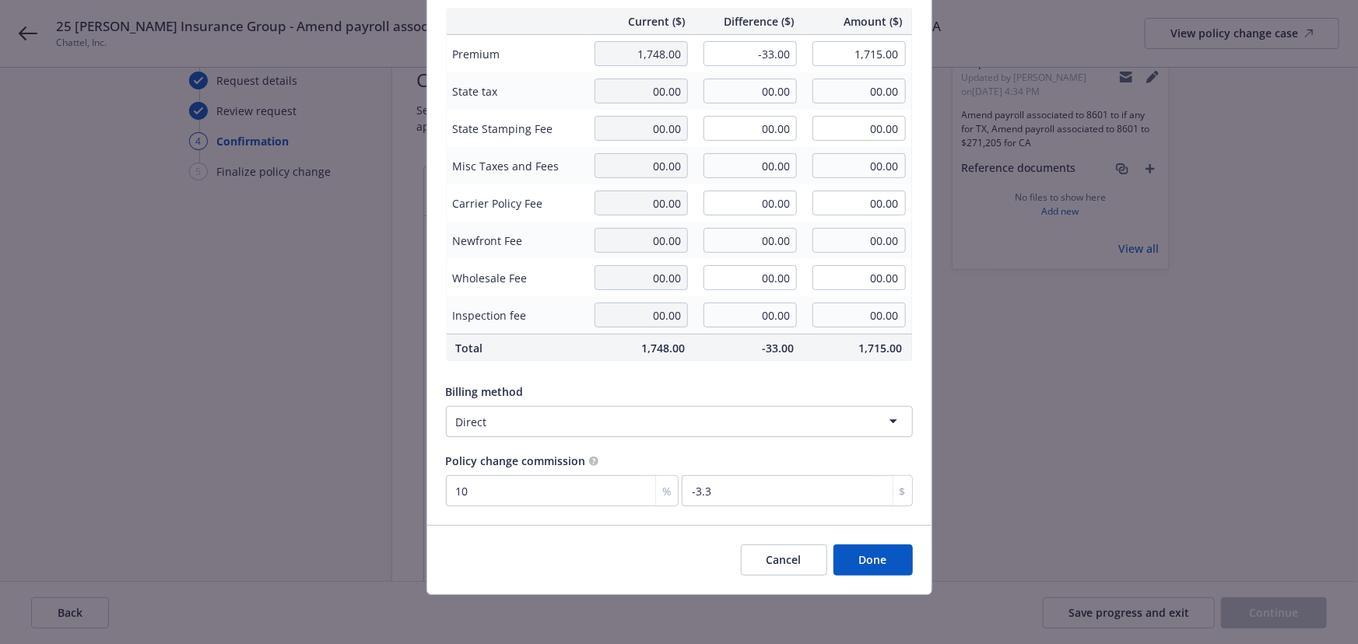
click at [868, 553] on button "Done" at bounding box center [872, 560] width 79 height 31
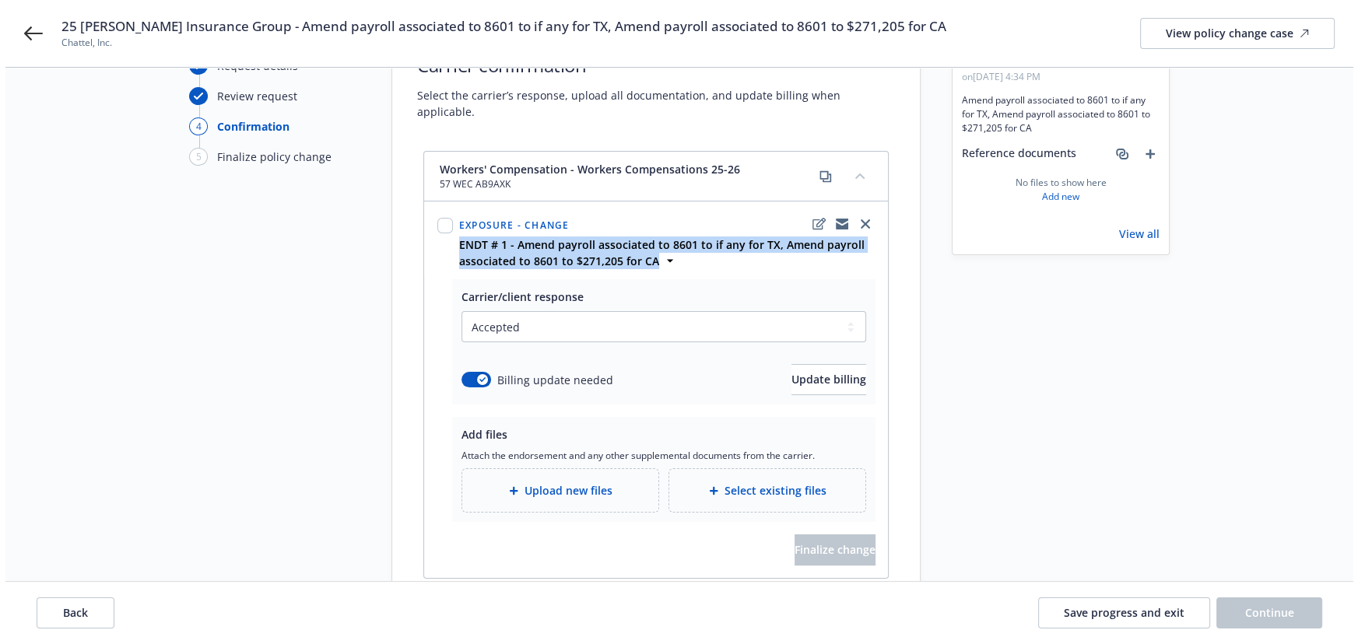
scroll to position [121, 0]
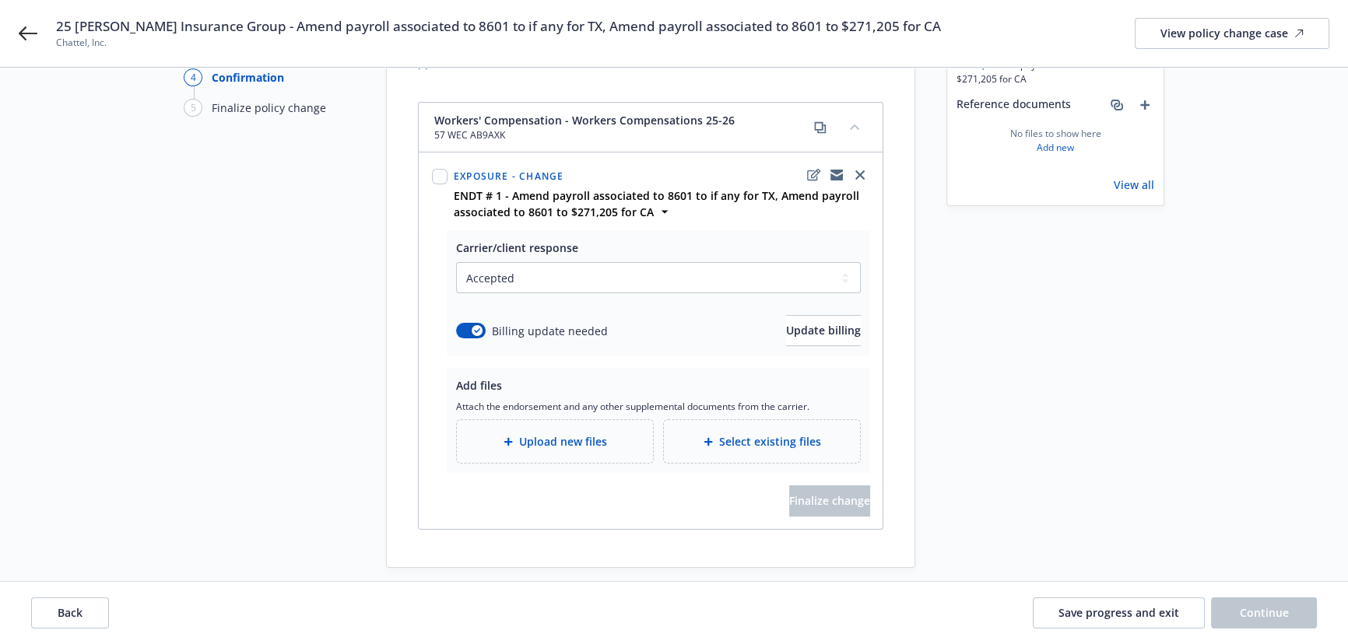
click at [525, 433] on span "Upload new files" at bounding box center [563, 441] width 88 height 16
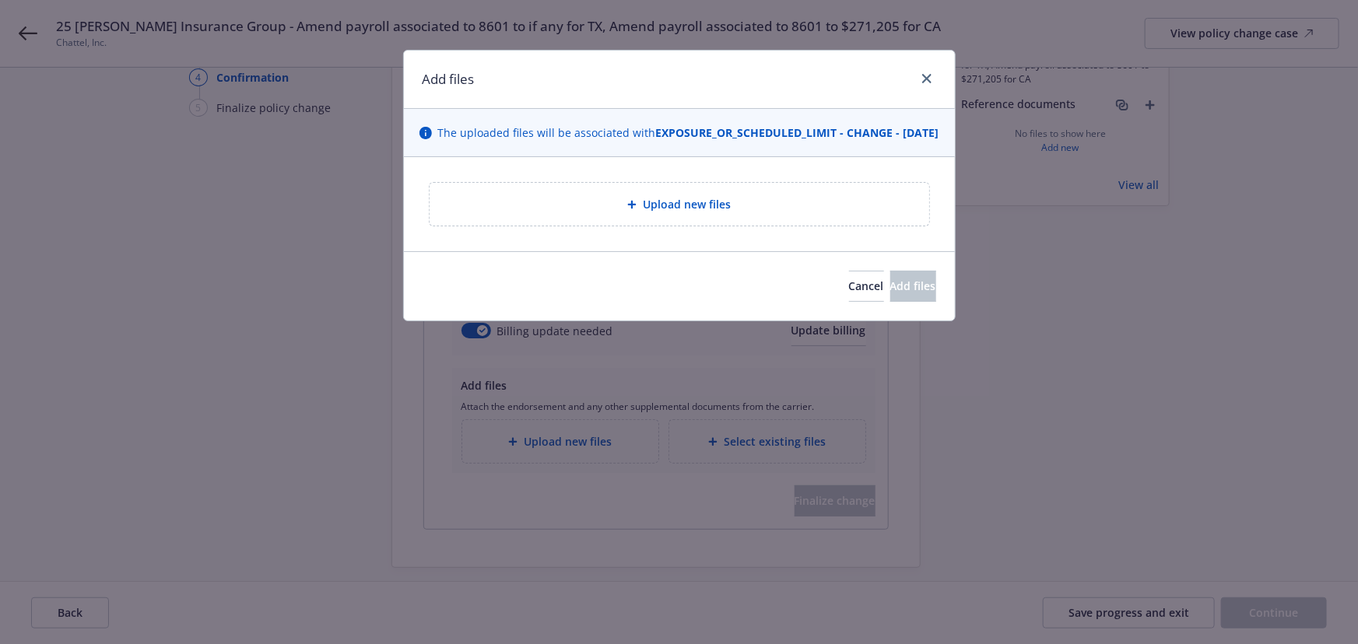
click at [627, 197] on div "Upload new files" at bounding box center [679, 204] width 551 height 94
click at [627, 208] on div "Upload new files" at bounding box center [680, 204] width 500 height 43
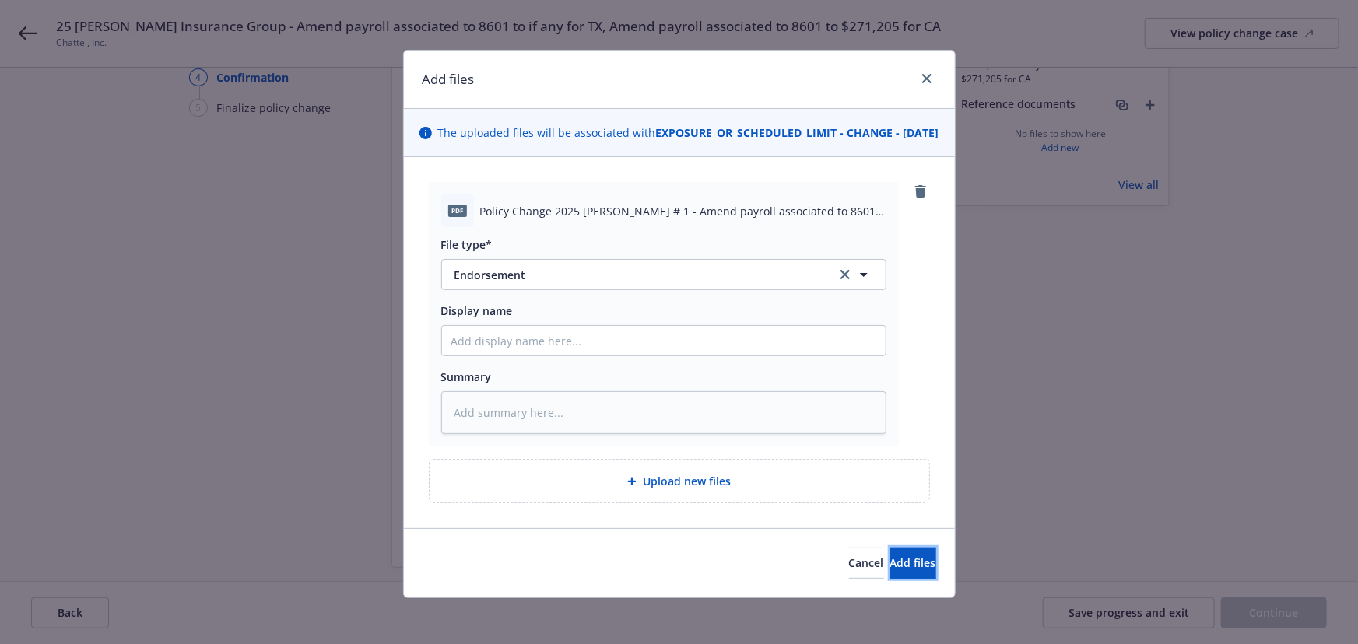
click at [890, 579] on button "Add files" at bounding box center [913, 563] width 46 height 31
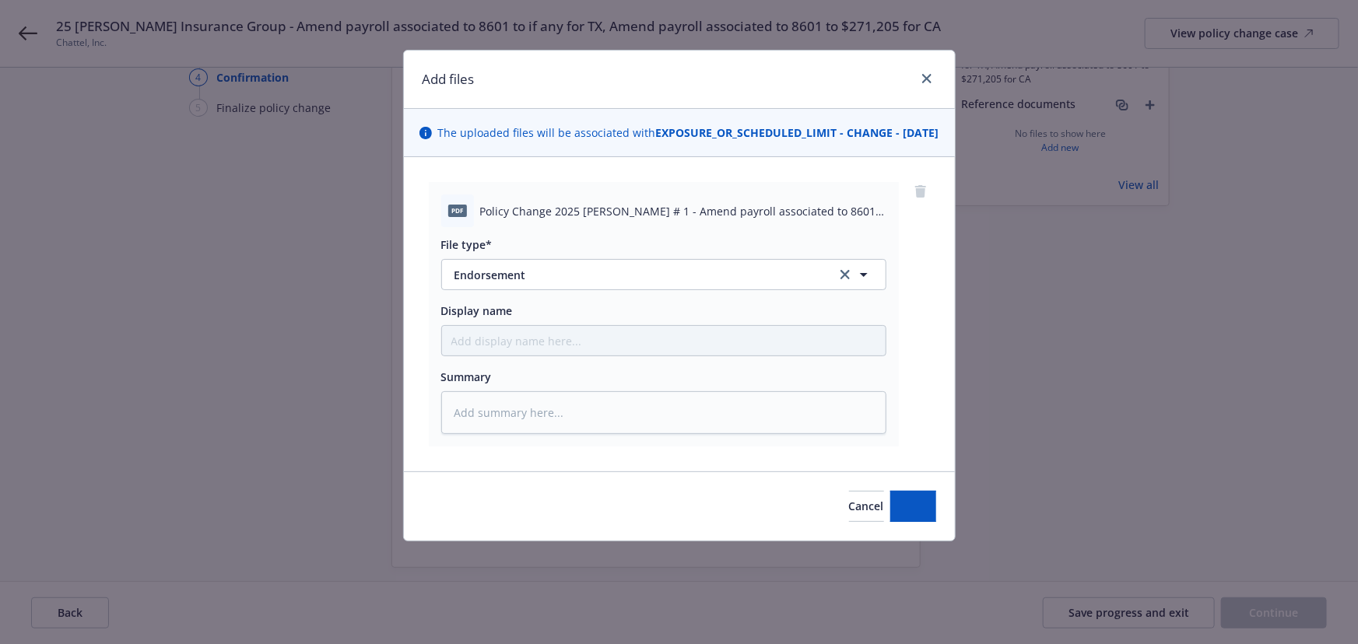
type textarea "x"
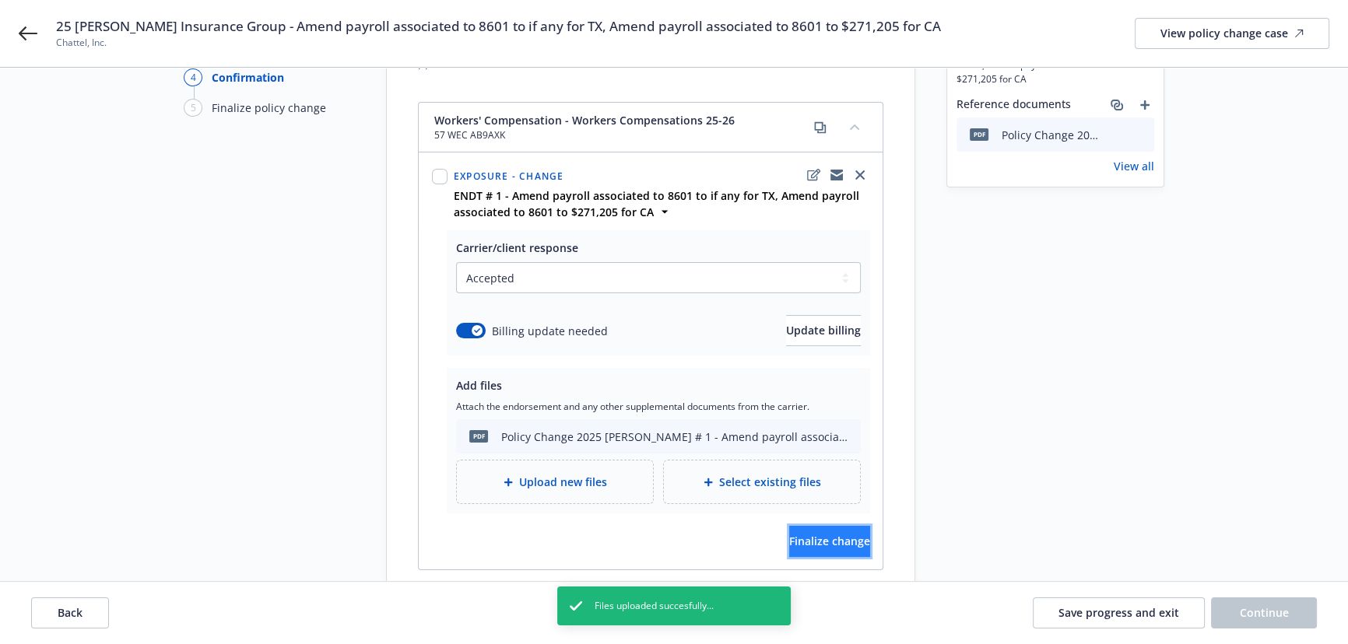
click at [840, 534] on span "Finalize change" at bounding box center [829, 541] width 81 height 15
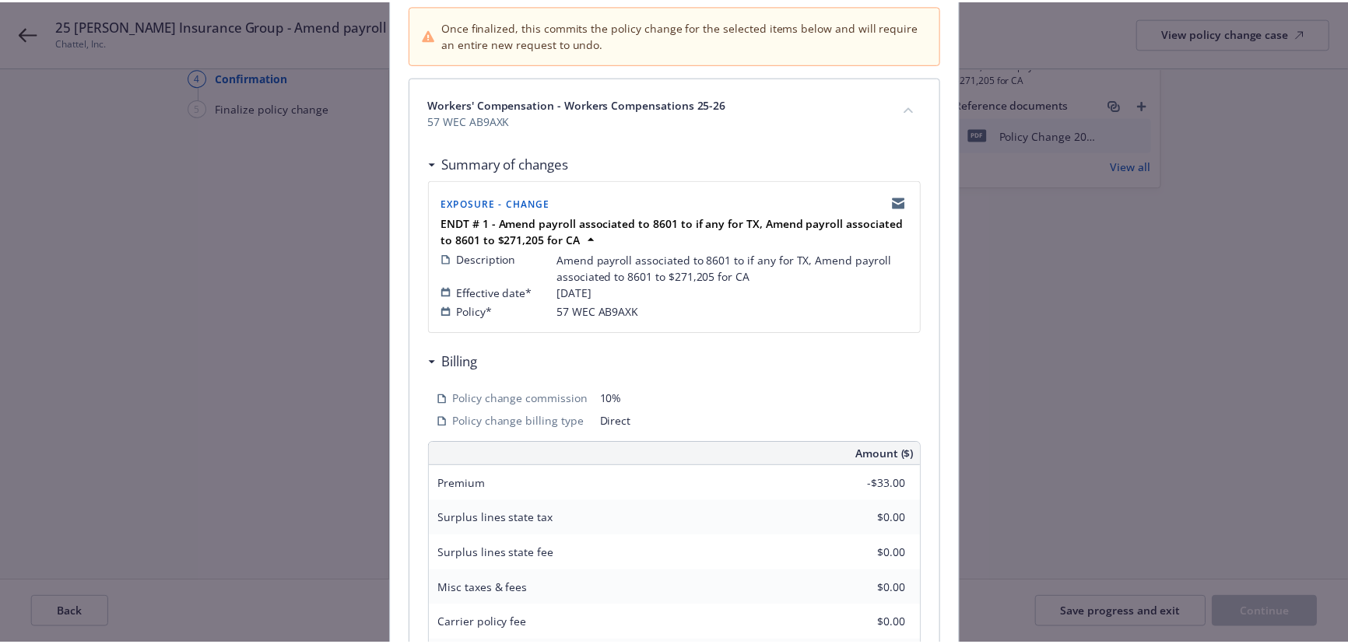
scroll to position [424, 0]
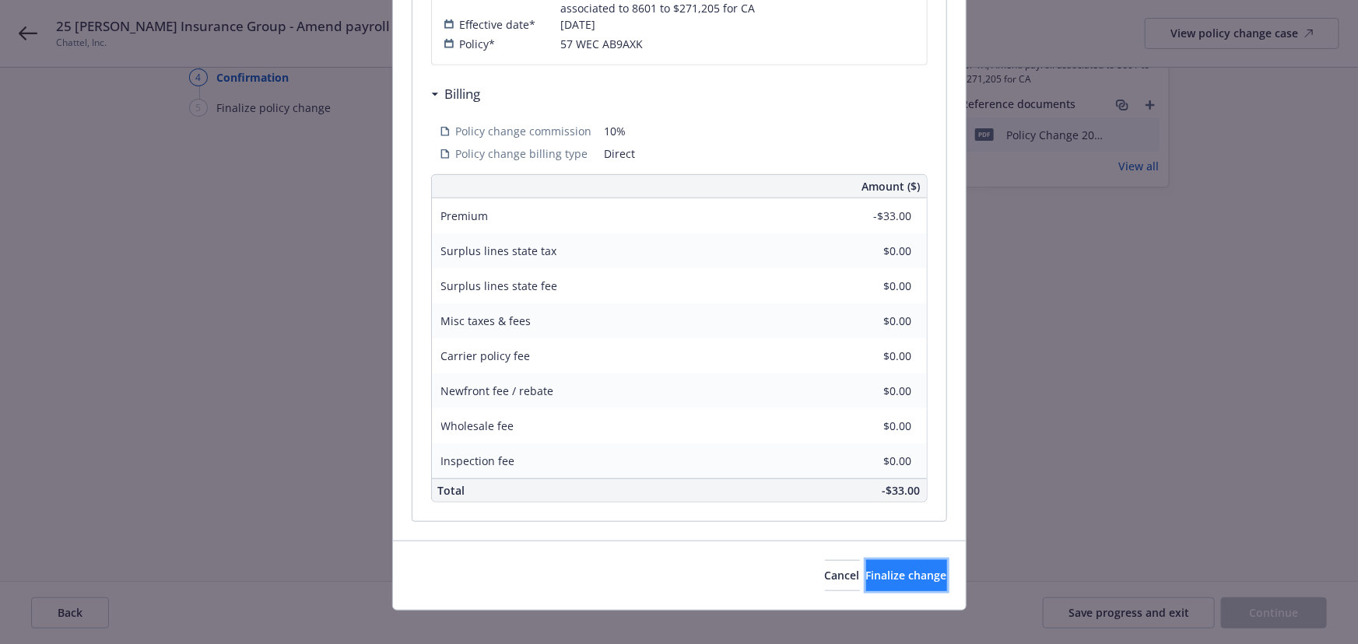
click at [866, 579] on span "Finalize change" at bounding box center [906, 575] width 81 height 15
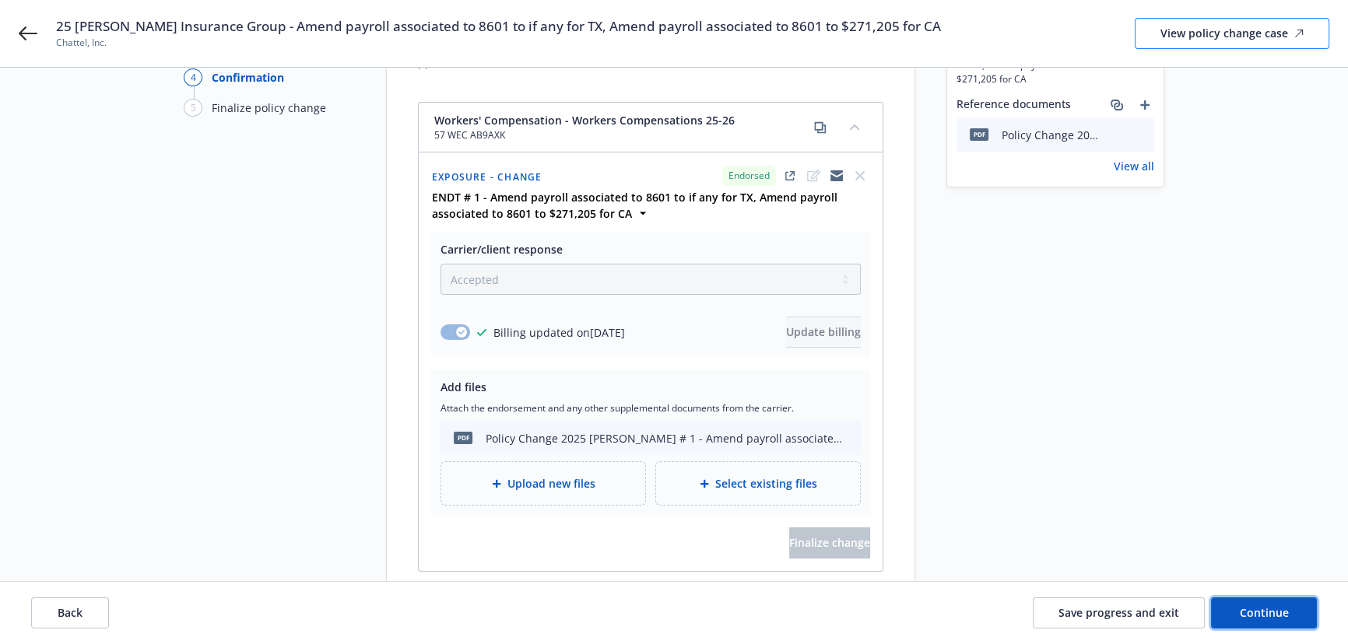
drag, startPoint x: 1251, startPoint y: 605, endPoint x: 1258, endPoint y: 47, distance: 558.0
click at [1251, 598] on button "Continue" at bounding box center [1264, 613] width 106 height 31
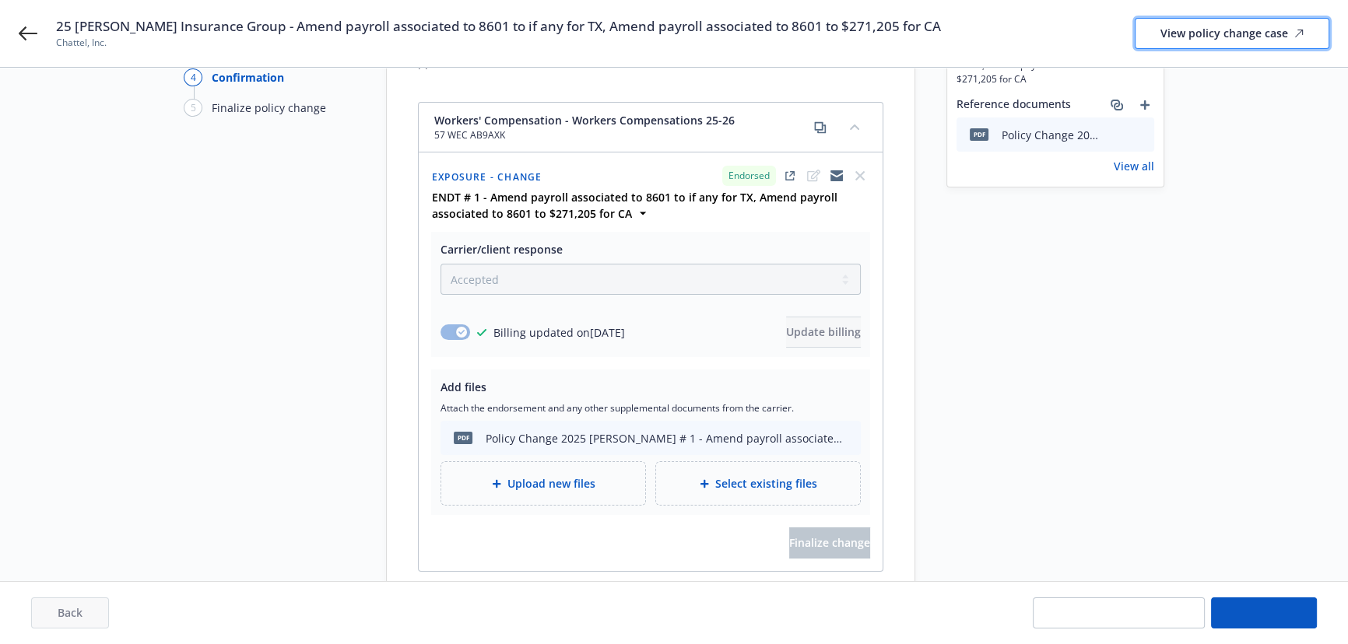
click at [1254, 38] on div "View policy change case" at bounding box center [1231, 34] width 143 height 30
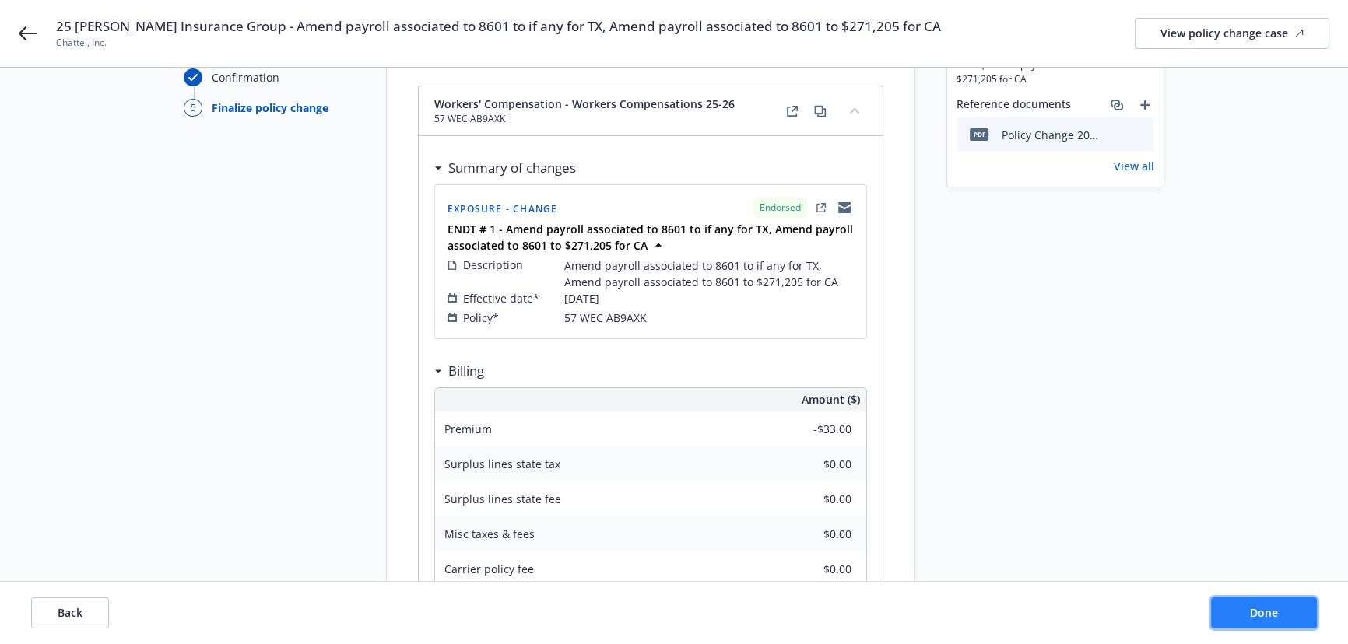
click at [1244, 610] on button "Done" at bounding box center [1264, 613] width 106 height 31
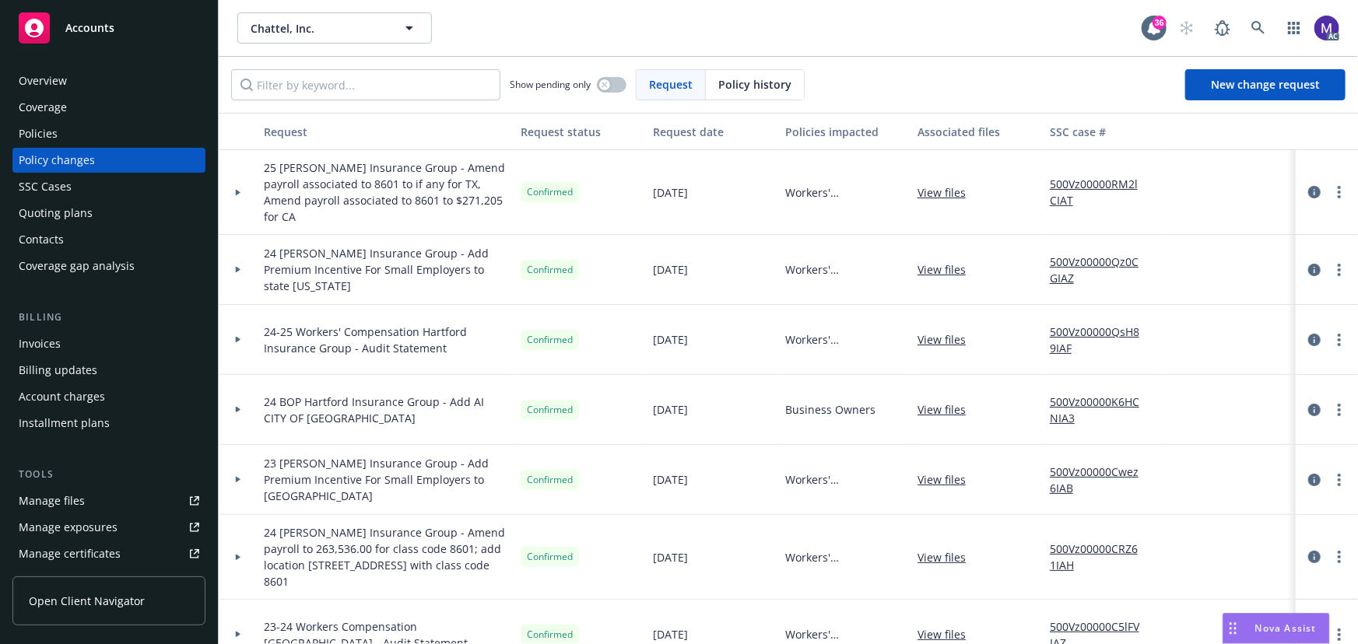
click at [245, 206] on div at bounding box center [238, 192] width 39 height 85
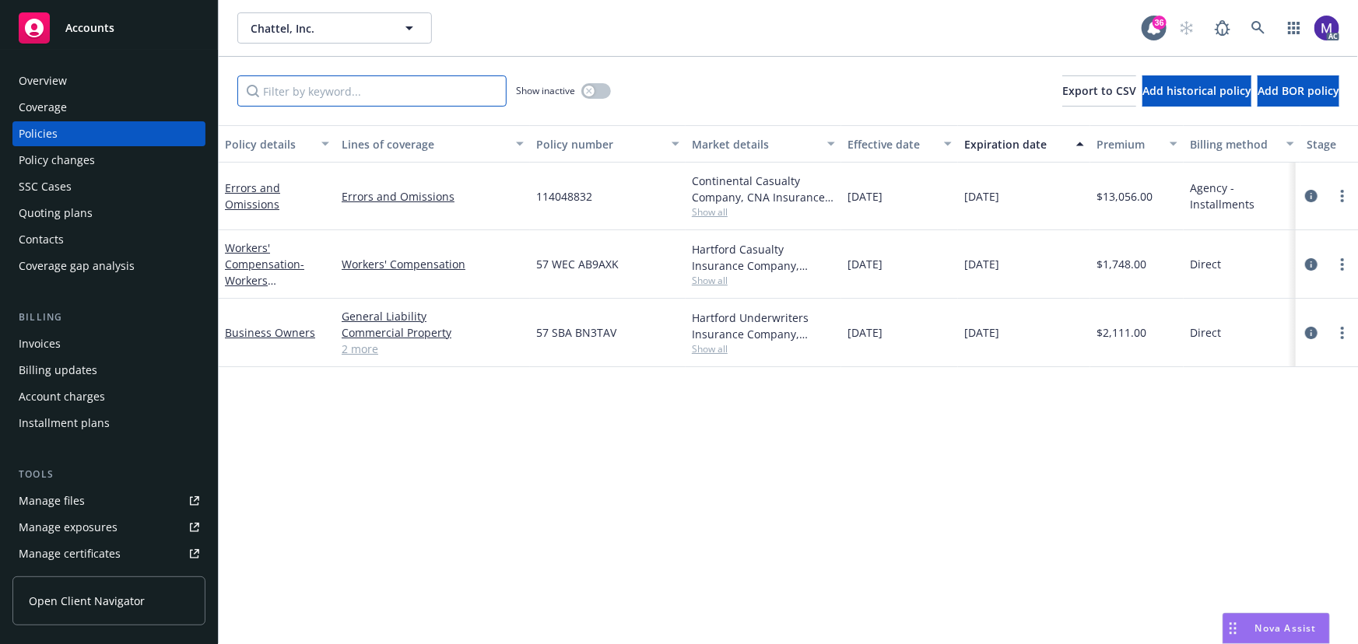
click at [329, 92] on input "Filter by keyword..." at bounding box center [371, 90] width 269 height 31
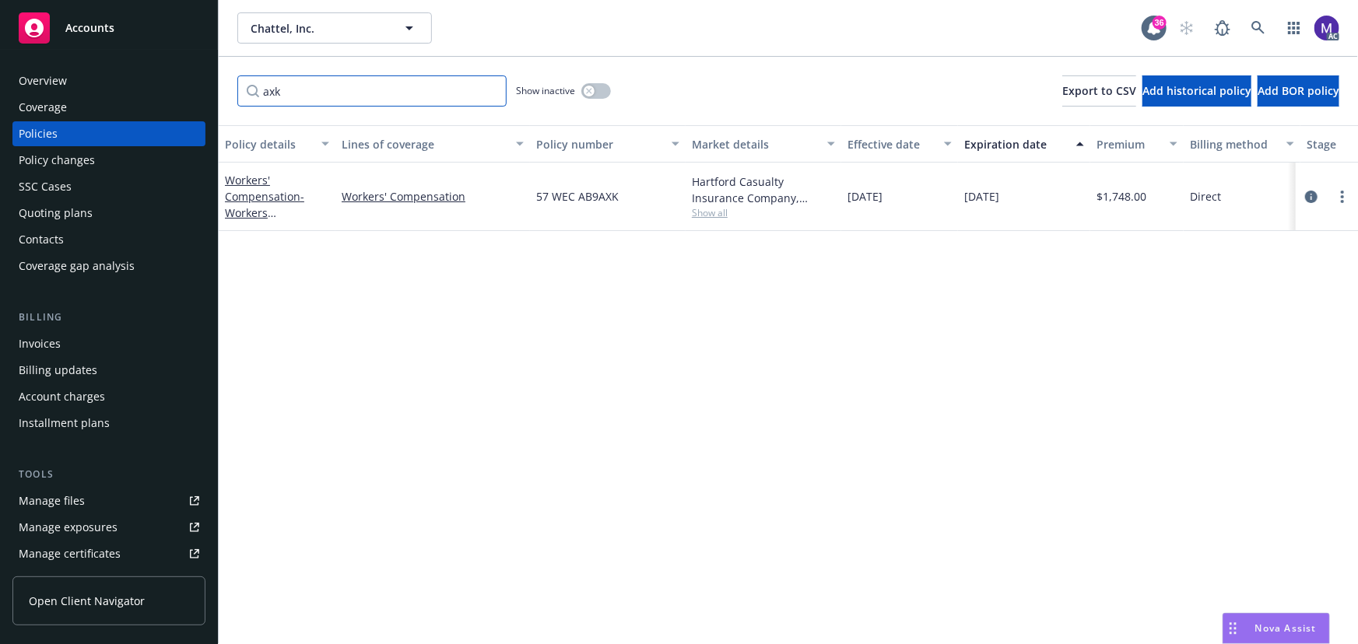
type input "axk"
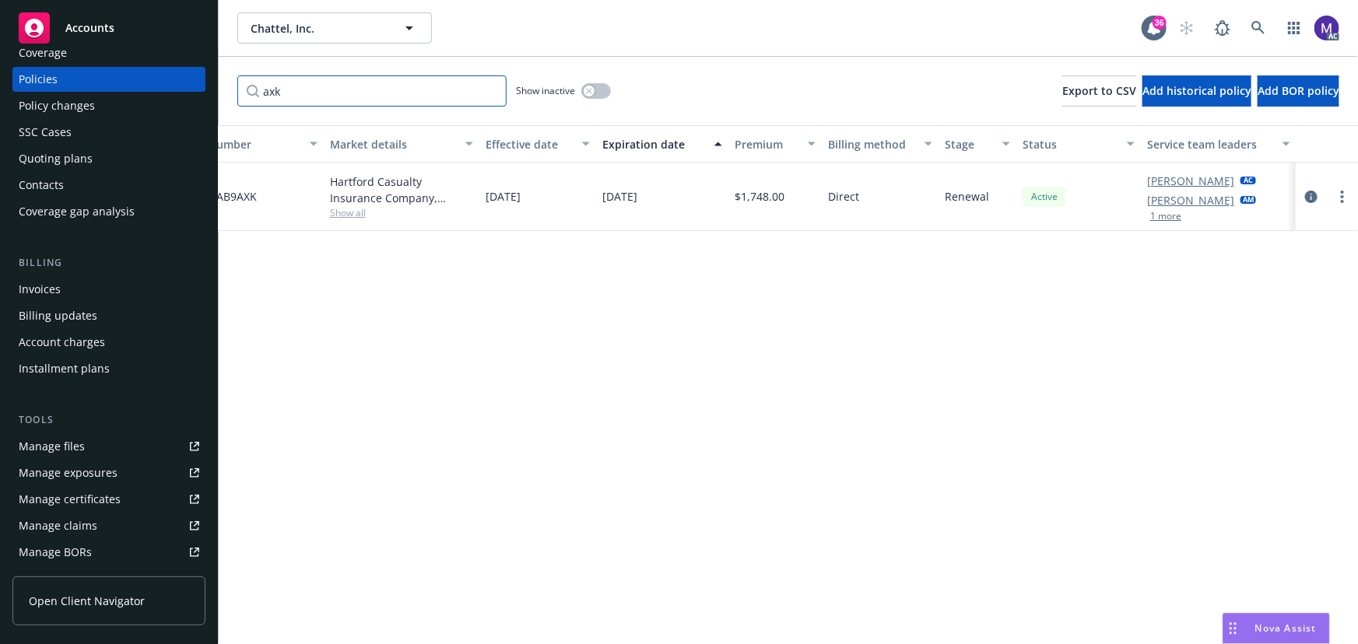
scroll to position [70, 0]
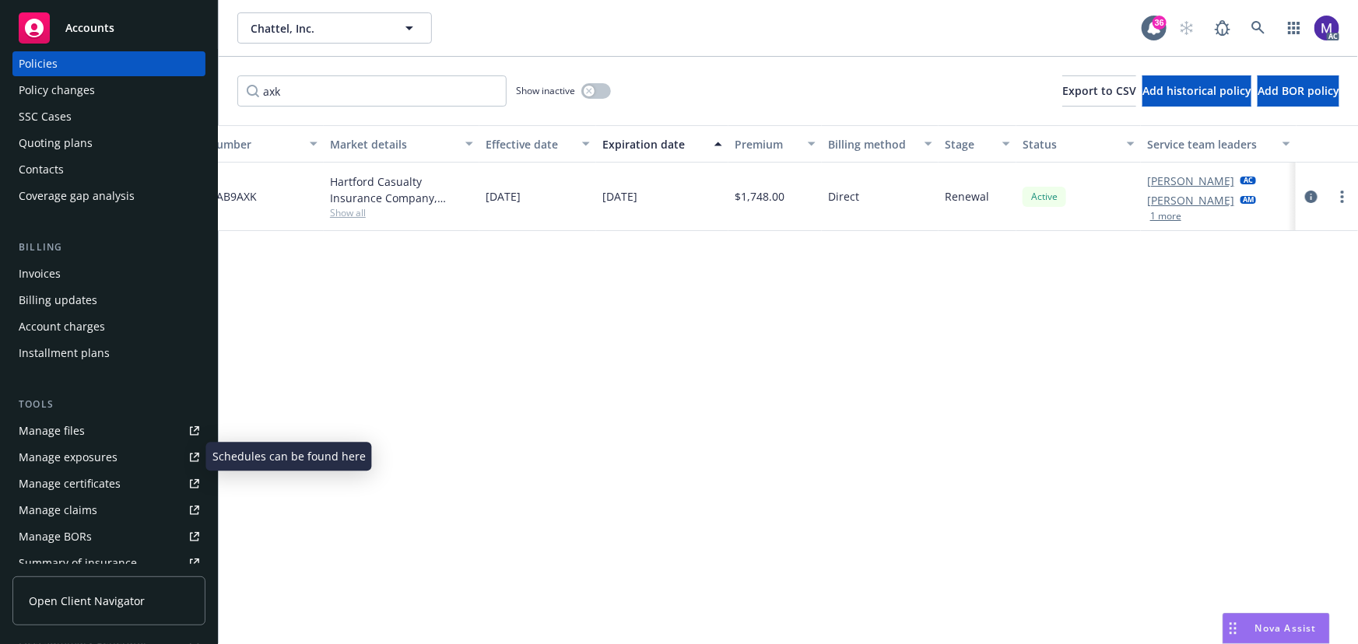
click at [79, 452] on div "Manage exposures" at bounding box center [68, 457] width 99 height 25
click at [1313, 196] on icon "circleInformation" at bounding box center [1311, 197] width 12 height 12
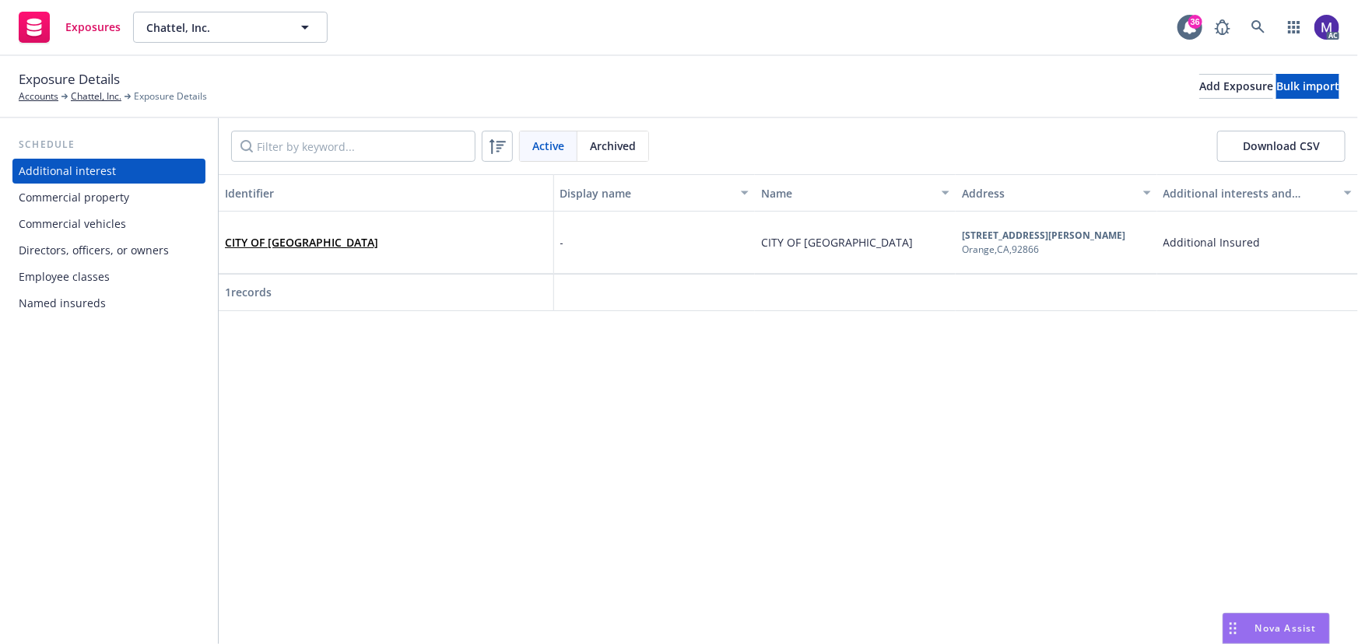
click at [89, 279] on div "Employee classes" at bounding box center [64, 277] width 91 height 25
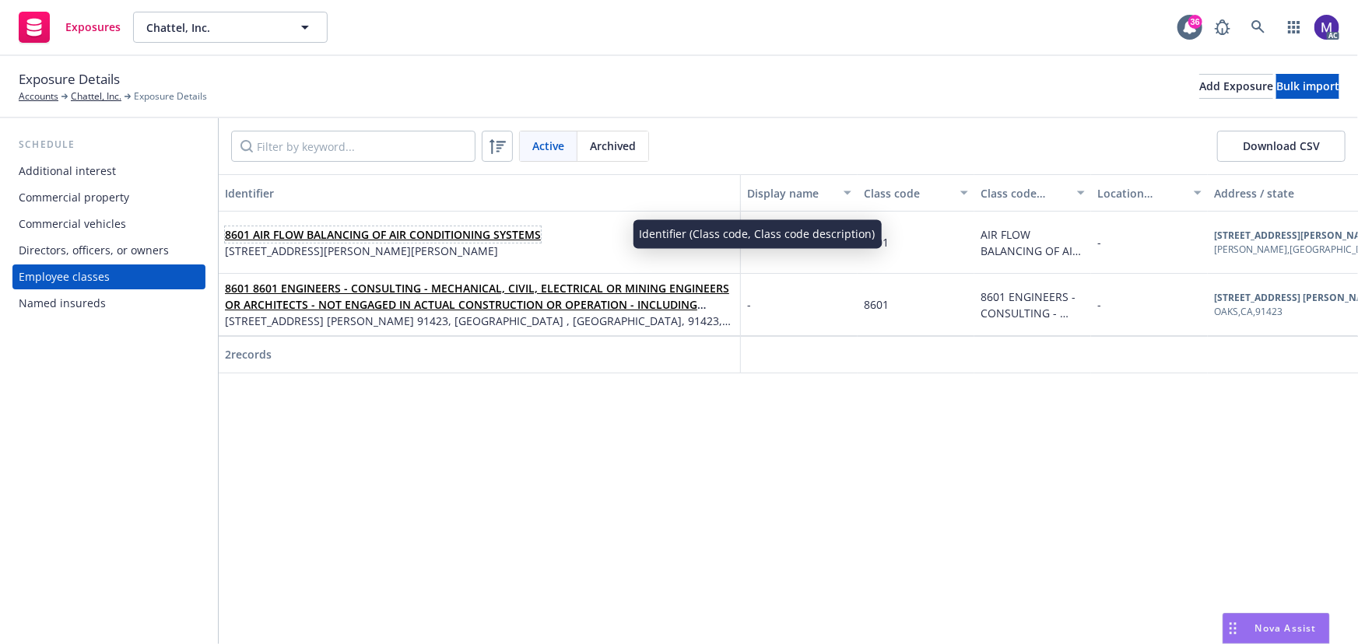
click at [277, 232] on link "8601 AIR FLOW BALANCING OF AIR CONDITIONING SYSTEMS" at bounding box center [383, 234] width 316 height 15
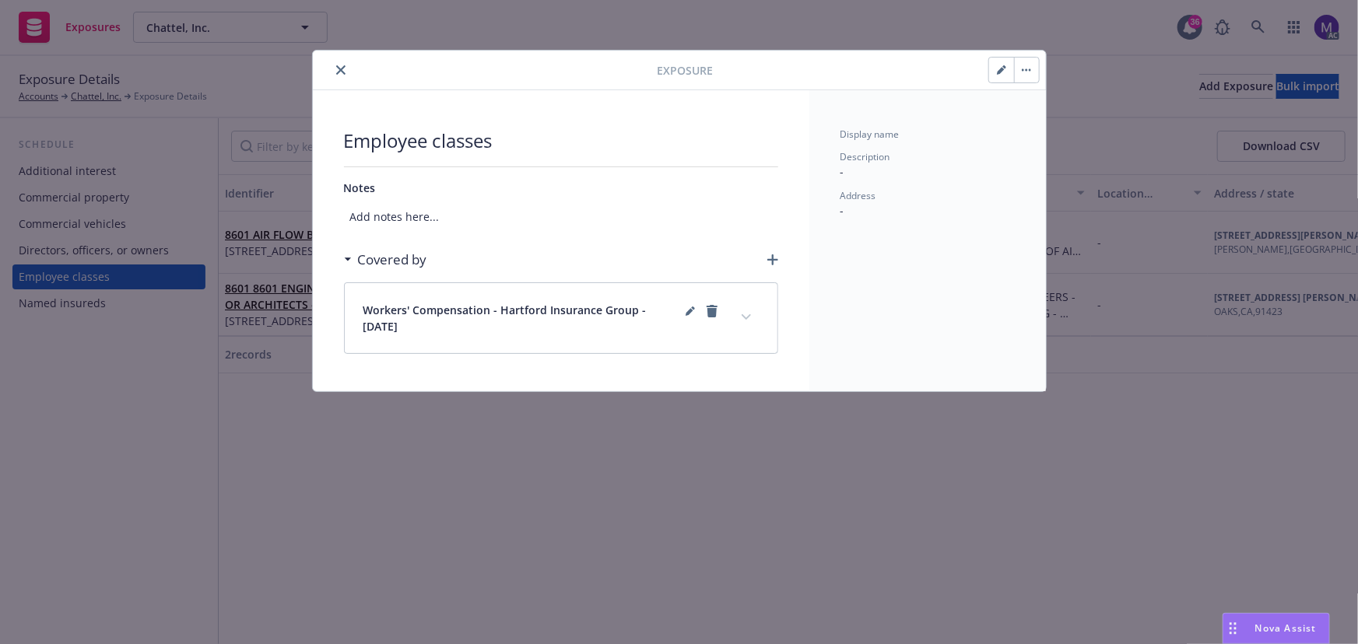
click at [999, 70] on icon "button" at bounding box center [1001, 71] width 8 height 8
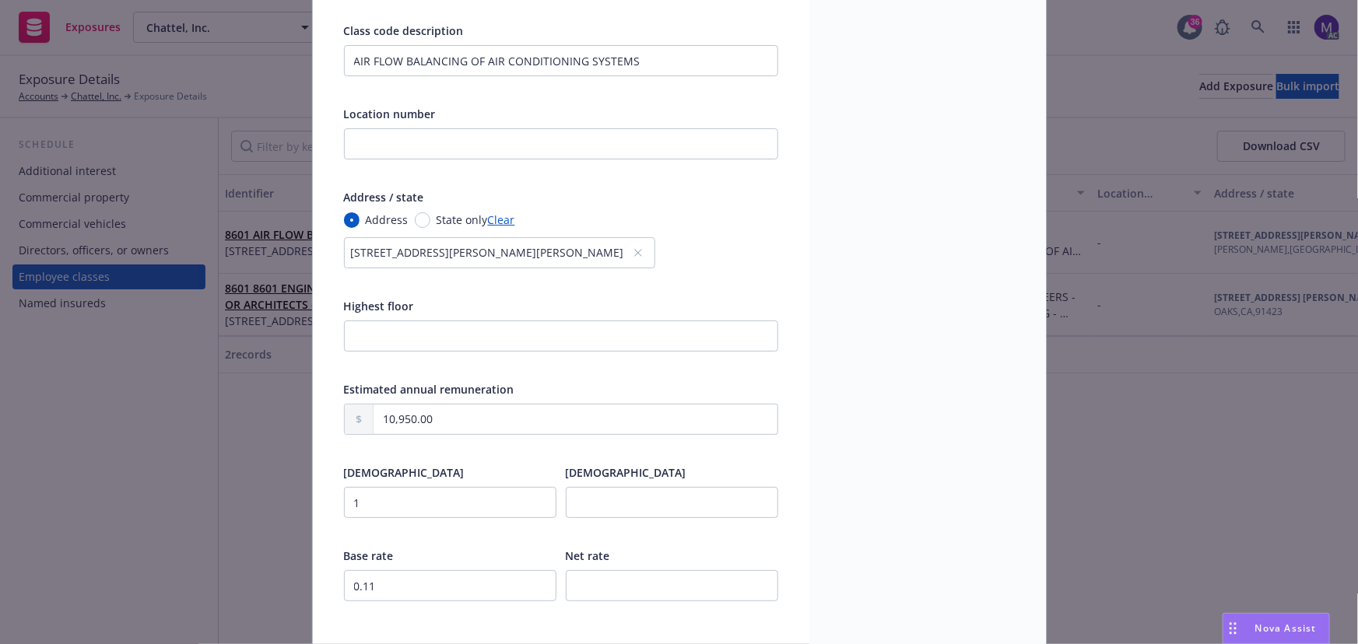
scroll to position [426, 0]
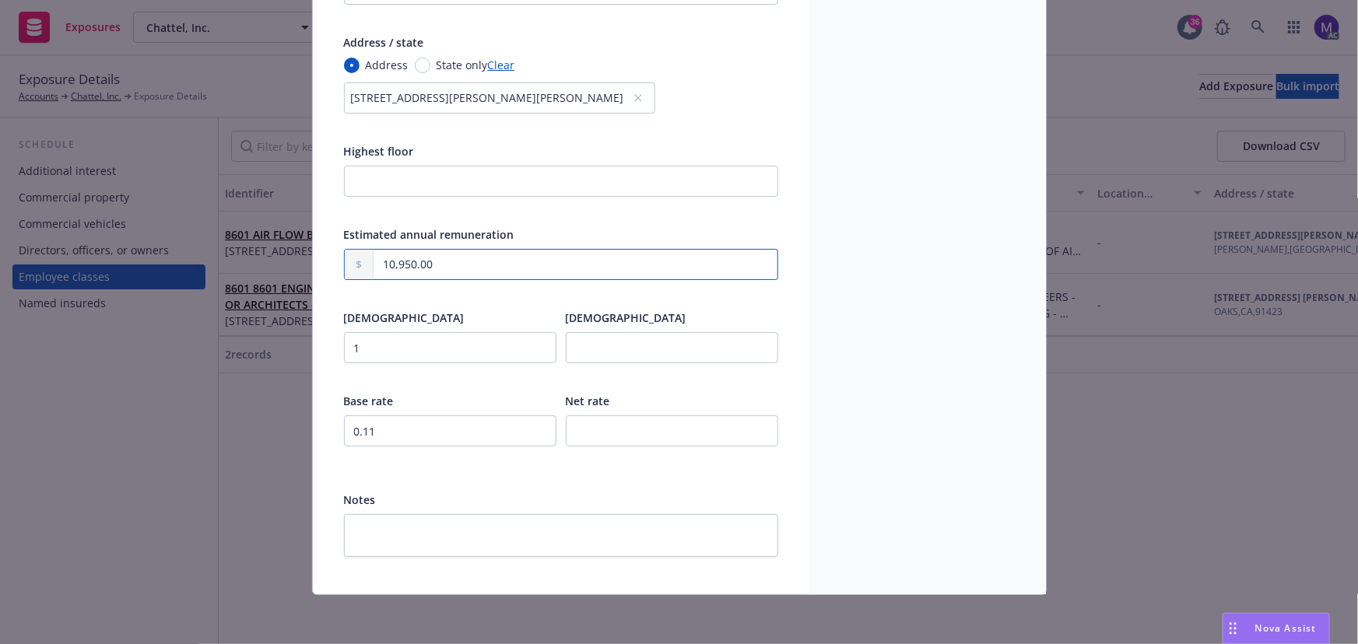
drag, startPoint x: 440, startPoint y: 265, endPoint x: 372, endPoint y: 260, distance: 67.9
click at [374, 260] on input "10,950.00" at bounding box center [576, 265] width 404 height 30
type input "0.00"
click at [392, 428] on input "0.11" at bounding box center [450, 431] width 212 height 31
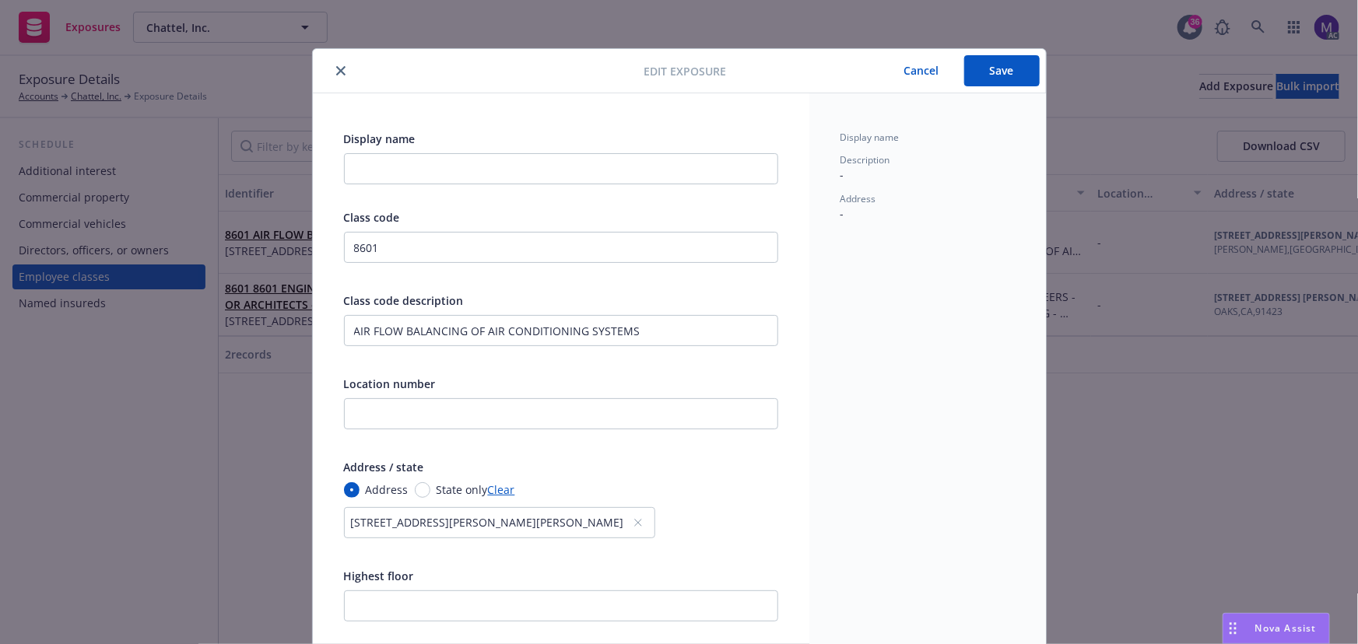
type input "0.1"
click at [1002, 70] on button "Save" at bounding box center [1001, 70] width 75 height 31
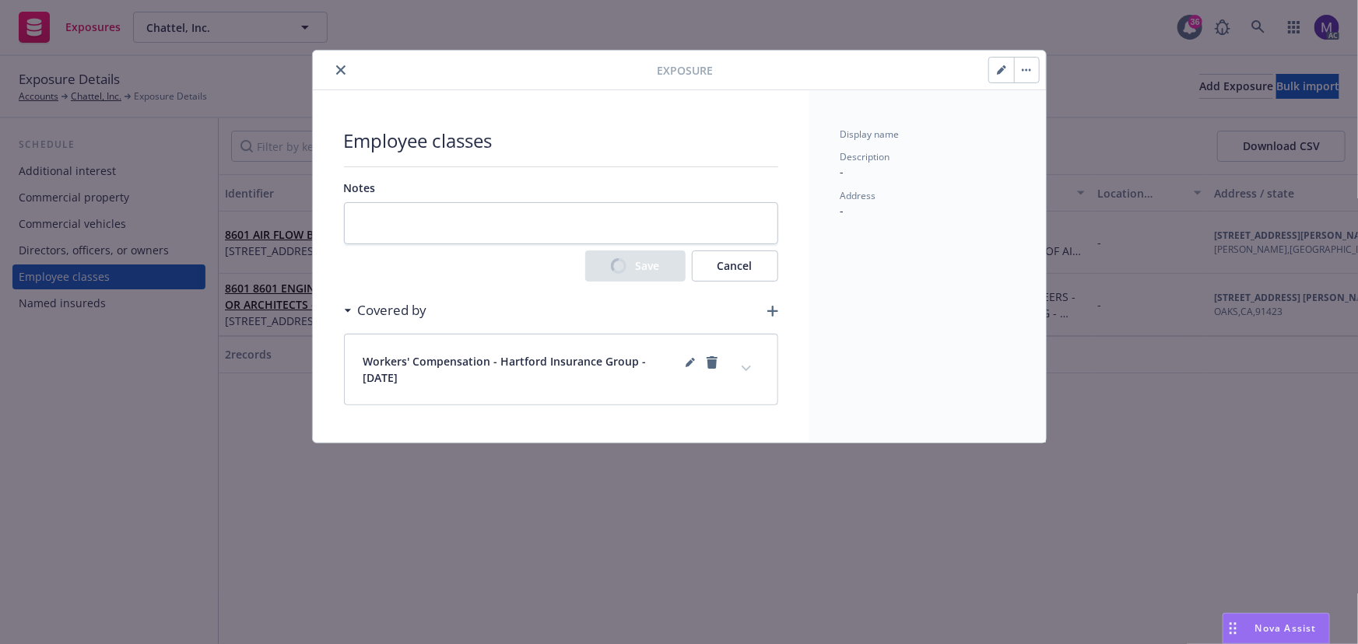
scroll to position [0, 0]
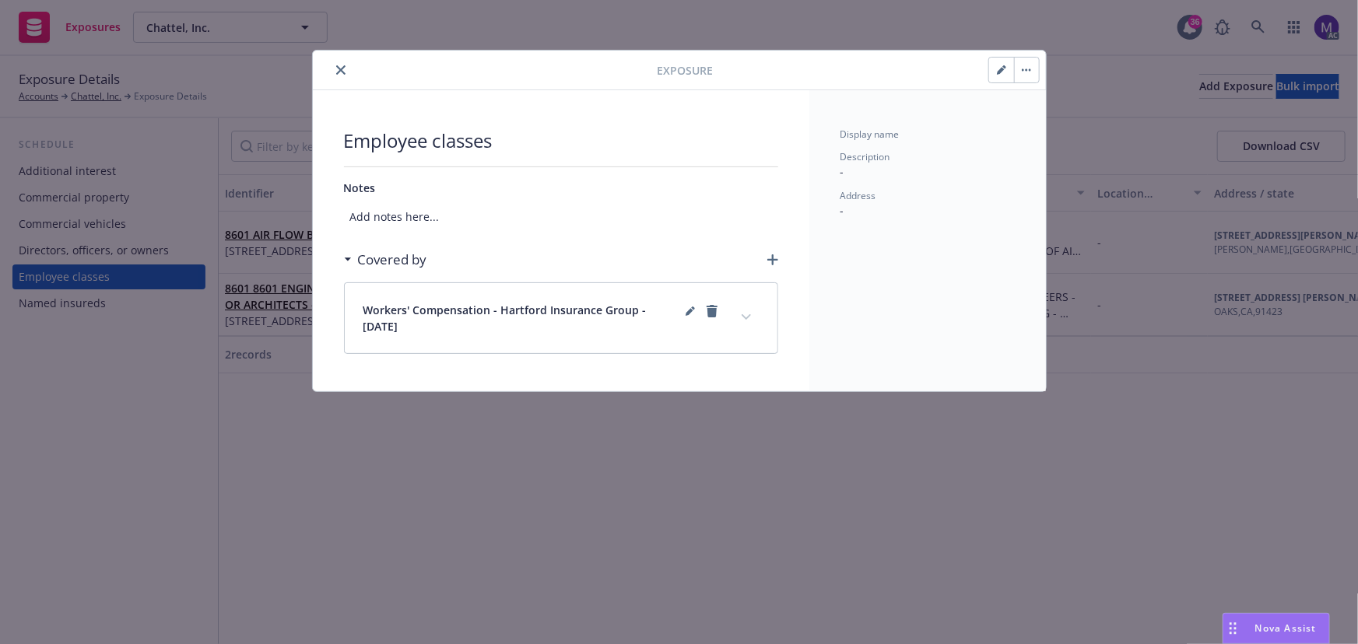
click at [745, 323] on button "expand content" at bounding box center [746, 317] width 25 height 25
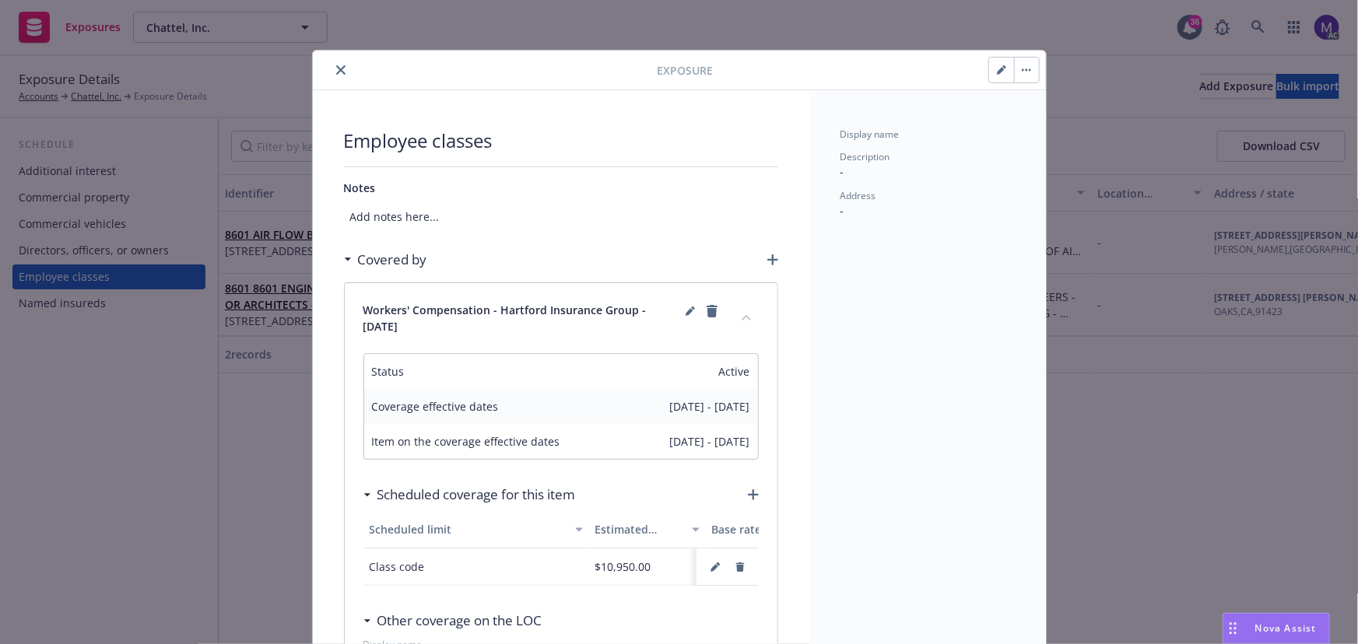
scroll to position [212, 0]
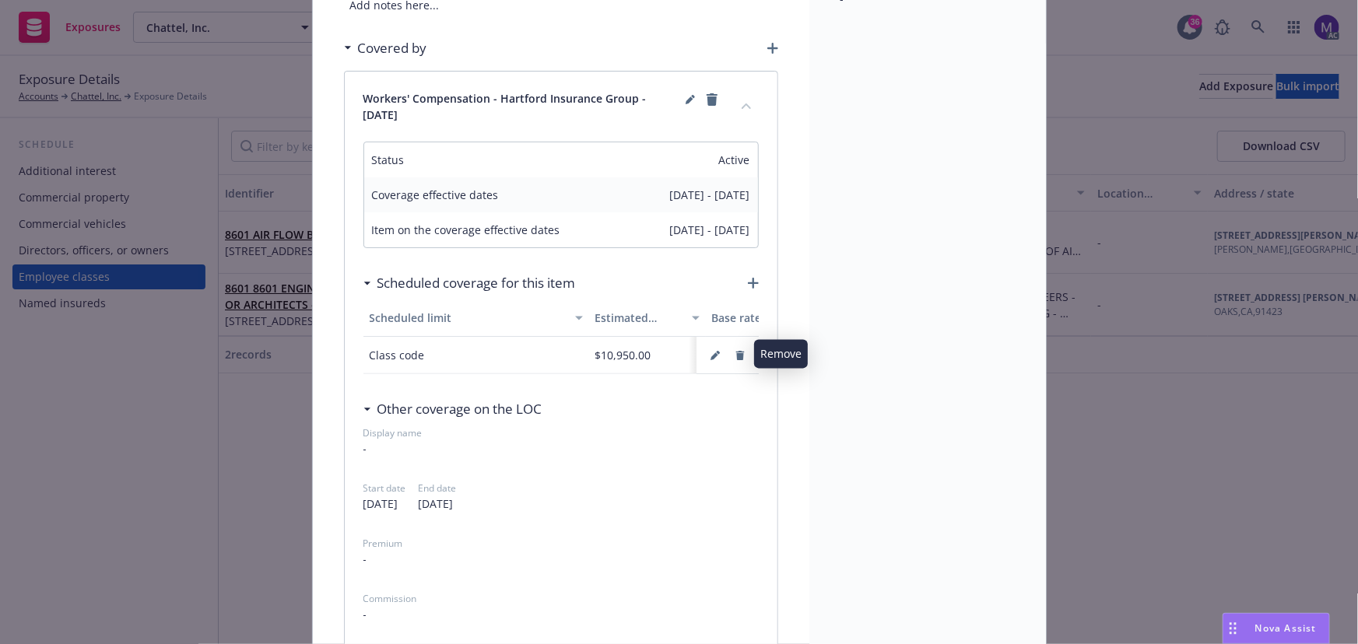
click at [735, 351] on icon "button" at bounding box center [739, 355] width 9 height 9
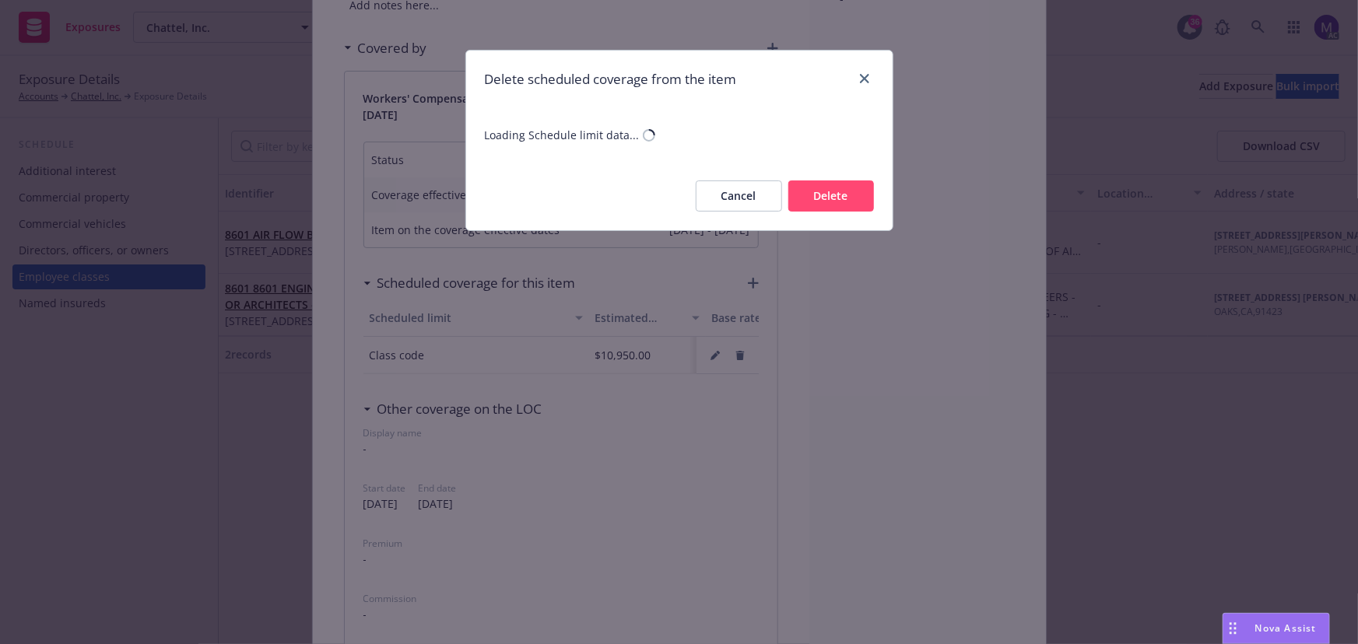
click at [824, 209] on div "Cancel Delete" at bounding box center [679, 196] width 426 height 68
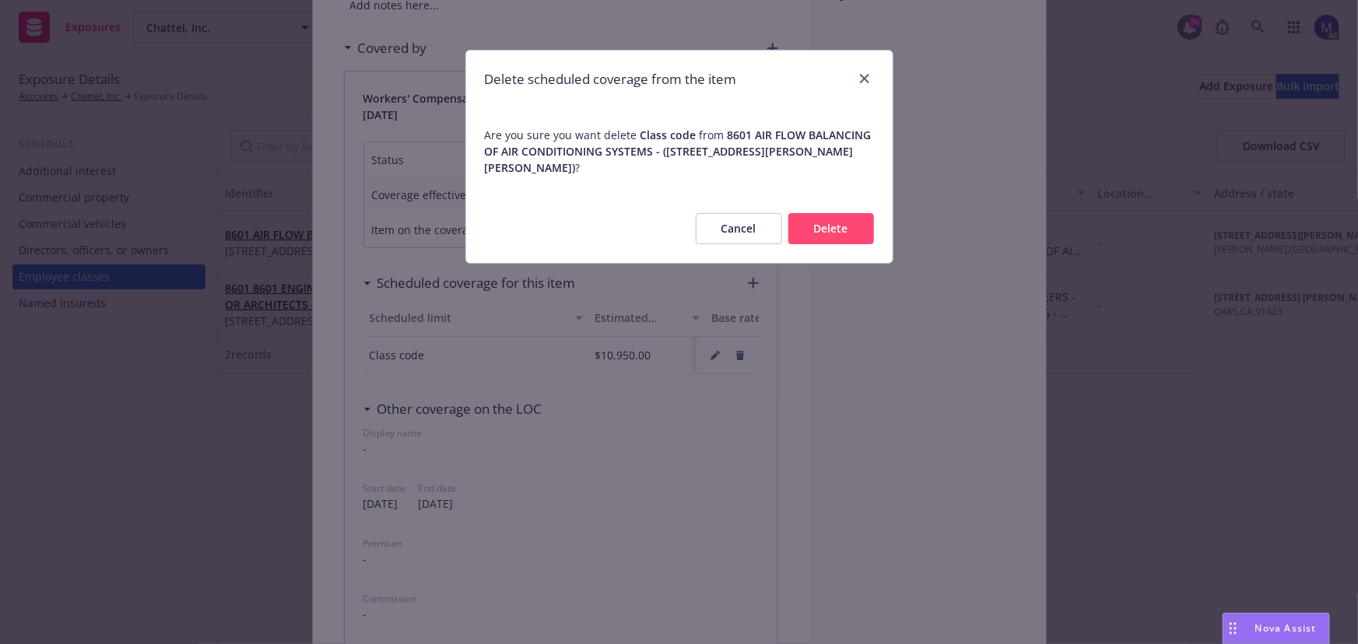
click at [823, 219] on button "Delete" at bounding box center [831, 228] width 86 height 31
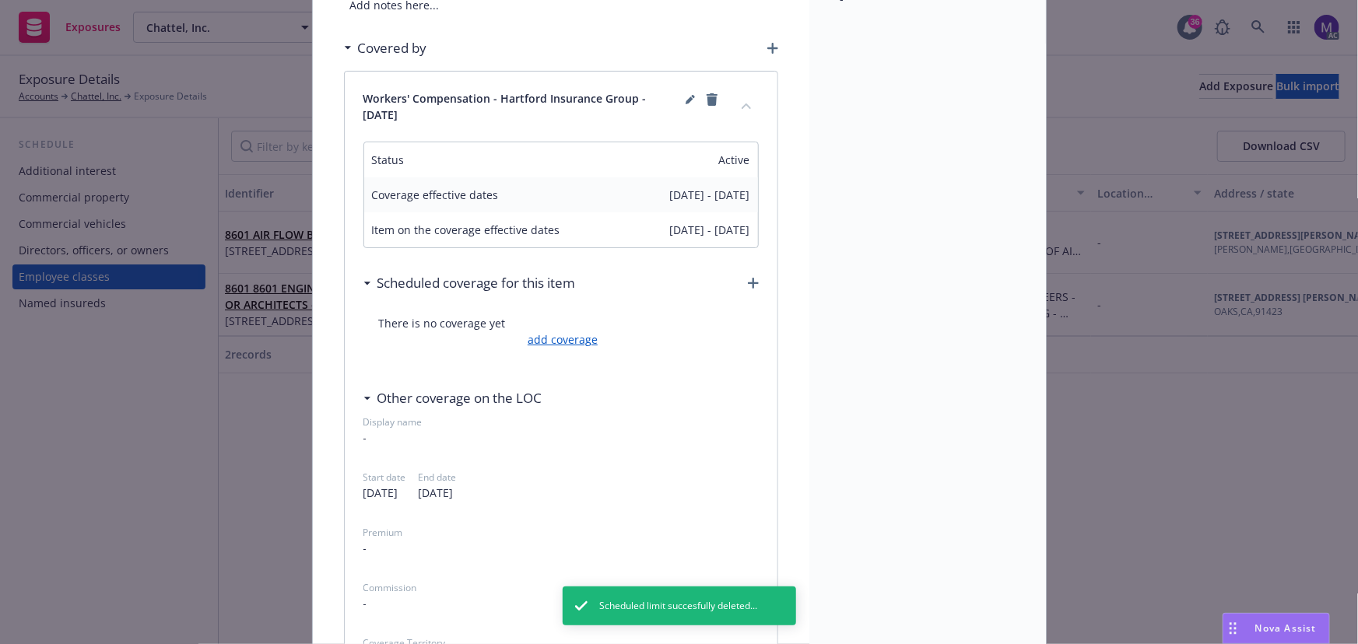
click at [575, 343] on link "add coverage" at bounding box center [561, 340] width 74 height 16
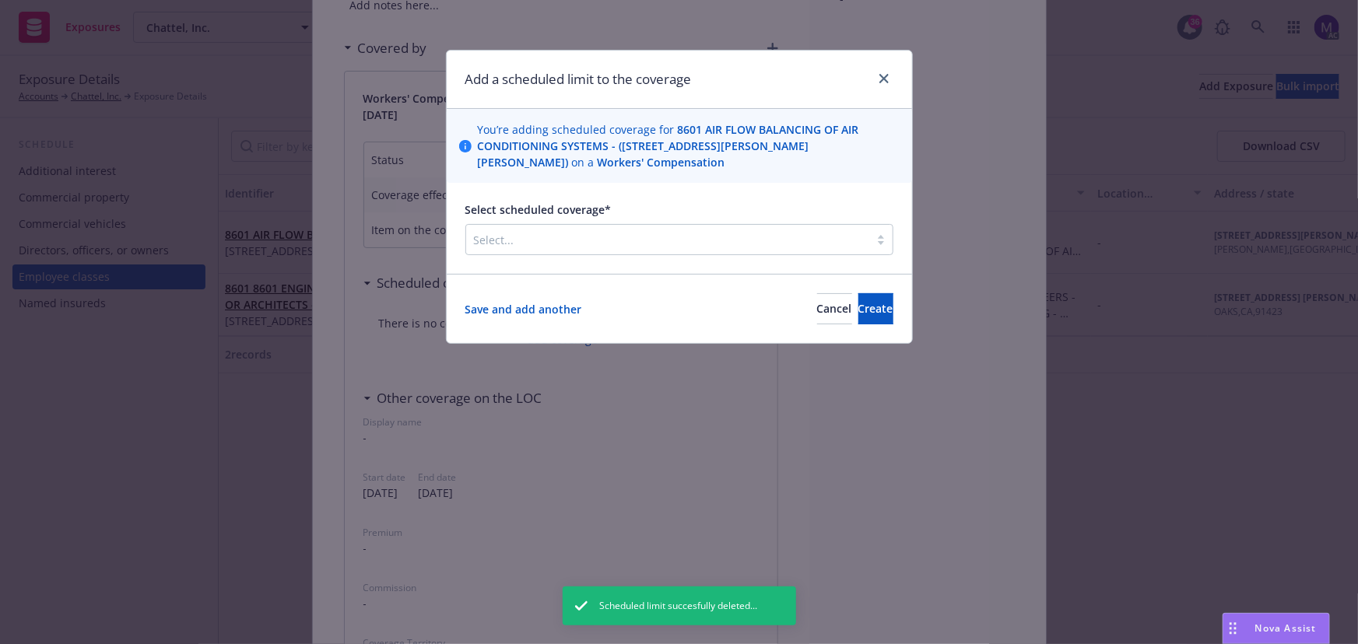
click at [577, 247] on div at bounding box center [668, 239] width 388 height 19
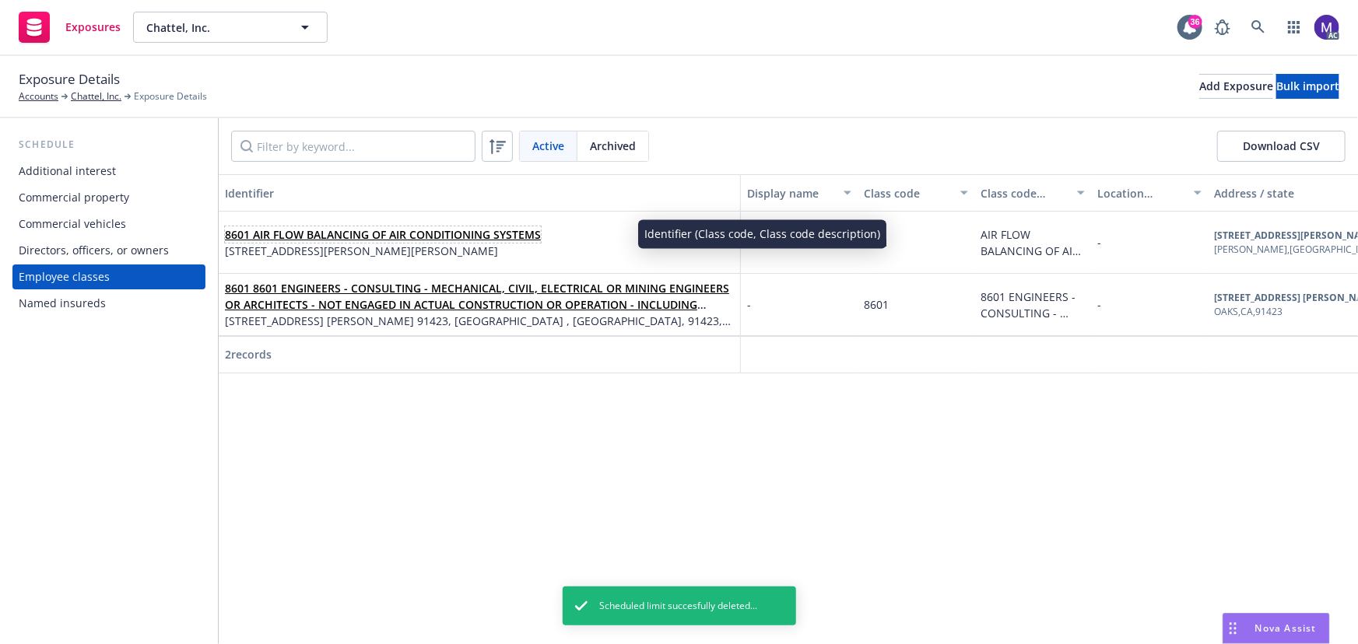
click at [475, 239] on link "8601 AIR FLOW BALANCING OF AIR CONDITIONING SYSTEMS" at bounding box center [383, 234] width 316 height 15
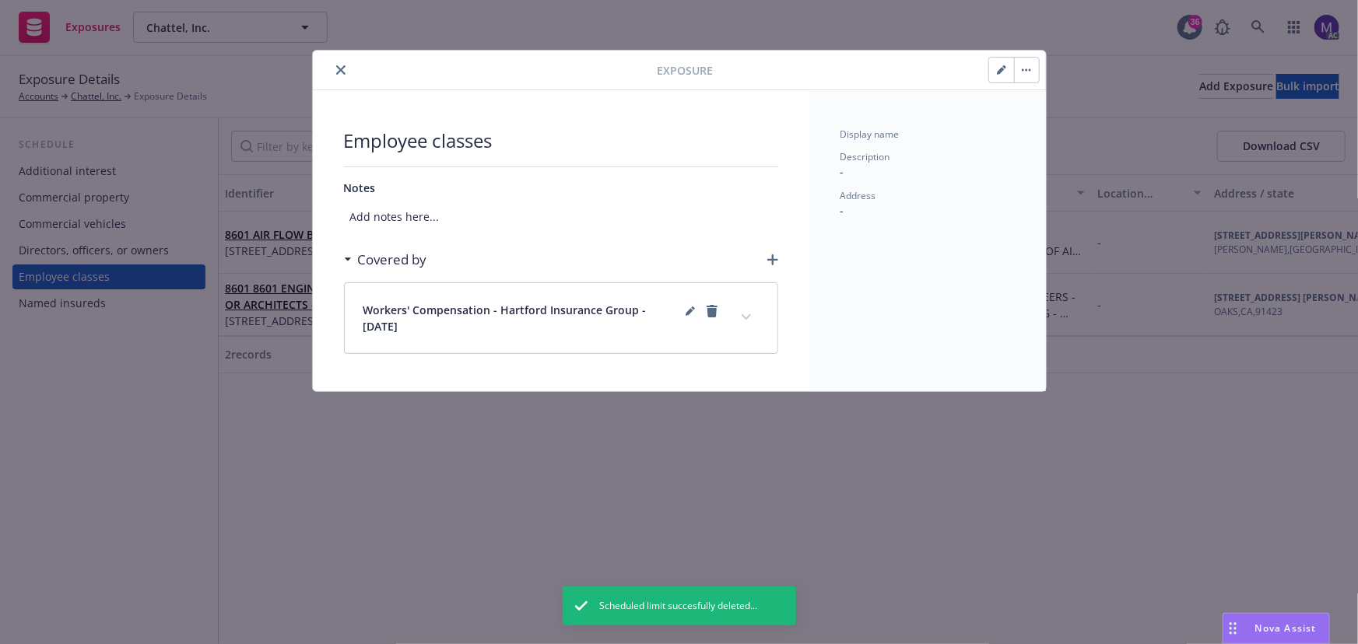
click at [751, 313] on button "expand content" at bounding box center [746, 317] width 25 height 25
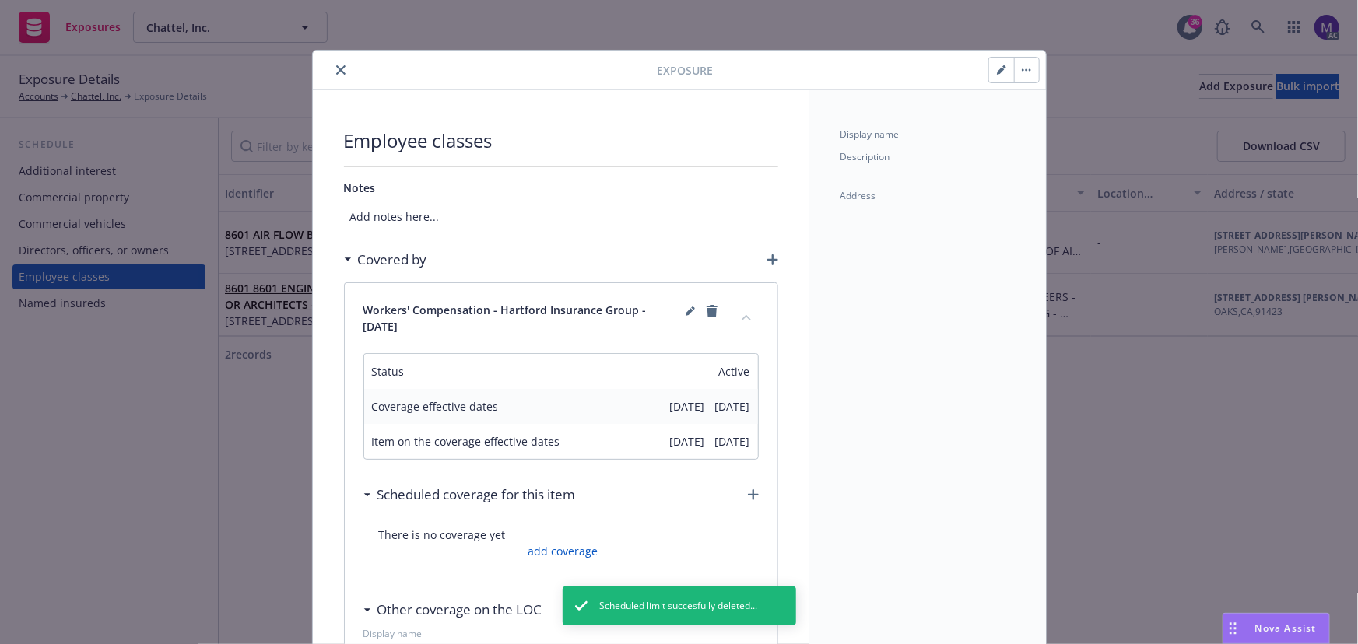
click at [570, 560] on div "There is no coverage yet add coverage" at bounding box center [560, 543] width 395 height 64
click at [574, 556] on link "add coverage" at bounding box center [561, 551] width 74 height 16
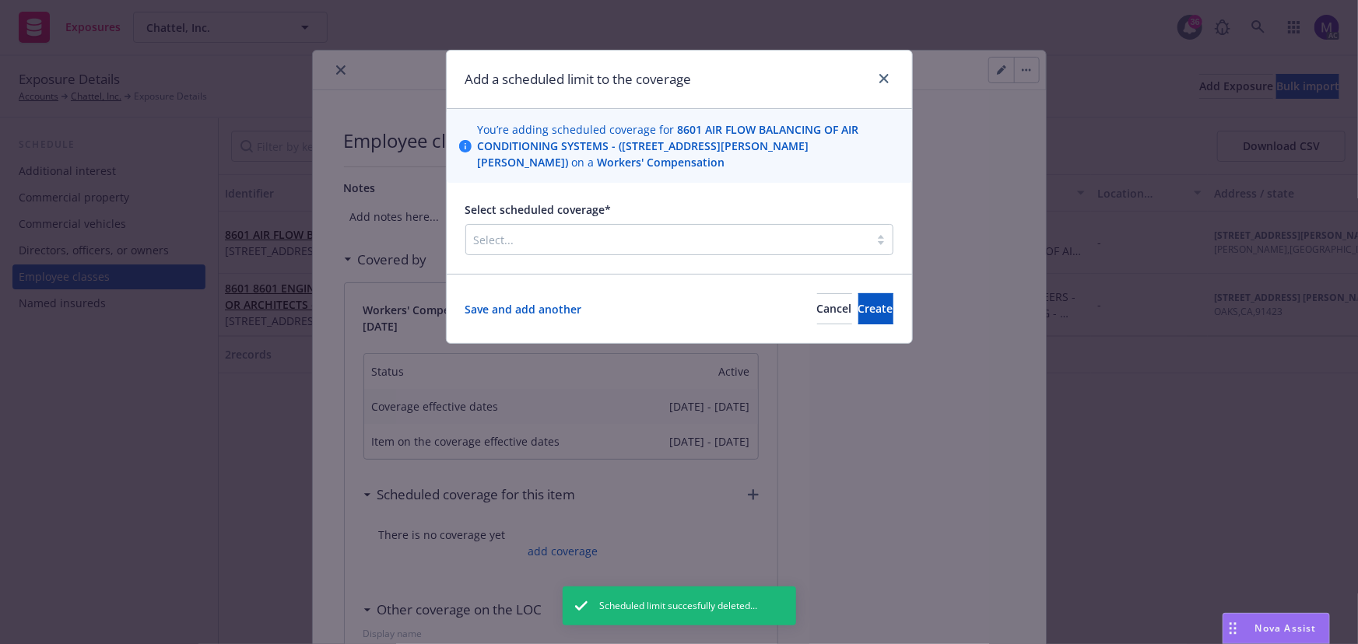
click at [560, 241] on div at bounding box center [668, 239] width 388 height 19
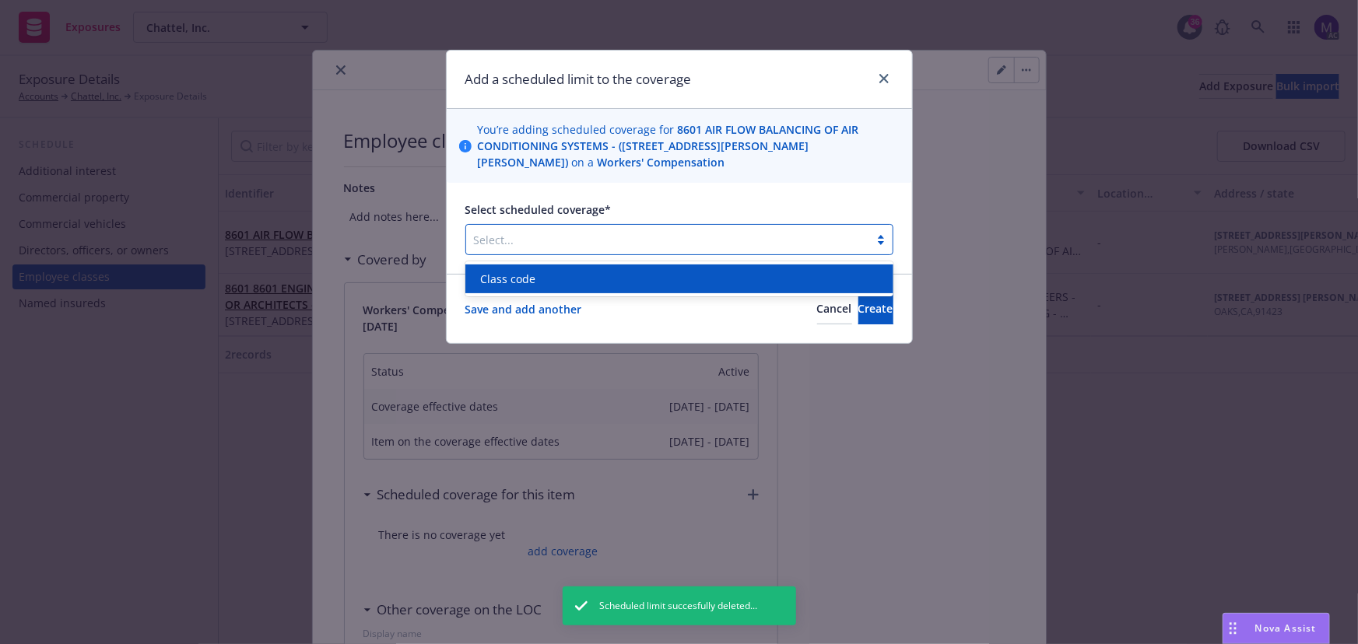
click at [543, 274] on div "Class code" at bounding box center [679, 279] width 409 height 16
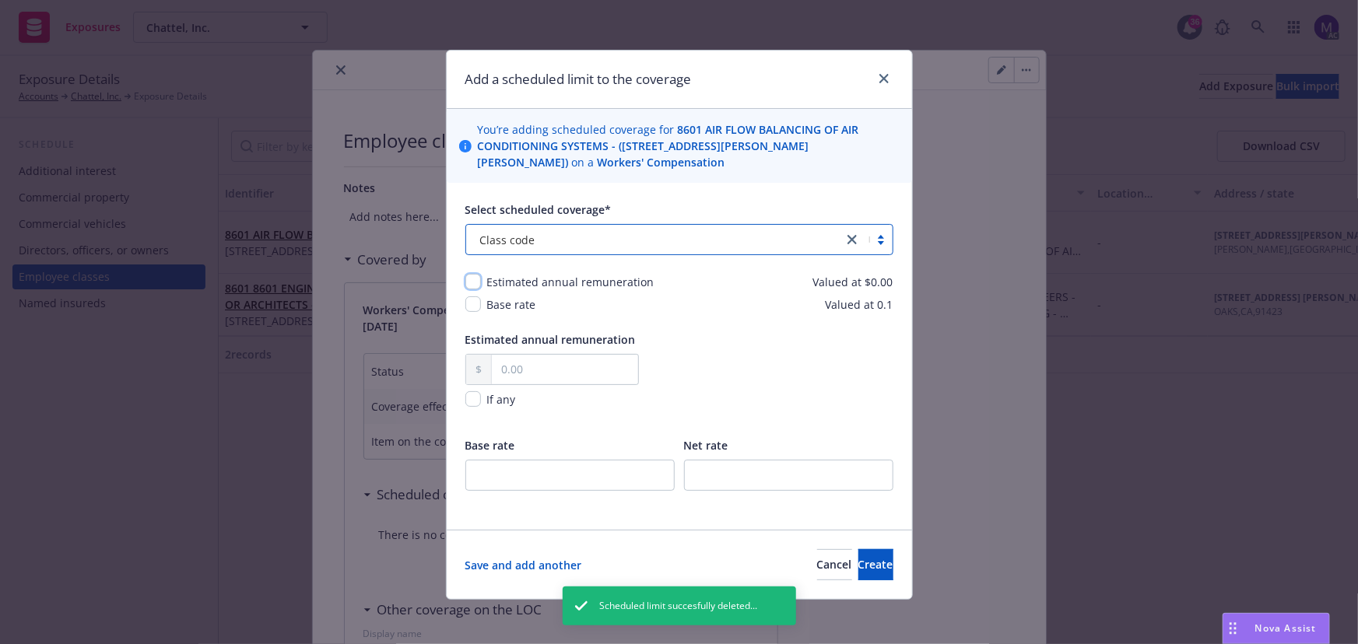
click at [468, 279] on input "checkbox" at bounding box center [473, 282] width 16 height 16
checkbox input "true"
click at [468, 304] on input "checkbox" at bounding box center [473, 304] width 16 height 16
checkbox input "true"
click at [517, 374] on input "text" at bounding box center [565, 370] width 146 height 30
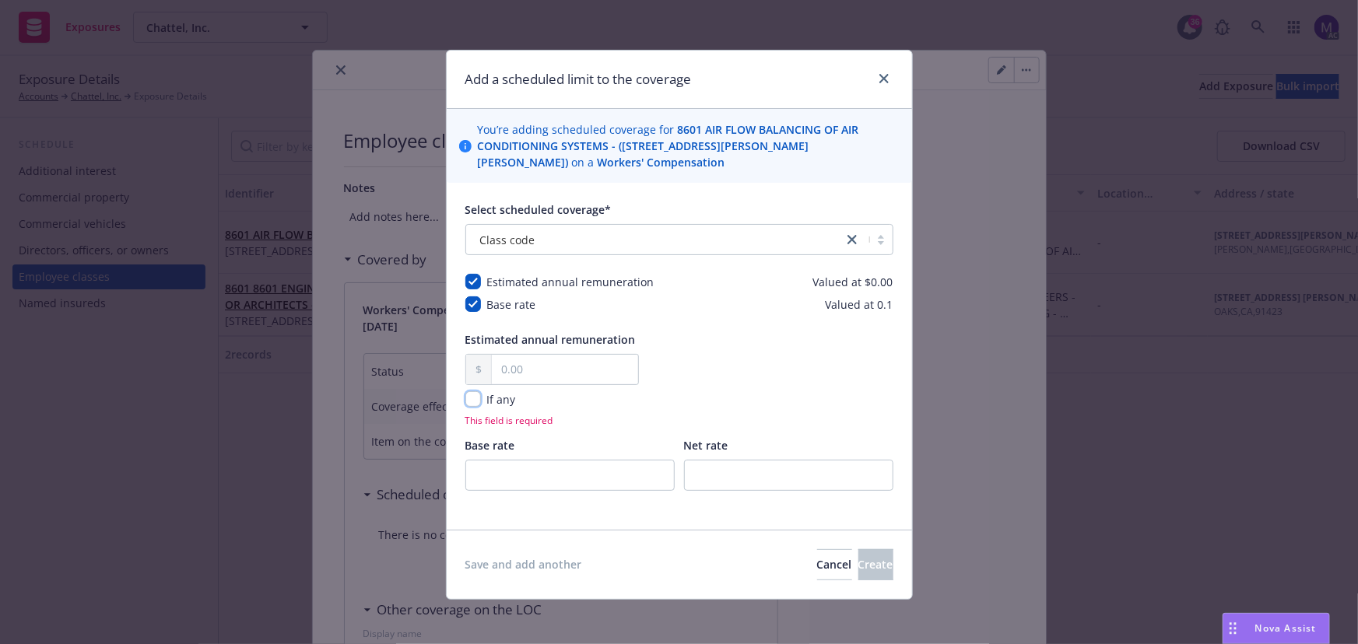
click at [468, 405] on input "checkbox" at bounding box center [473, 399] width 16 height 16
checkbox input "true"
click at [527, 483] on input "number" at bounding box center [569, 475] width 209 height 31
type input "0.1"
click at [858, 561] on span "Create" at bounding box center [875, 564] width 35 height 15
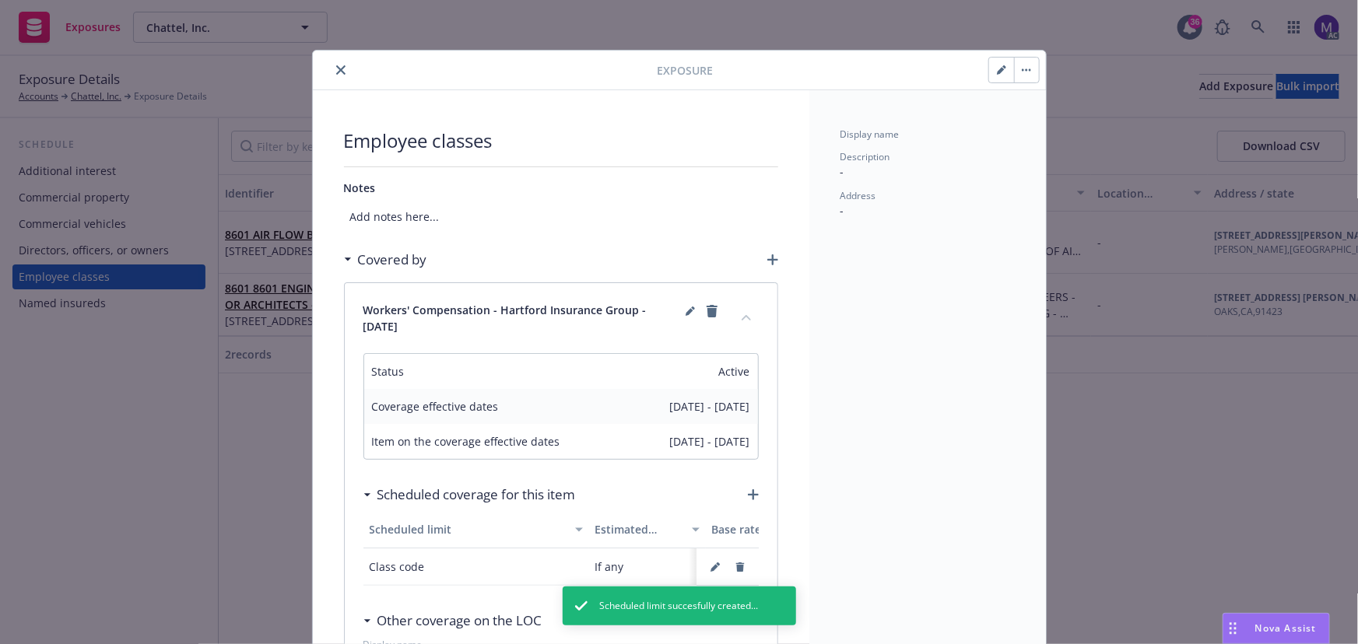
click at [336, 67] on icon "close" at bounding box center [340, 69] width 9 height 9
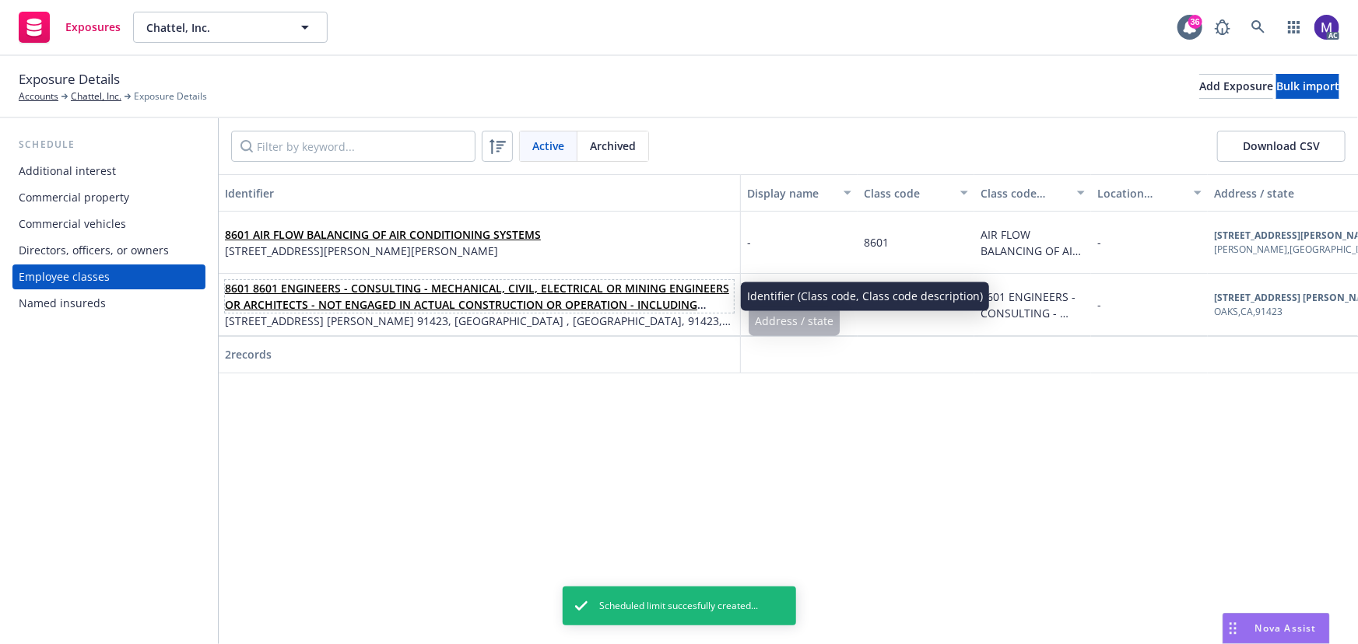
click at [365, 289] on link "8601 8601 ENGINEERS - CONSULTING - MECHANICAL, CIVIL, ELECTRICAL OR MINING ENGI…" at bounding box center [477, 313] width 504 height 64
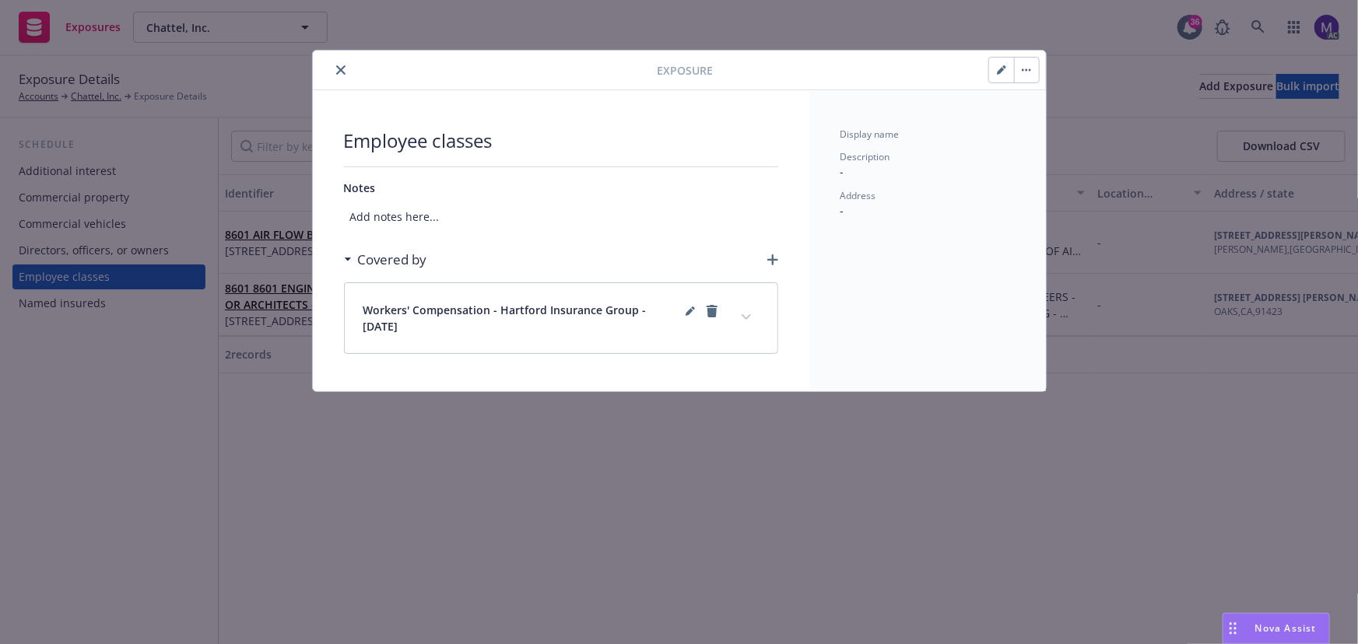
drag, startPoint x: 1007, startPoint y: 72, endPoint x: 405, endPoint y: 119, distance: 603.4
click at [1007, 72] on button "button" at bounding box center [1001, 70] width 25 height 25
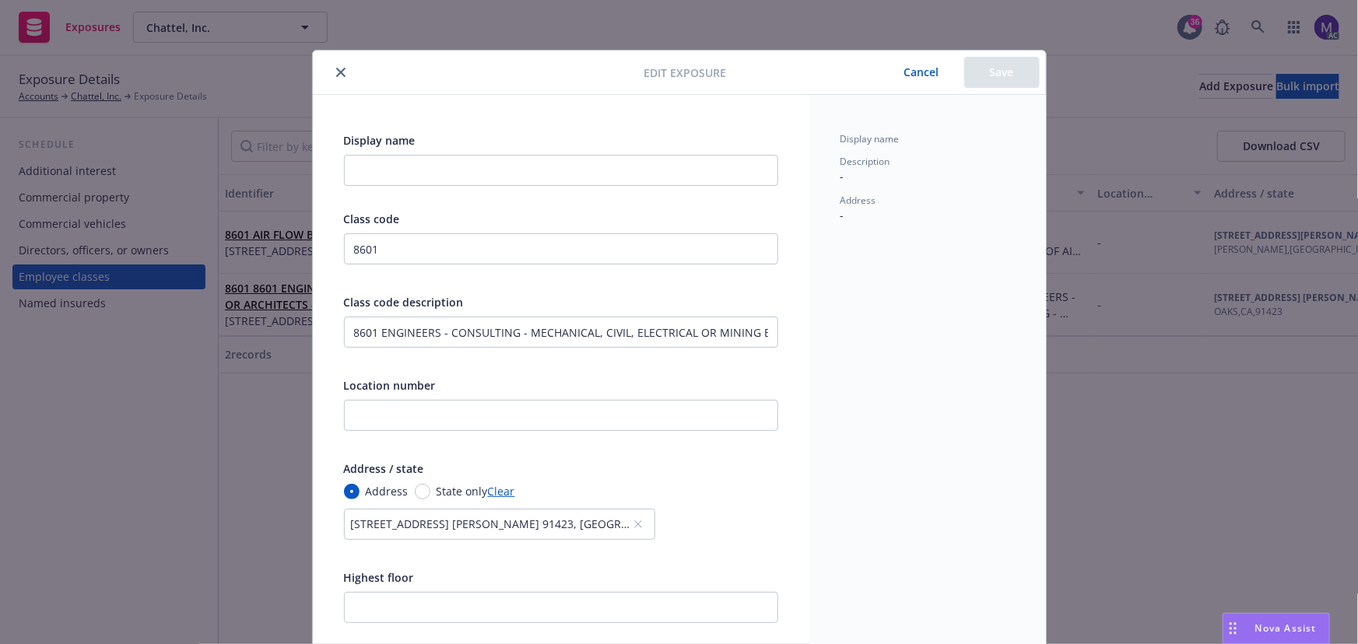
scroll to position [282, 0]
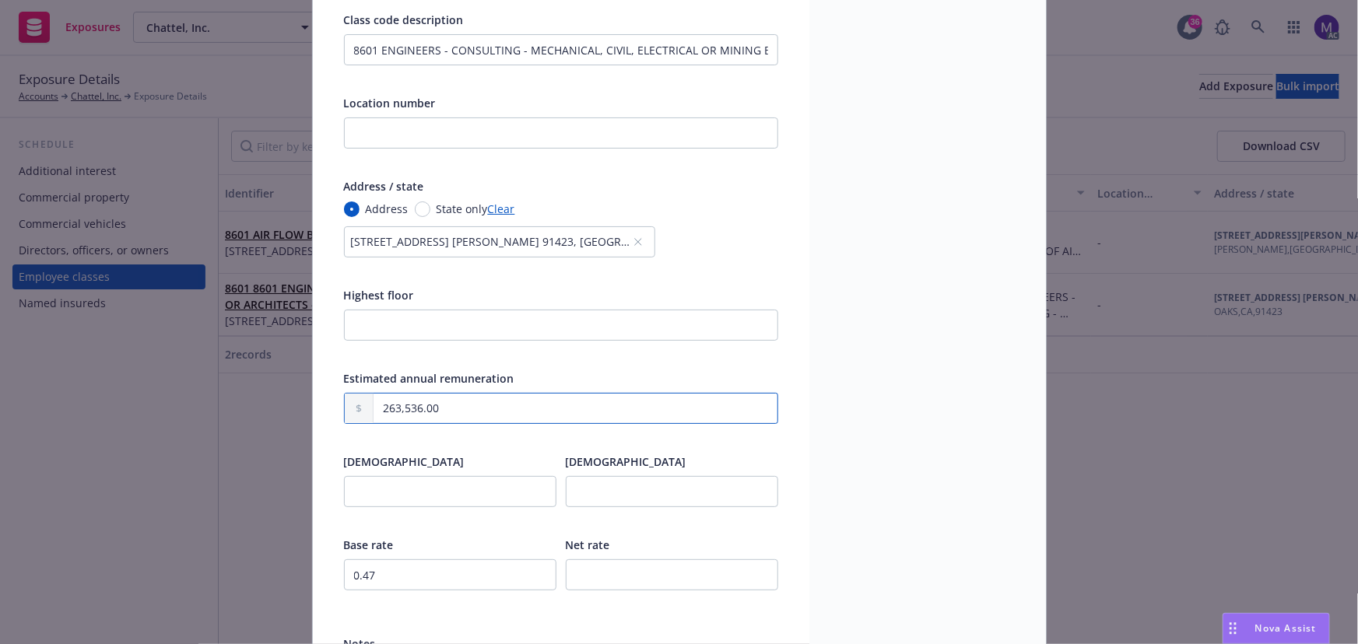
drag, startPoint x: 449, startPoint y: 405, endPoint x: 296, endPoint y: 403, distance: 153.3
click at [296, 403] on div "Edit exposure Cancel Save Display name Class code 8601 Class code description 8…" at bounding box center [679, 322] width 1358 height 644
paste input "71,205"
type input "271,205.00"
click at [379, 573] on input "0.47" at bounding box center [450, 575] width 212 height 31
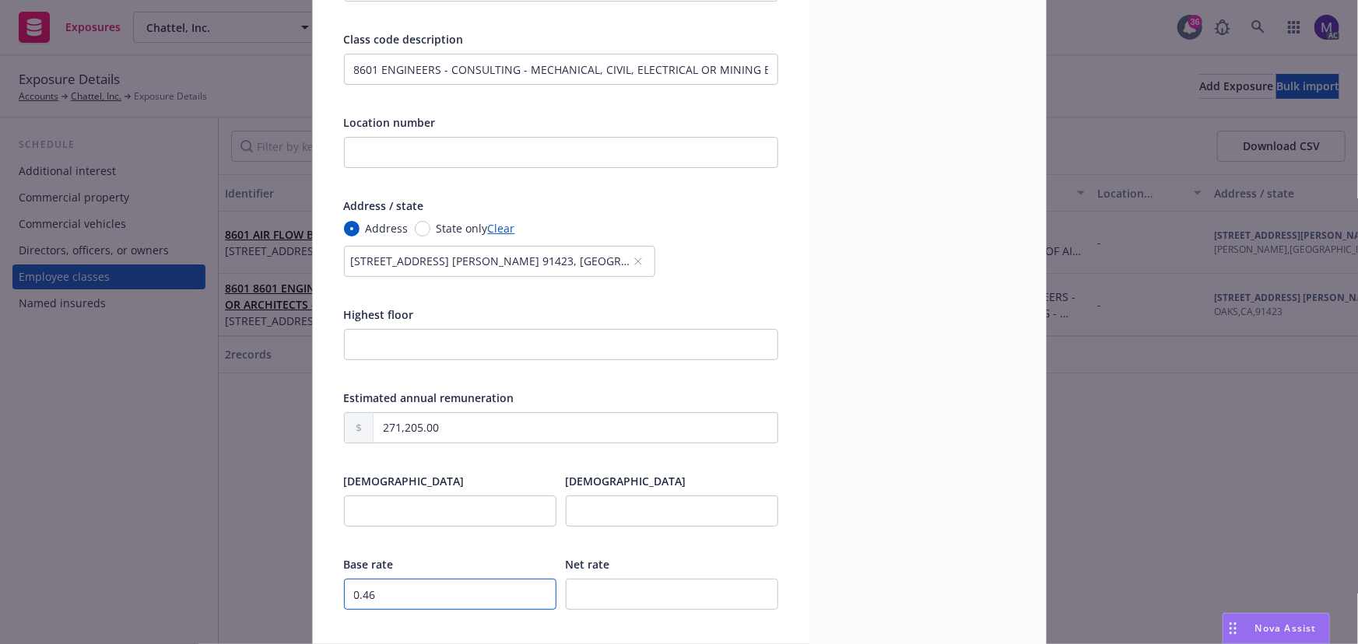
scroll to position [72, 0]
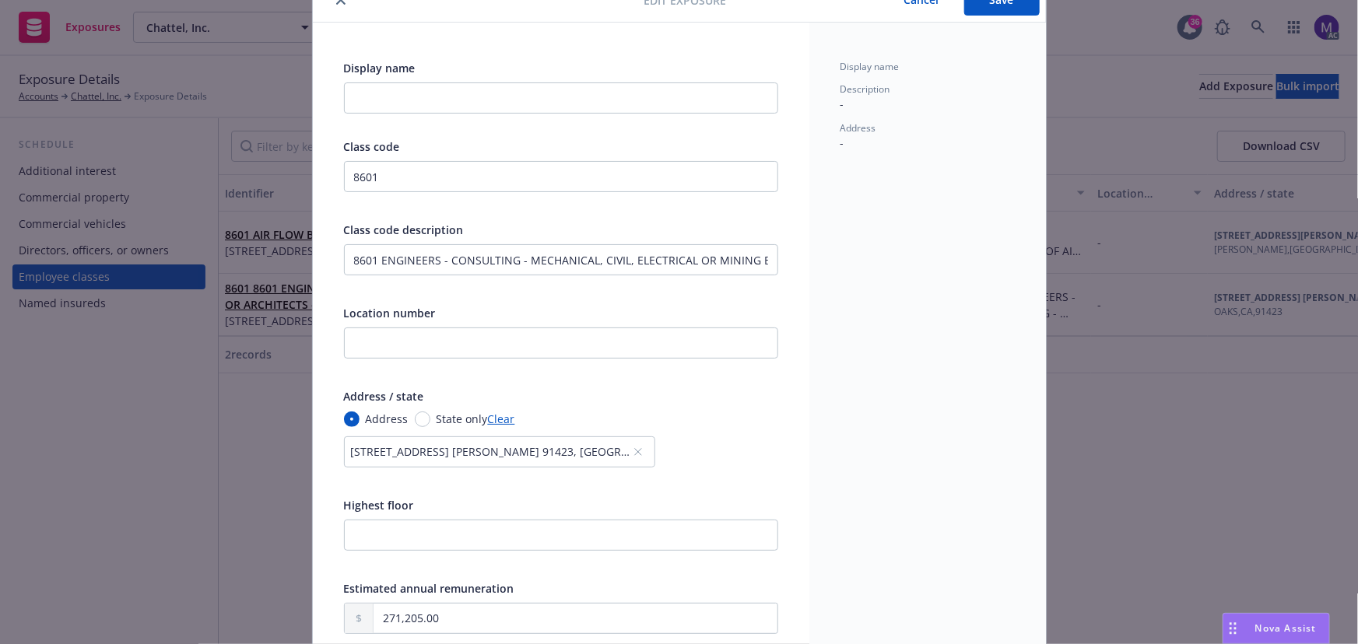
type input "0.46"
click at [967, 5] on button "Save" at bounding box center [1001, -1] width 75 height 31
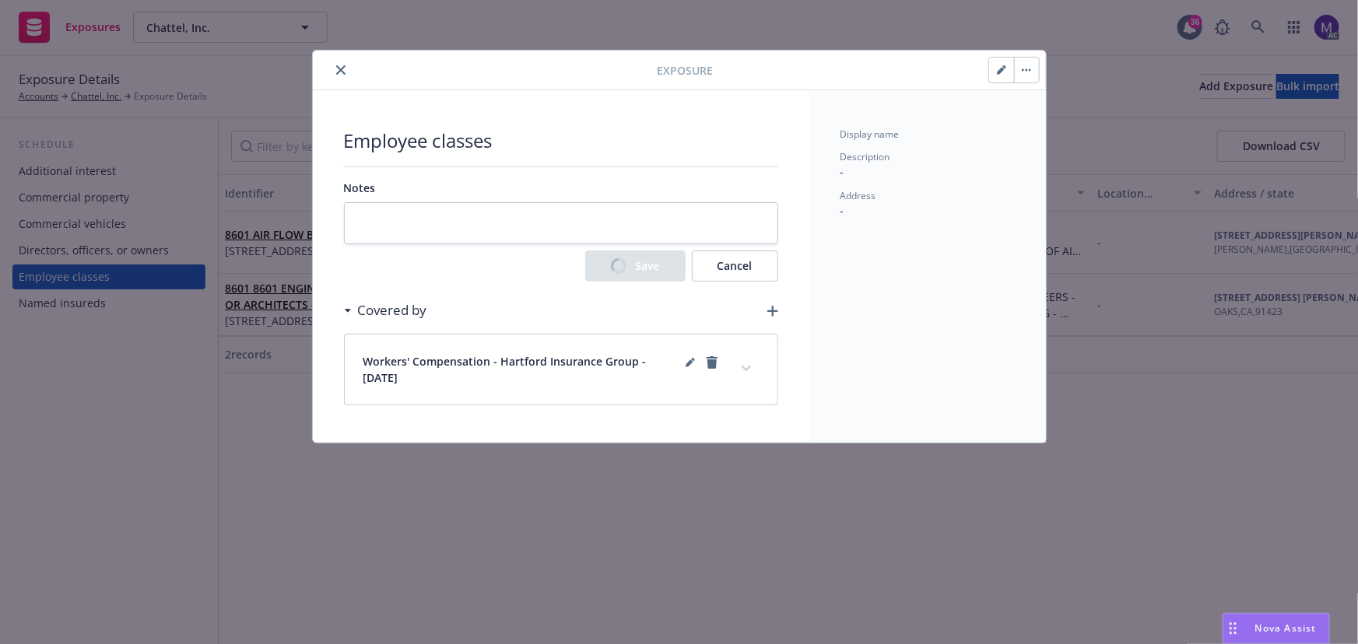
click at [750, 367] on icon "expand content" at bounding box center [746, 369] width 9 height 6
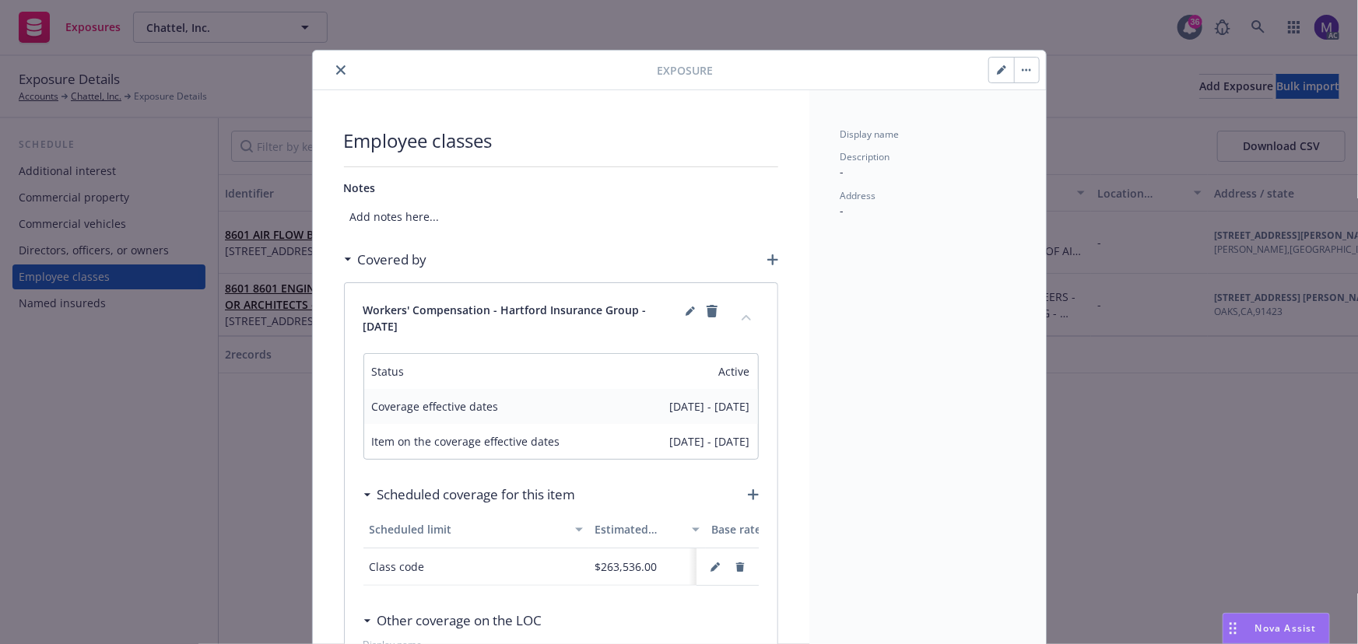
click at [734, 605] on div at bounding box center [560, 595] width 395 height 19
click at [738, 565] on icon "button" at bounding box center [739, 567] width 9 height 9
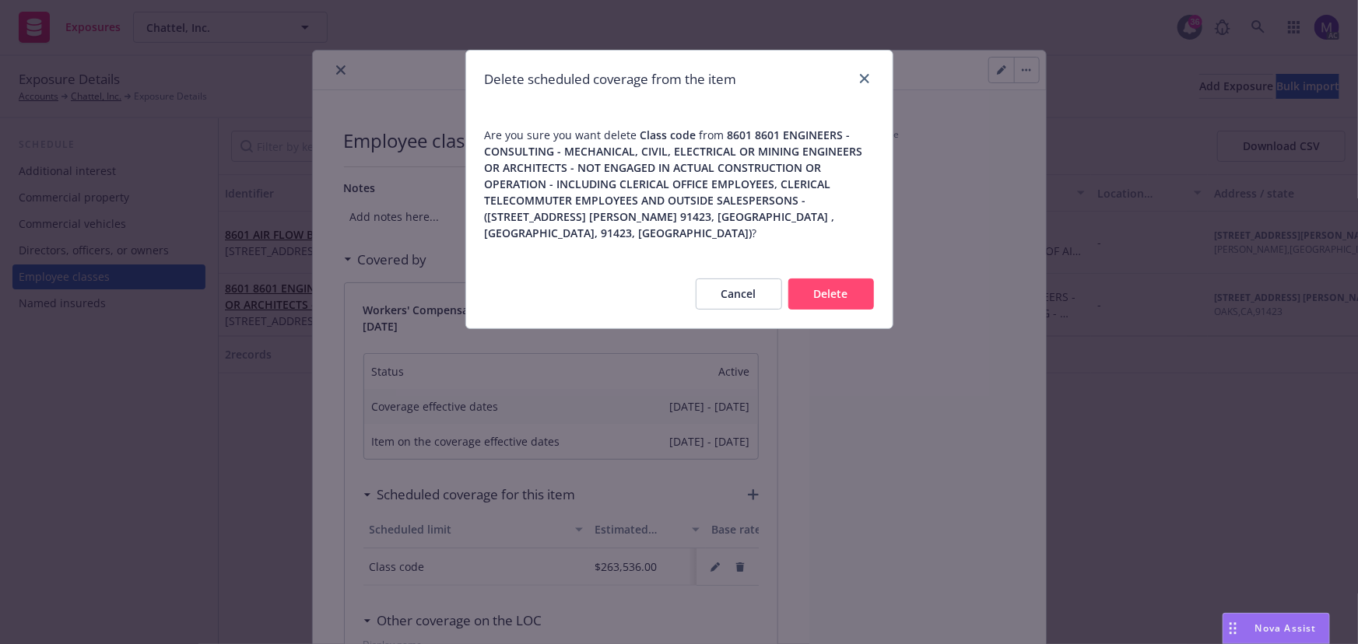
click at [831, 281] on button "Delete" at bounding box center [831, 294] width 86 height 31
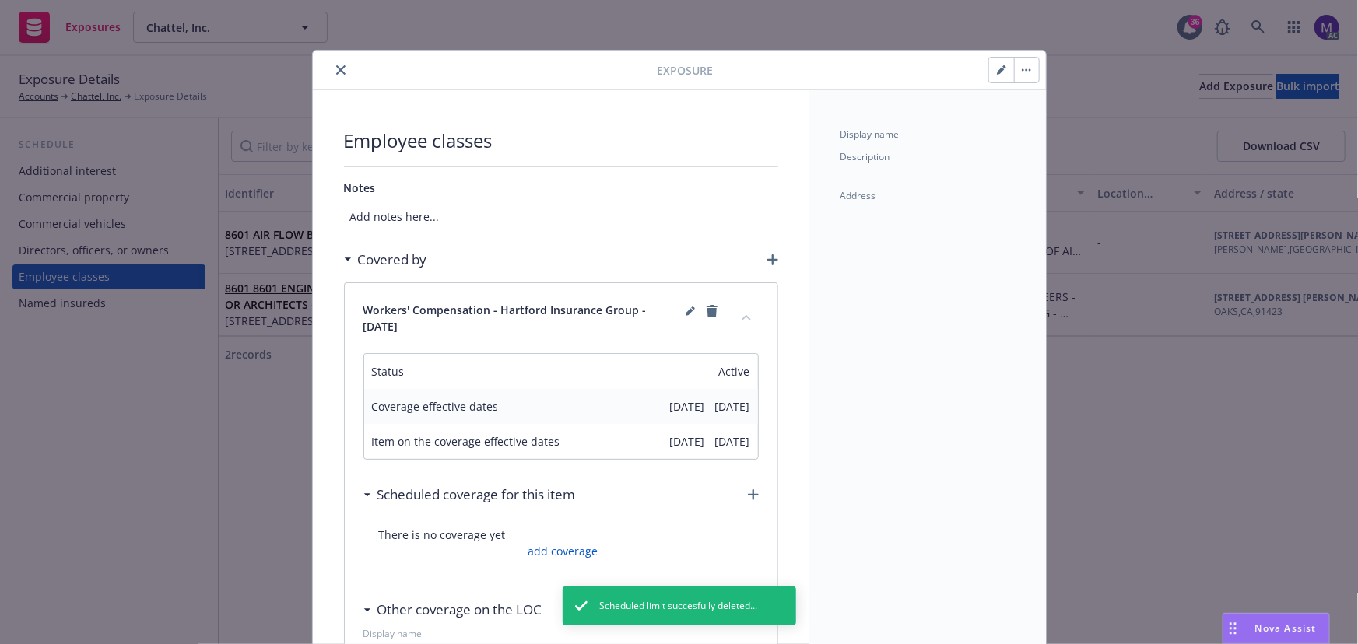
click at [336, 66] on icon "close" at bounding box center [340, 69] width 9 height 9
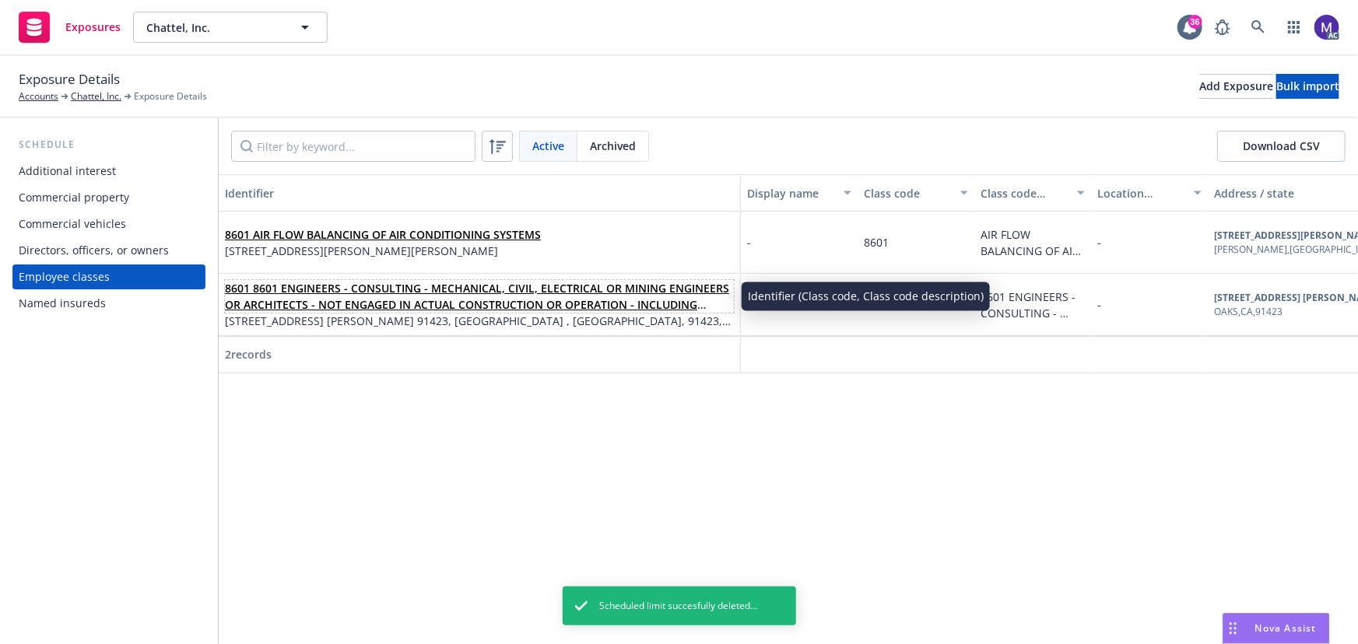
click at [304, 304] on link "8601 8601 ENGINEERS - CONSULTING - MECHANICAL, CIVIL, ELECTRICAL OR MINING ENGI…" at bounding box center [477, 313] width 504 height 64
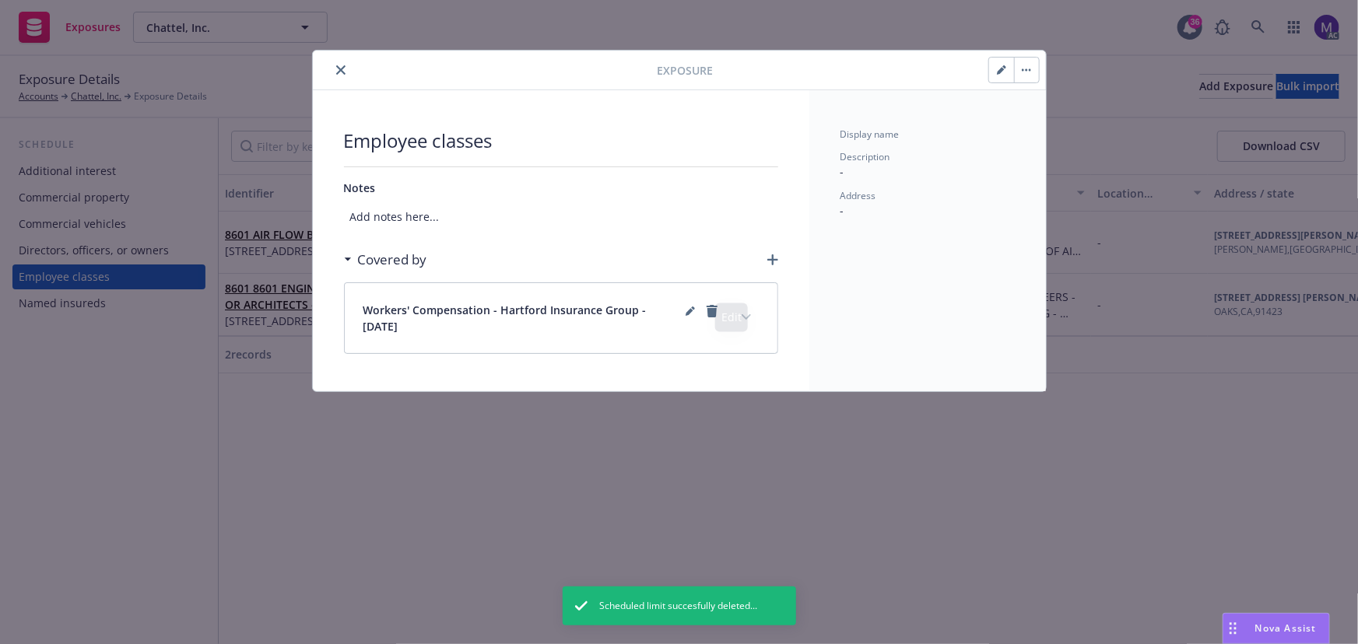
click at [747, 311] on button "expand content" at bounding box center [746, 317] width 25 height 25
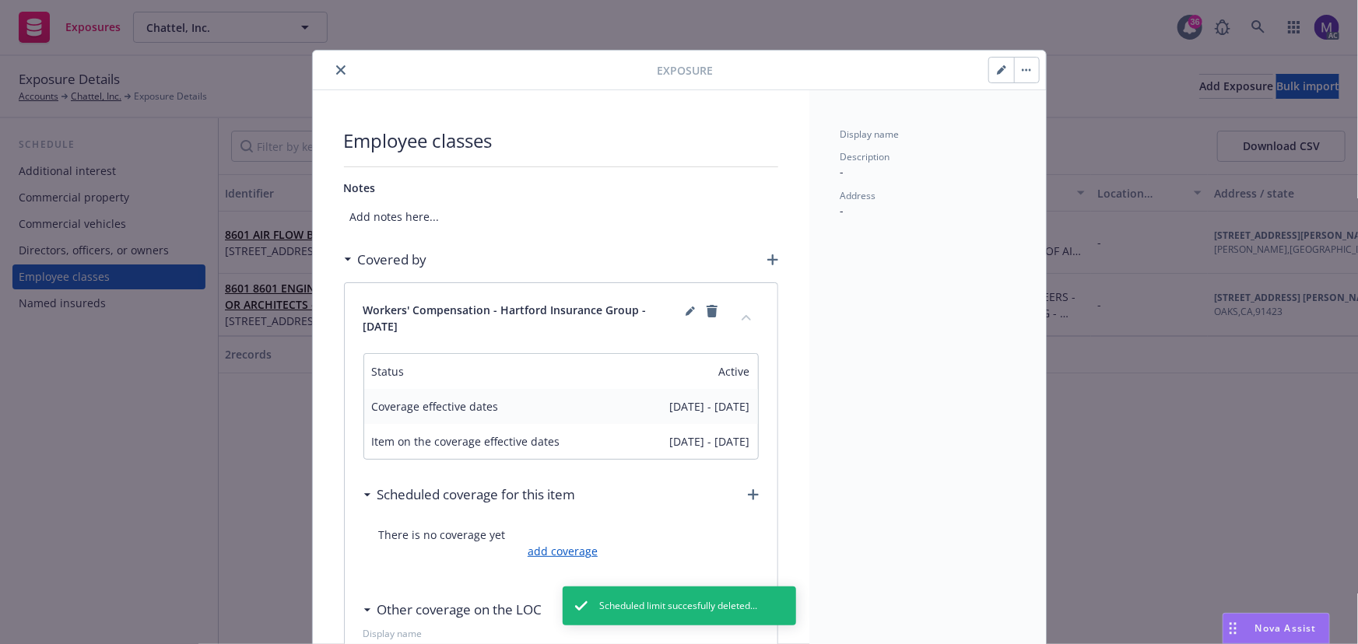
click at [563, 554] on link "add coverage" at bounding box center [561, 551] width 74 height 16
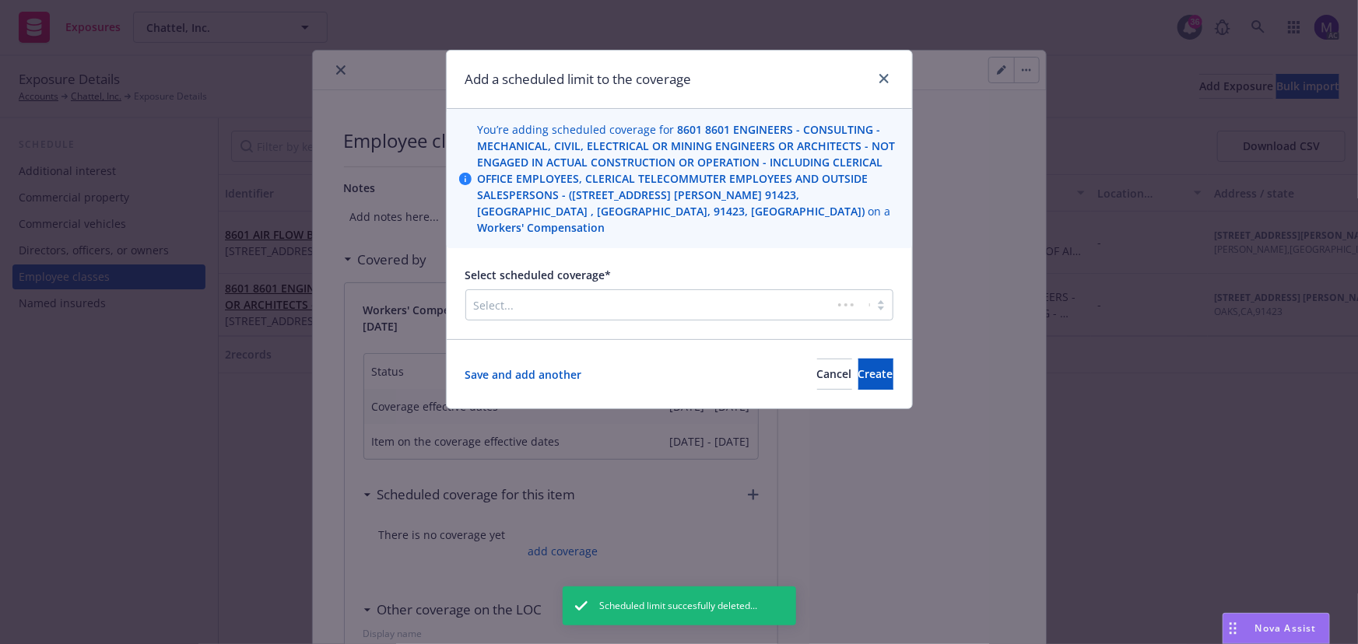
click at [537, 296] on div at bounding box center [649, 305] width 350 height 19
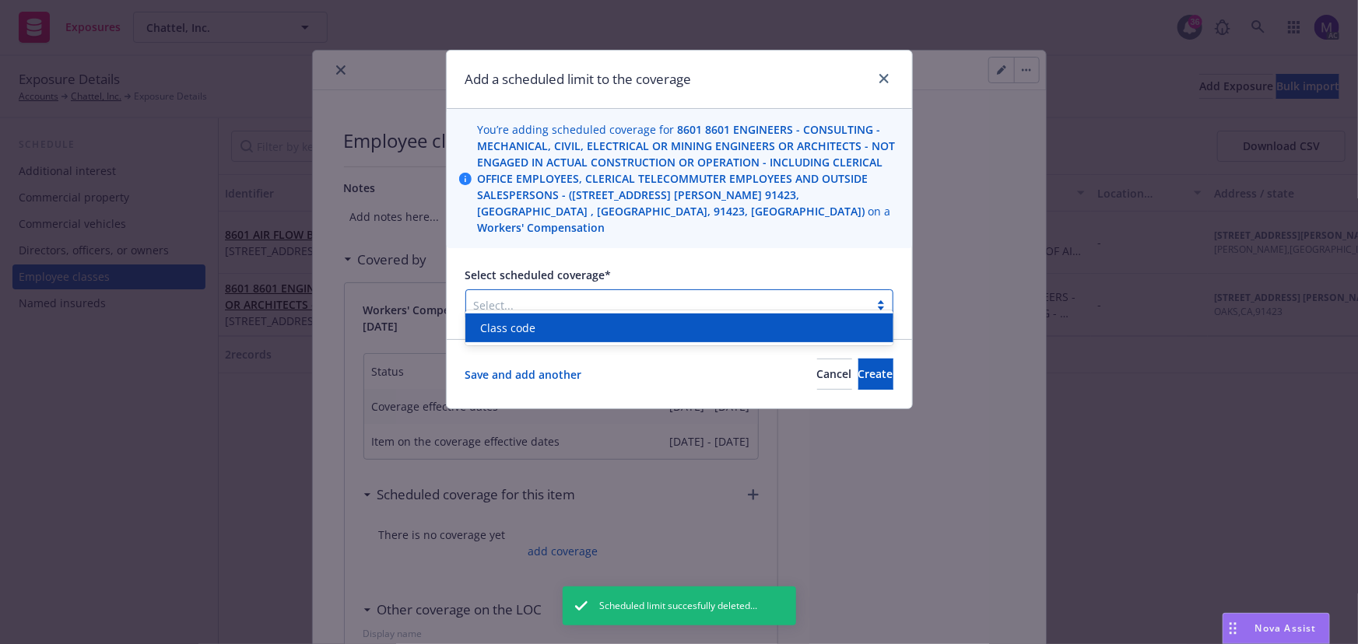
click at [523, 334] on span "Class code" at bounding box center [508, 328] width 55 height 16
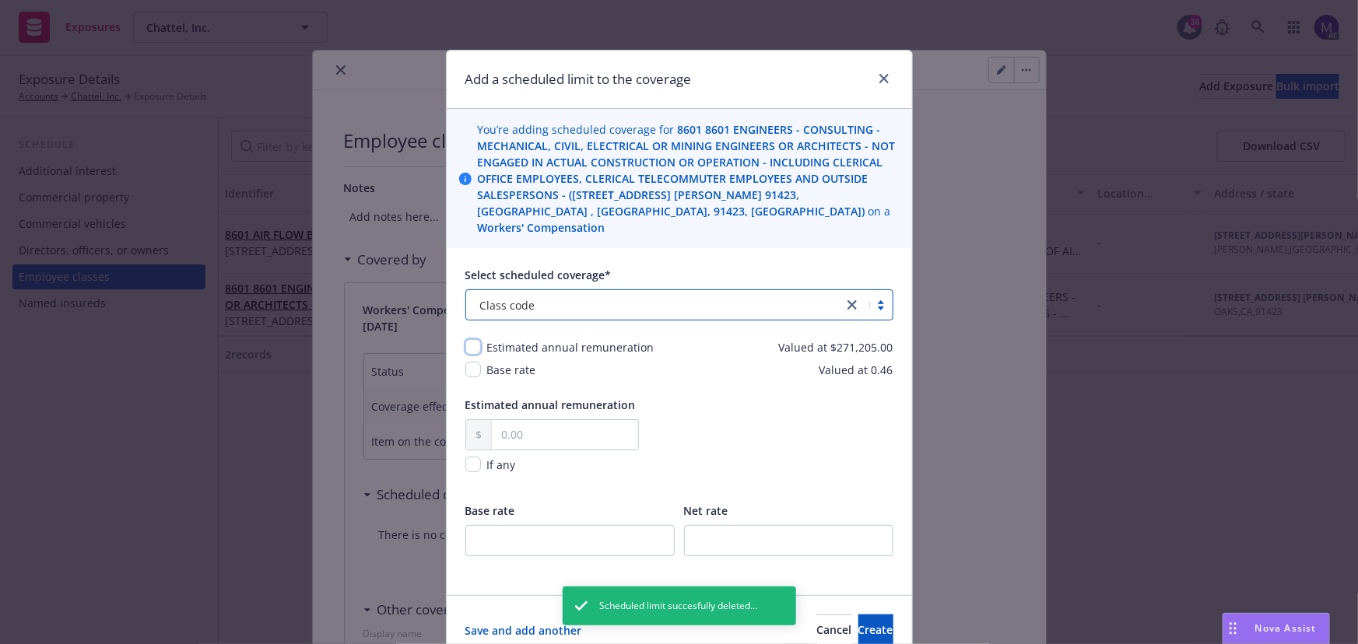
click at [470, 339] on input "checkbox" at bounding box center [473, 347] width 16 height 16
checkbox input "true"
click at [473, 362] on input "checkbox" at bounding box center [473, 370] width 16 height 16
checkbox input "true"
click at [516, 420] on input "text" at bounding box center [565, 435] width 146 height 30
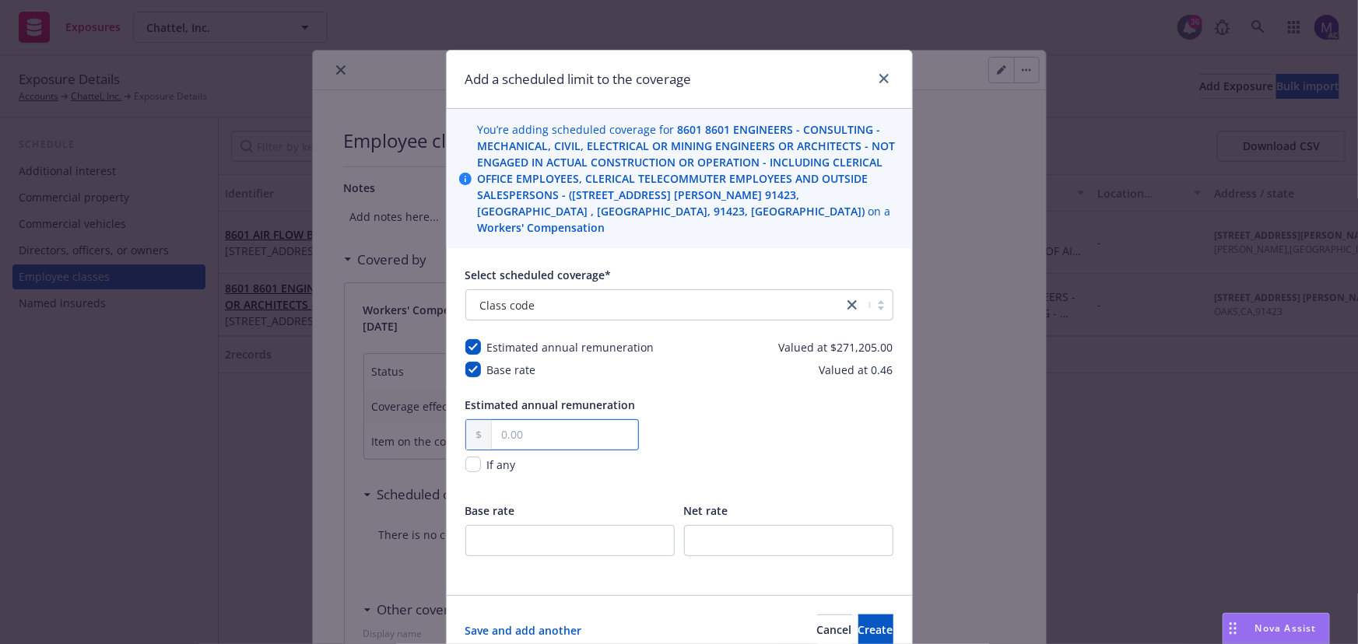
paste input "271,205.00"
type input "271,205.00"
click at [514, 525] on input "number" at bounding box center [569, 540] width 209 height 31
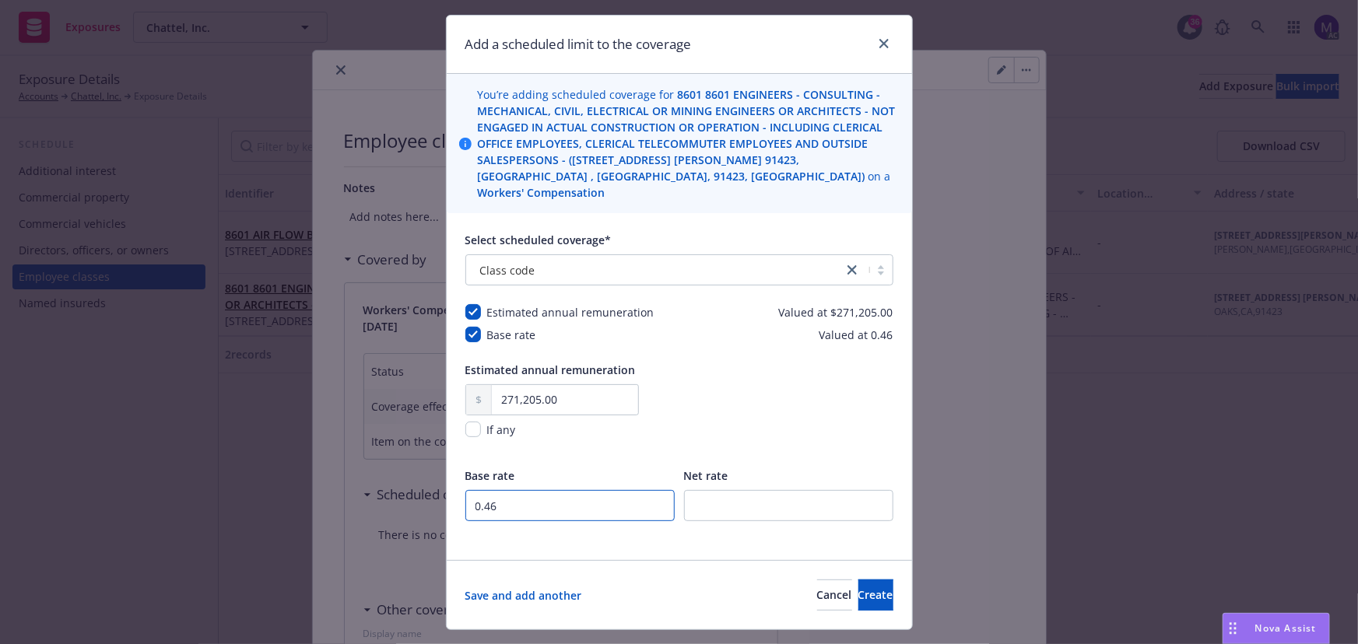
scroll to position [54, 0]
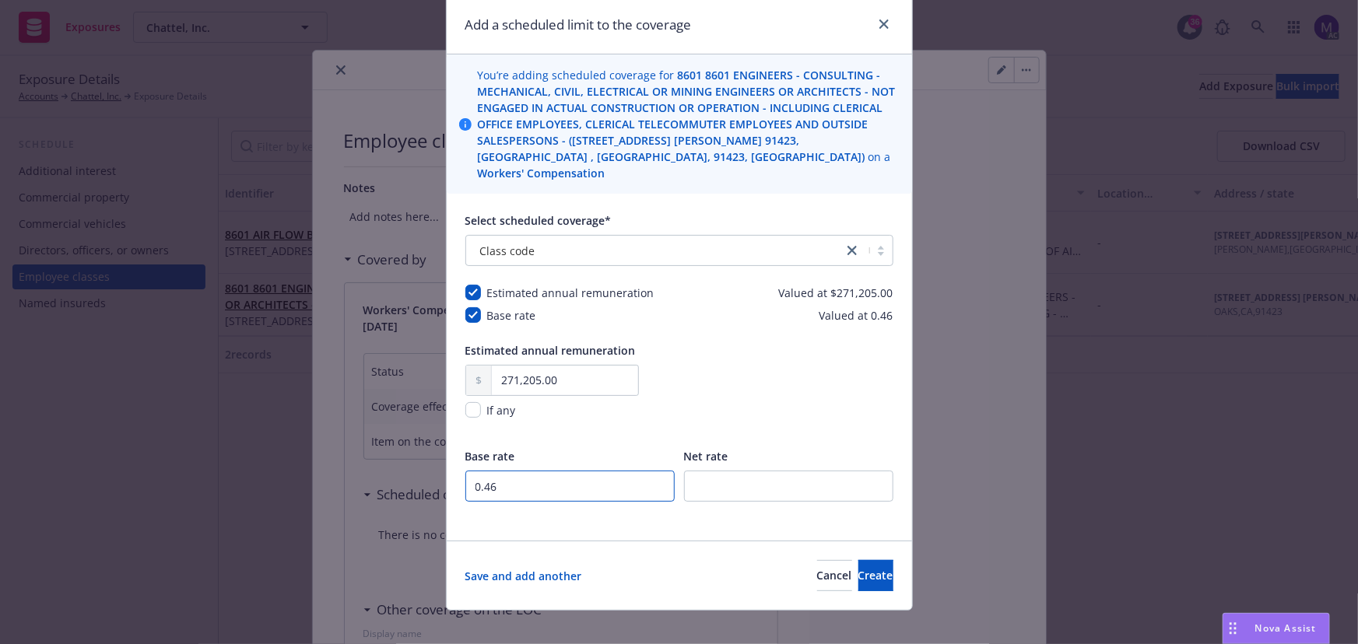
type input "0.46"
click at [858, 568] on span "Create" at bounding box center [875, 575] width 35 height 15
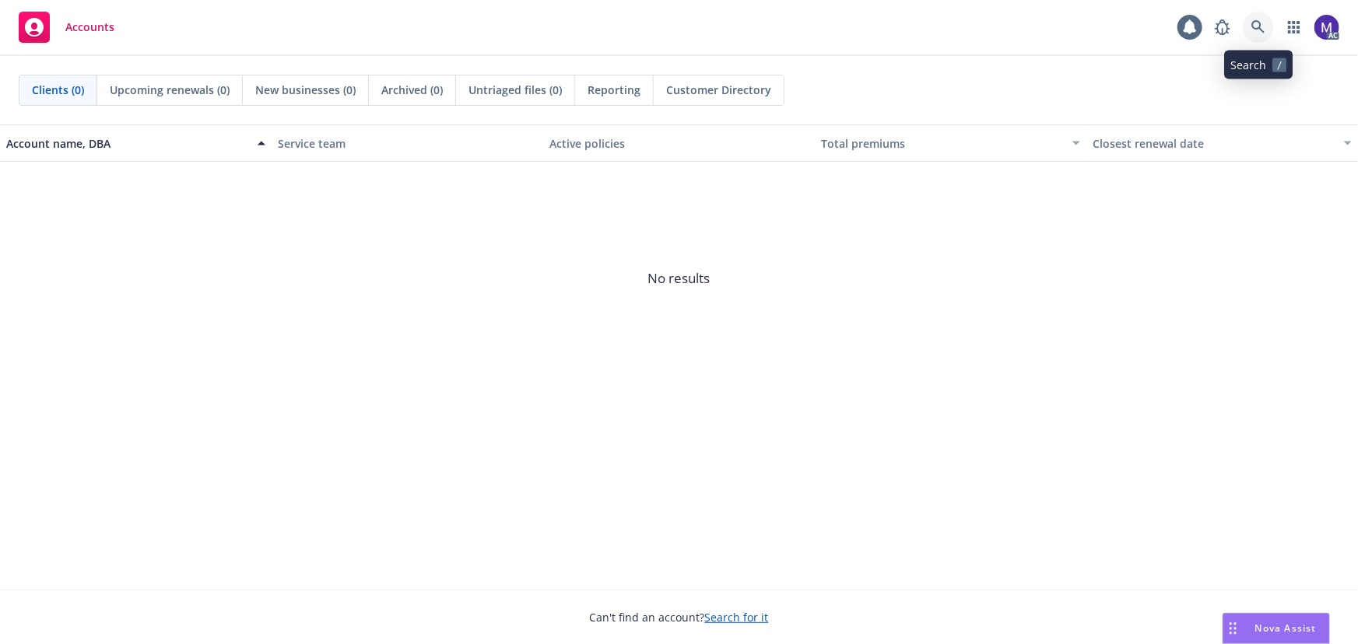
click at [1258, 27] on icon at bounding box center [1257, 26] width 13 height 13
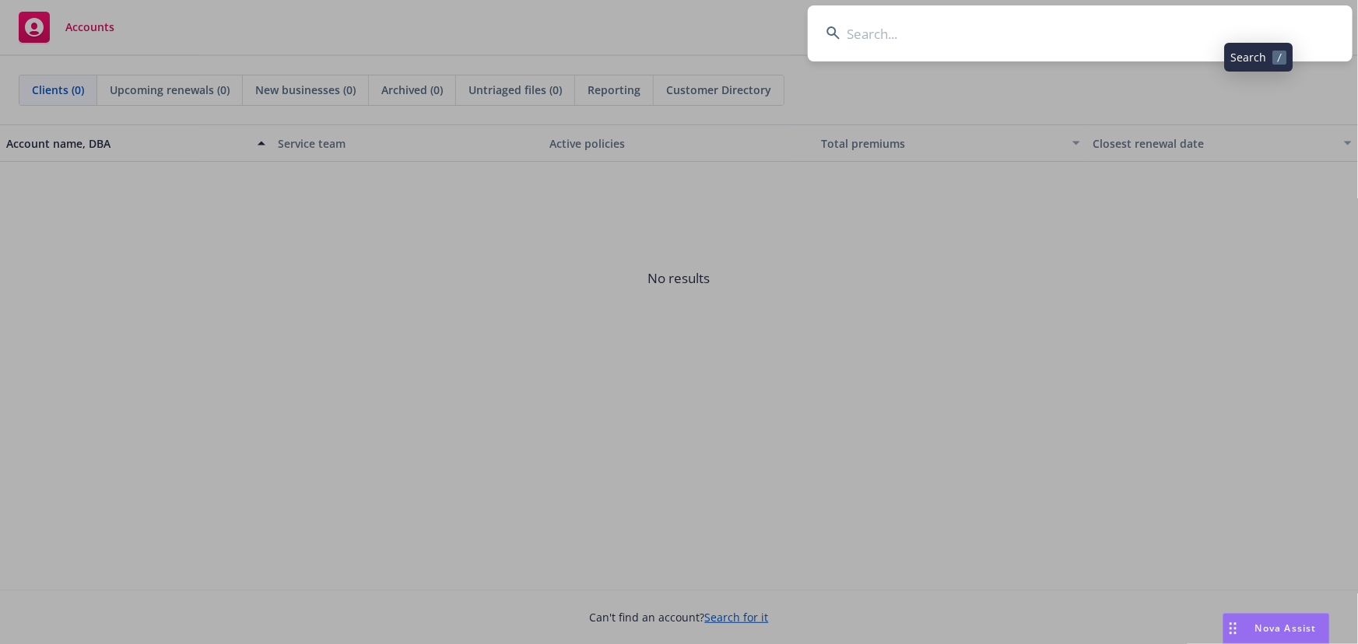
type input "B-RELYT Organization, Inc."
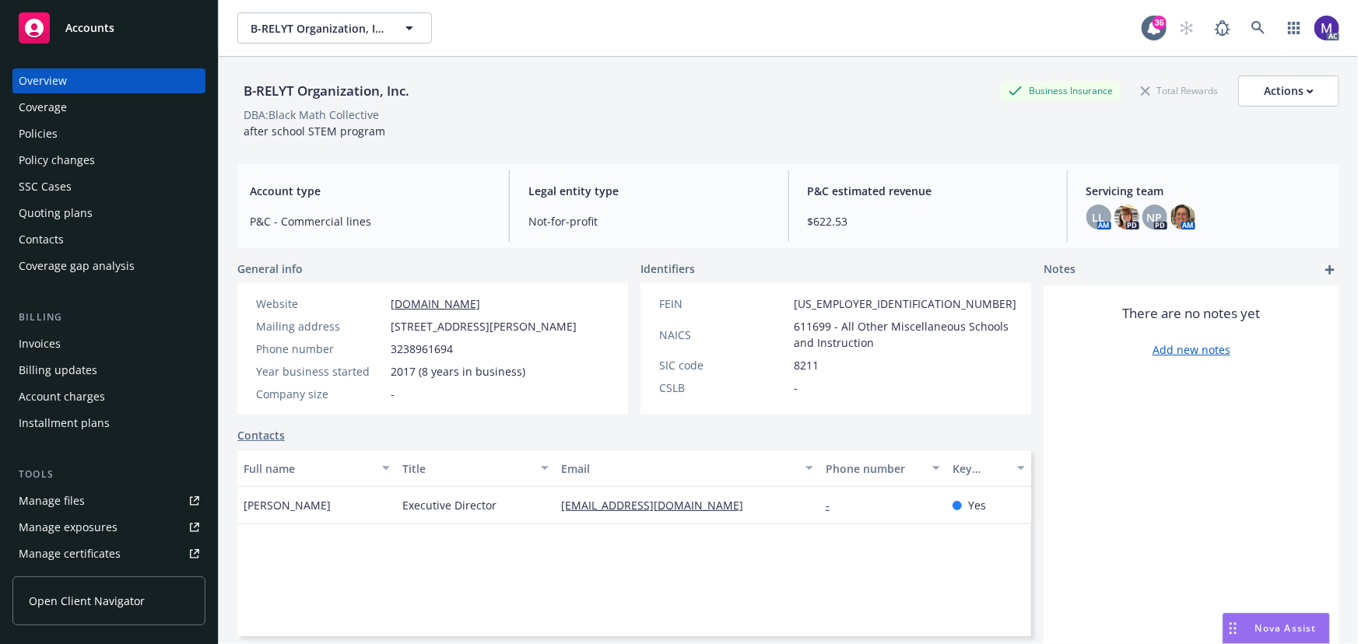
click at [53, 170] on div "Policy changes" at bounding box center [57, 160] width 76 height 25
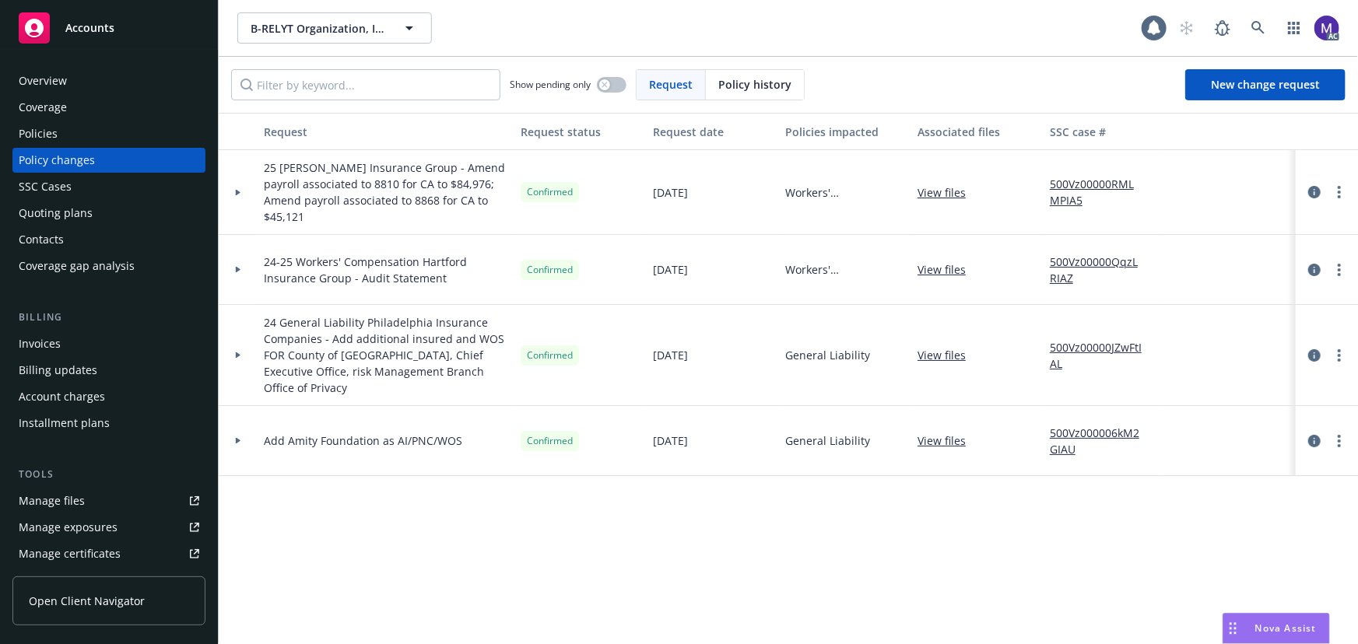
click at [246, 202] on div at bounding box center [238, 192] width 39 height 85
